Goal: Task Accomplishment & Management: Complete application form

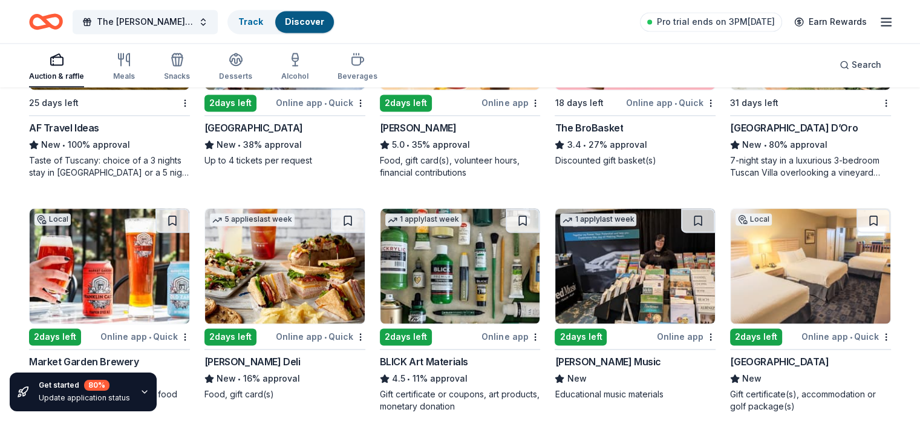
scroll to position [1850, 0]
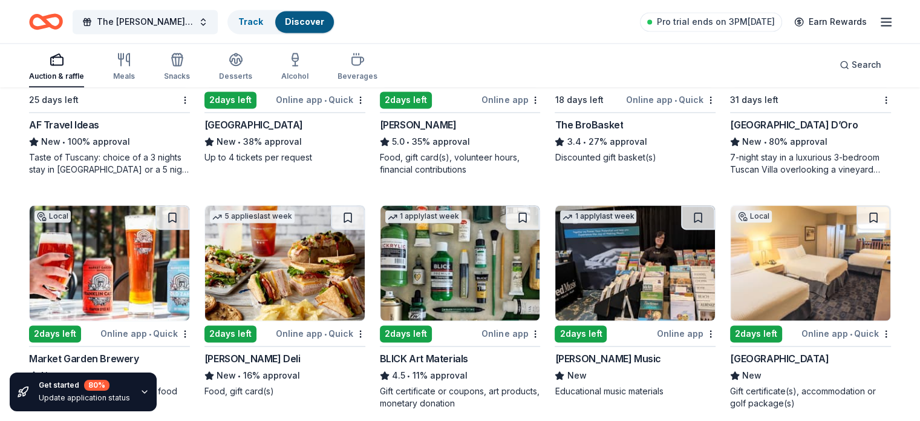
click at [796, 295] on img at bounding box center [811, 262] width 160 height 115
drag, startPoint x: 916, startPoint y: 314, endPoint x: 919, endPoint y: 342, distance: 28.5
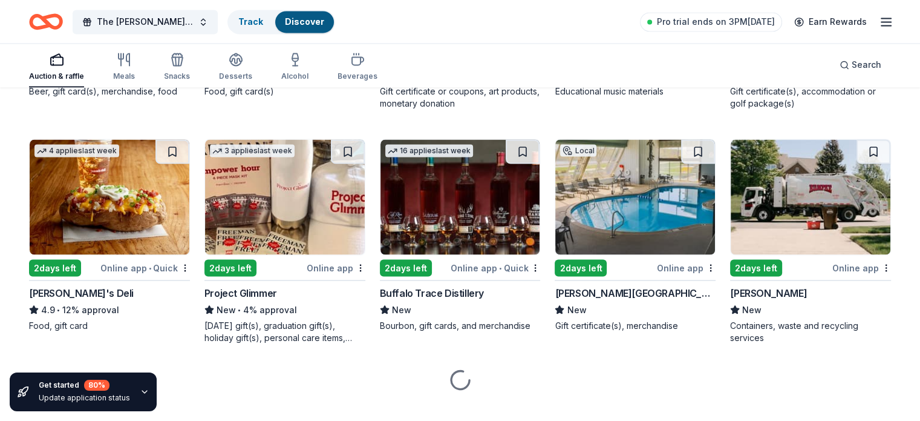
scroll to position [2154, 0]
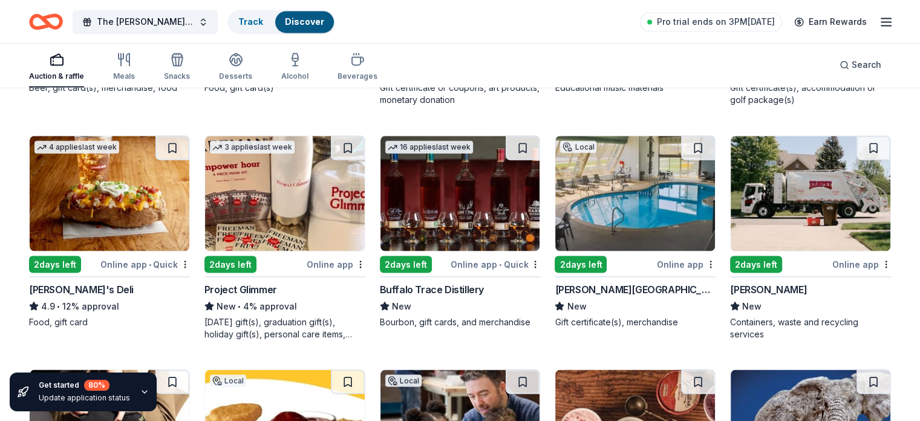
click at [641, 224] on img at bounding box center [635, 193] width 160 height 115
click at [802, 208] on img at bounding box center [811, 193] width 160 height 115
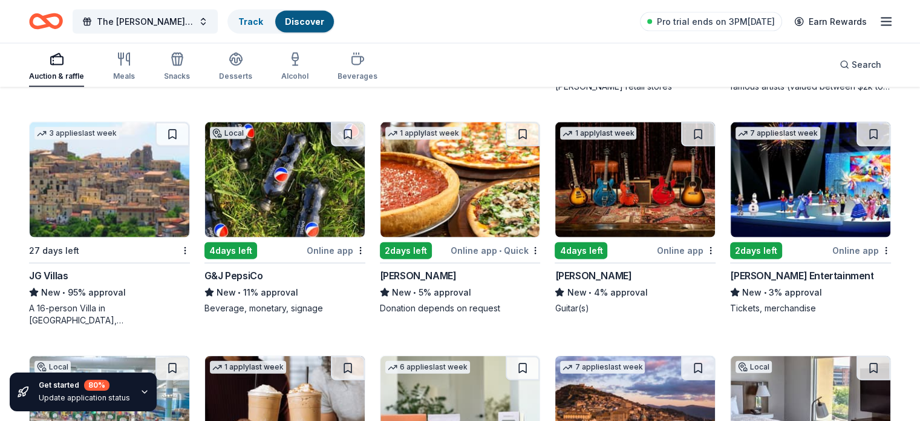
scroll to position [2652, 0]
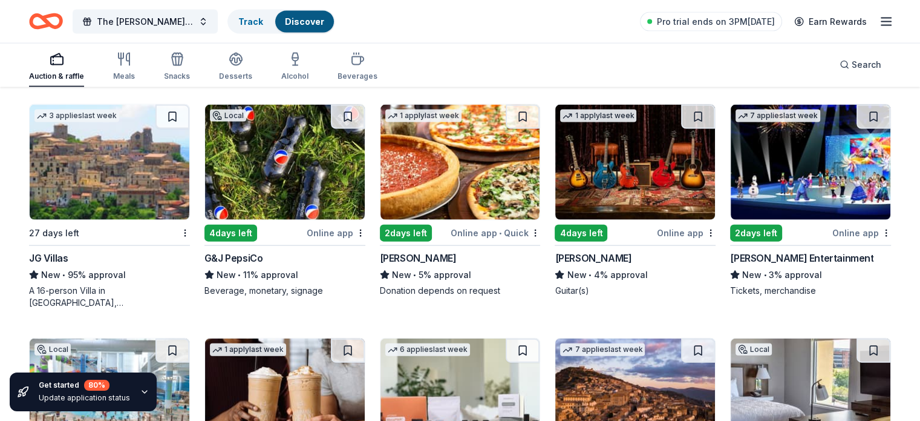
click at [304, 195] on img at bounding box center [285, 162] width 160 height 115
click at [670, 206] on img at bounding box center [635, 162] width 160 height 115
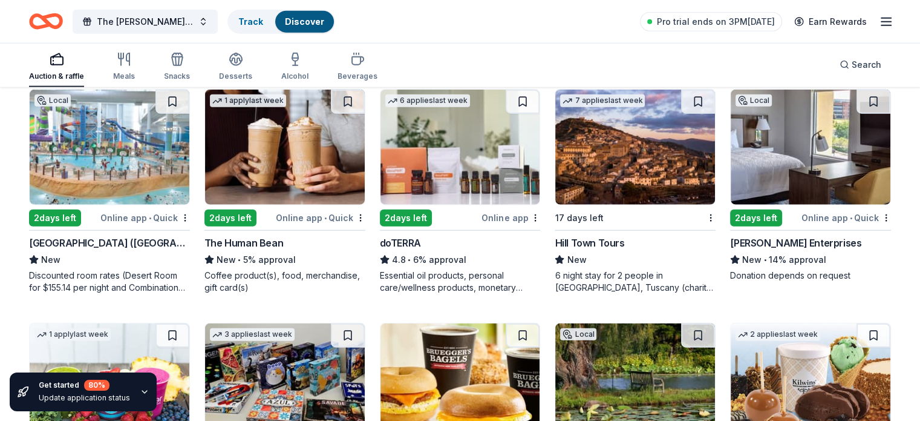
scroll to position [2909, 0]
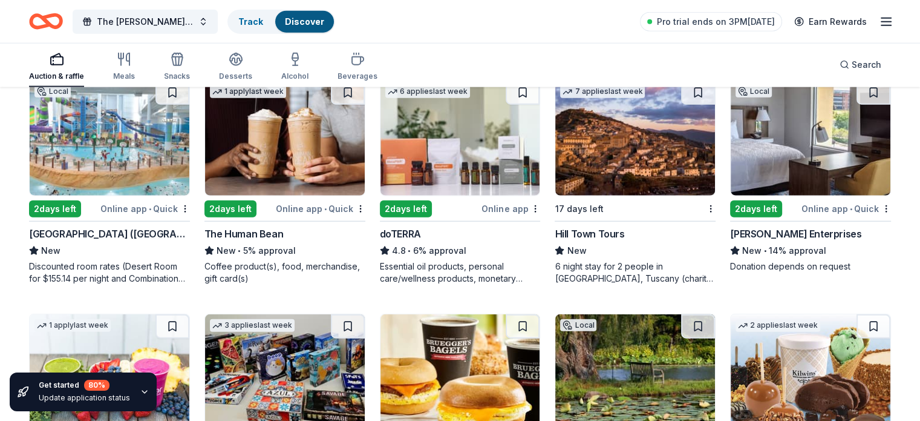
click at [491, 171] on img at bounding box center [461, 137] width 160 height 115
click at [128, 162] on img at bounding box center [110, 137] width 160 height 115
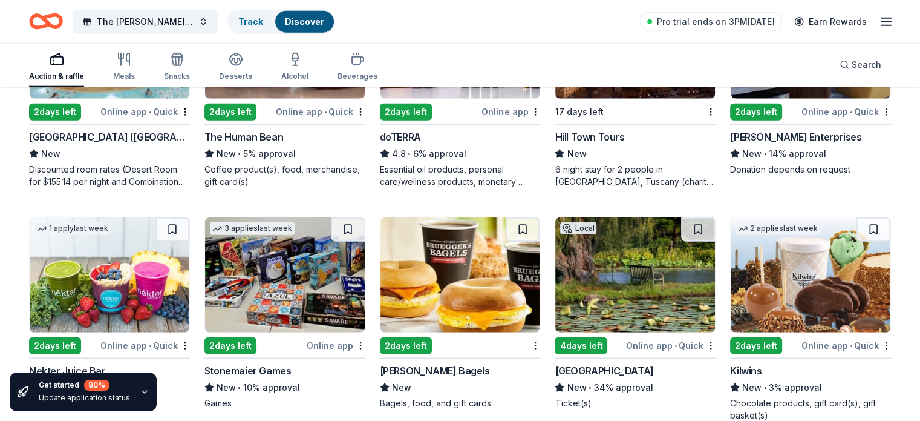
scroll to position [3030, 0]
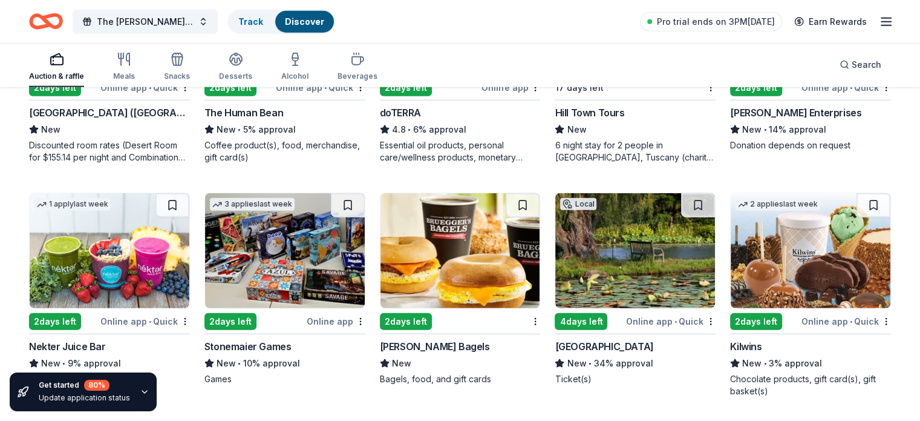
click at [301, 257] on img at bounding box center [285, 250] width 160 height 115
click at [600, 341] on div "Holden Forests & Gardens" at bounding box center [604, 346] width 99 height 15
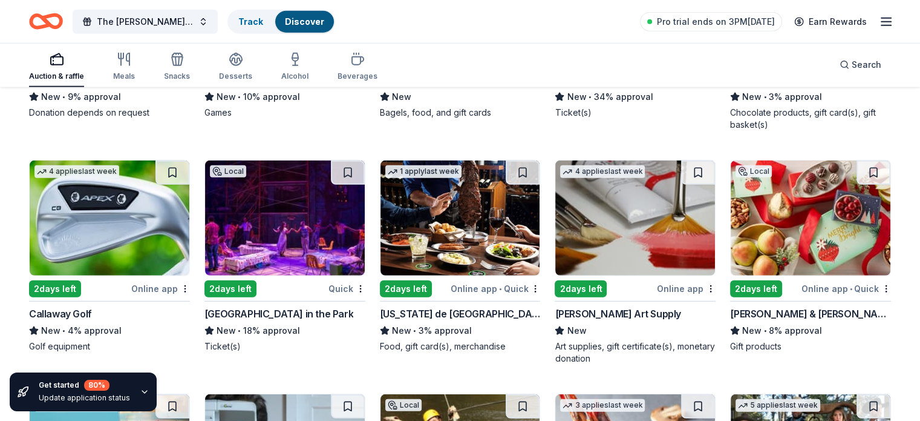
scroll to position [3321, 0]
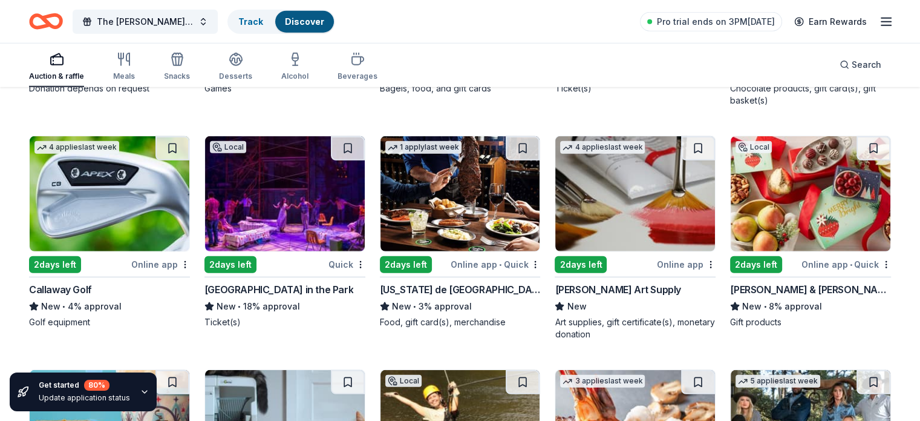
click at [115, 212] on img at bounding box center [110, 193] width 160 height 115
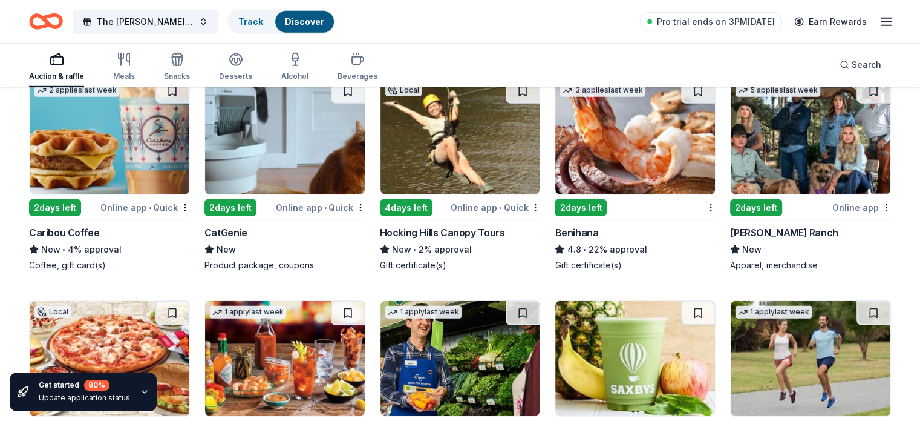
scroll to position [3635, 0]
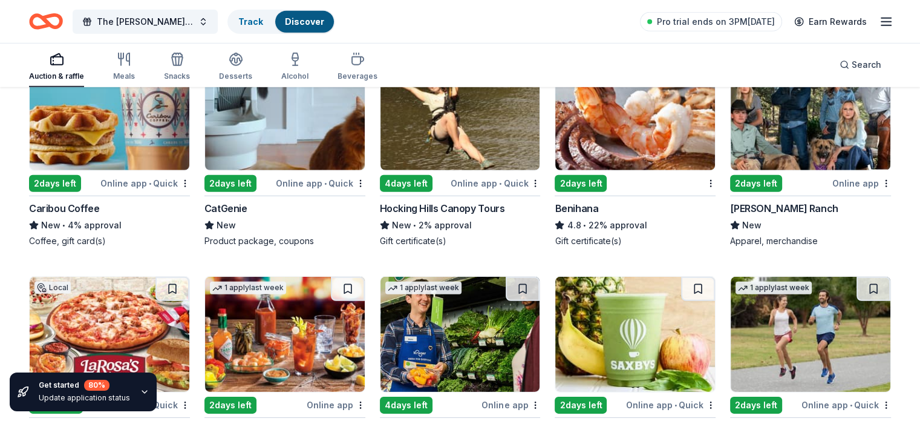
click at [143, 120] on img at bounding box center [110, 112] width 160 height 115
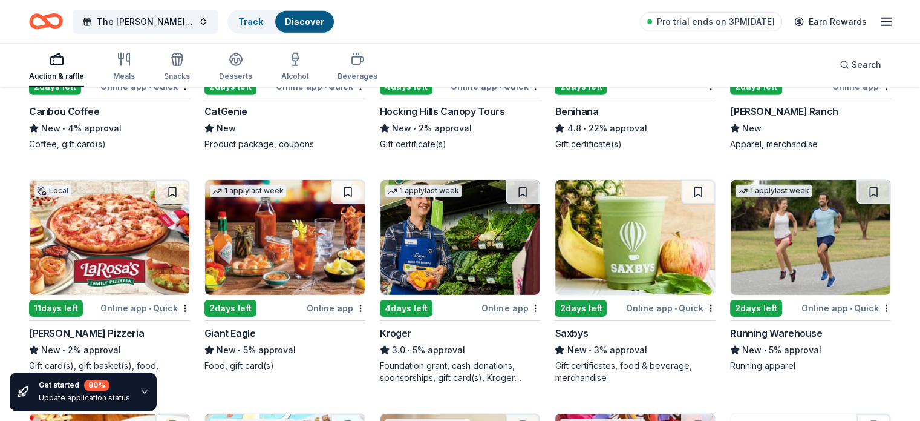
scroll to position [3756, 0]
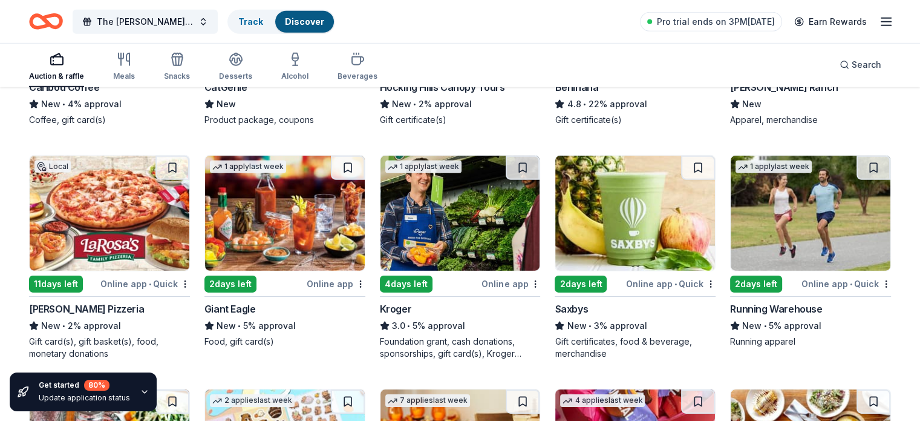
click at [465, 254] on img at bounding box center [461, 213] width 160 height 115
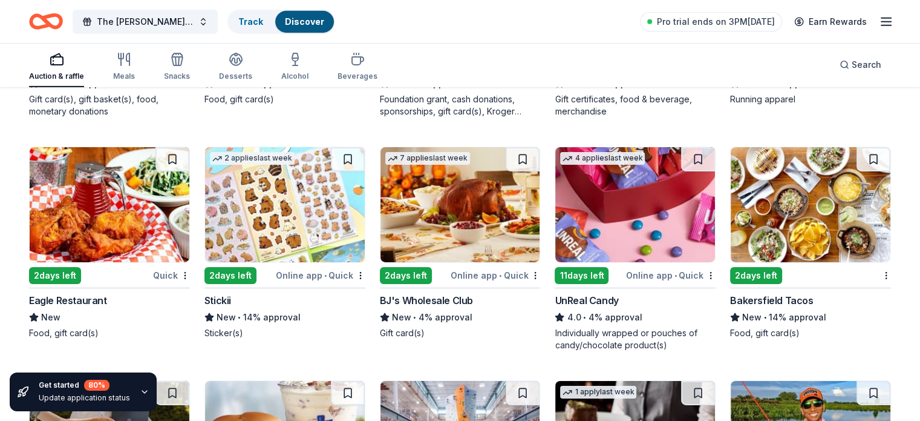
scroll to position [4023, 0]
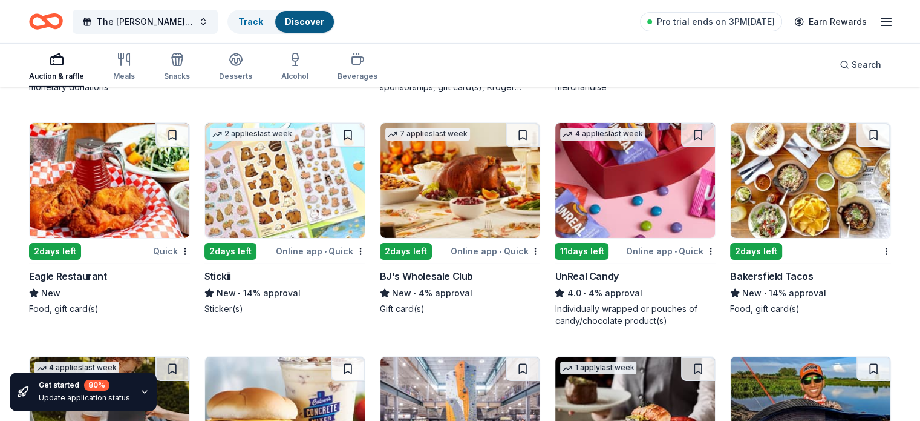
click at [475, 198] on img at bounding box center [461, 180] width 160 height 115
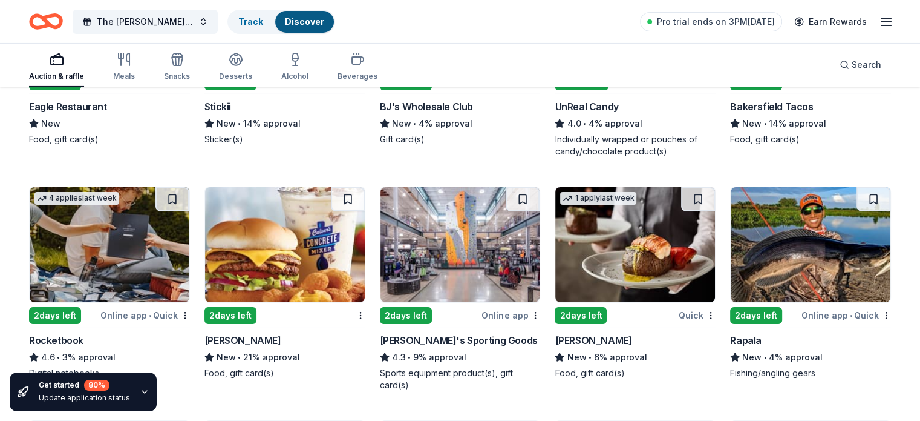
scroll to position [4216, 0]
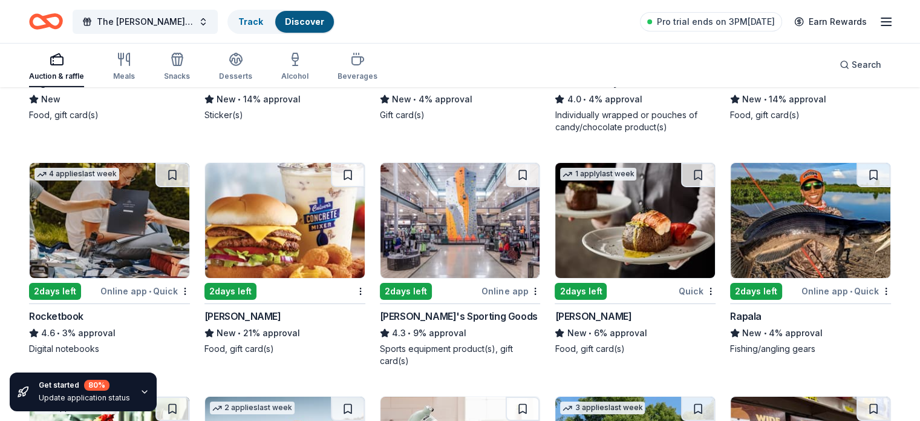
click at [310, 241] on img at bounding box center [285, 220] width 160 height 115
click at [479, 229] on img at bounding box center [461, 220] width 160 height 115
click at [600, 245] on img at bounding box center [635, 220] width 160 height 115
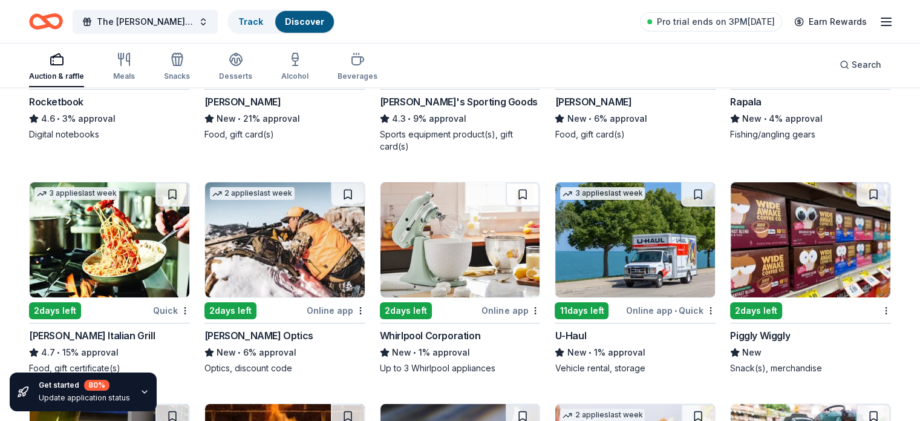
scroll to position [4434, 0]
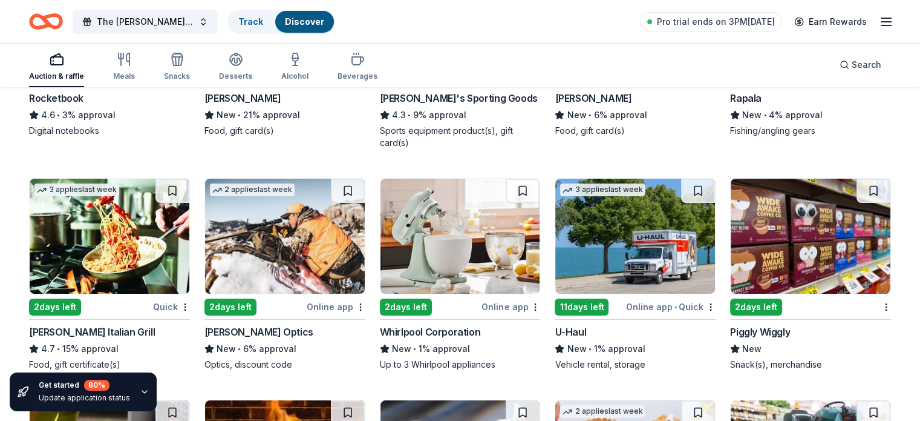
click at [111, 244] on img at bounding box center [110, 236] width 160 height 115
click at [460, 232] on img at bounding box center [461, 236] width 160 height 115
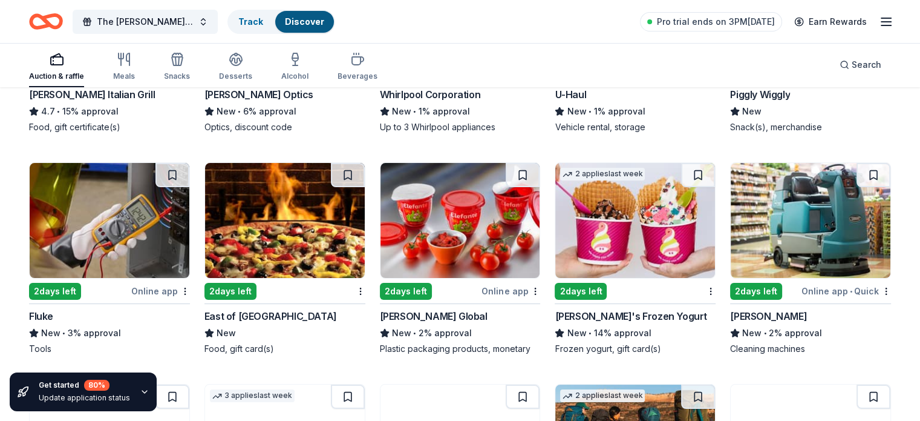
scroll to position [4696, 0]
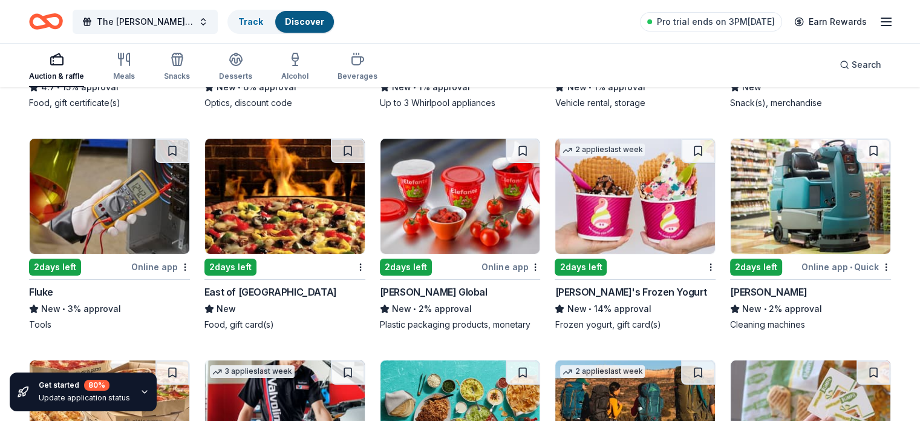
click at [289, 204] on img at bounding box center [285, 196] width 160 height 115
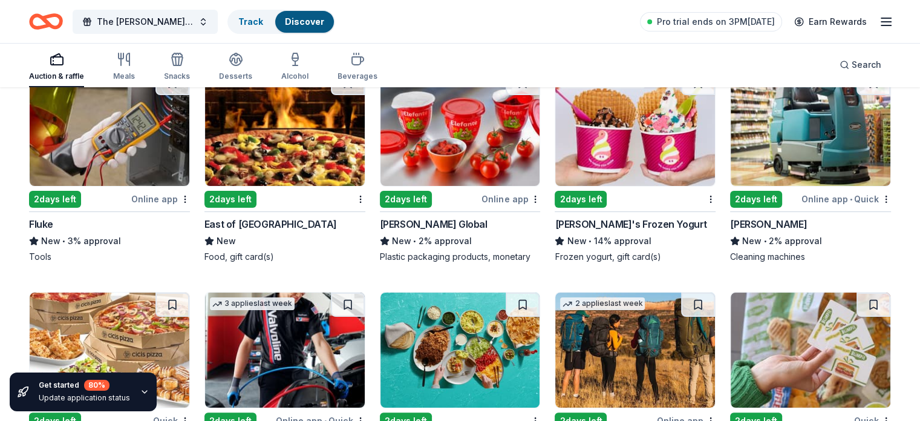
scroll to position [4920, 0]
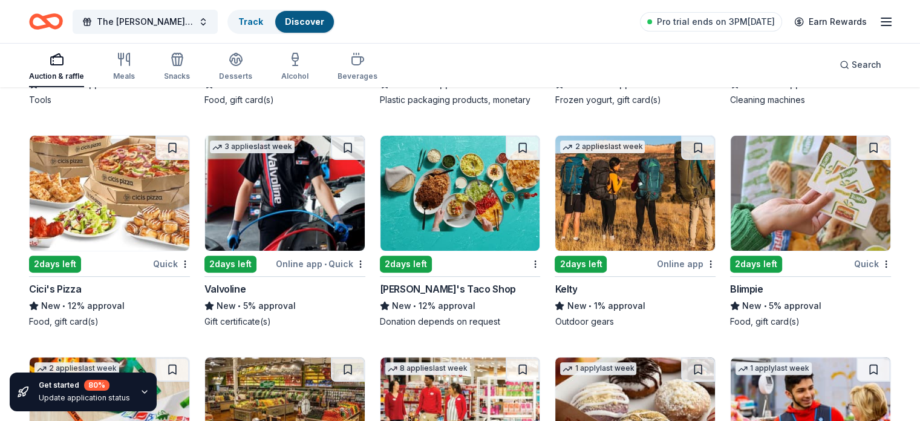
click at [787, 212] on img at bounding box center [811, 193] width 160 height 115
click at [489, 191] on img at bounding box center [461, 193] width 160 height 115
click at [298, 185] on img at bounding box center [285, 193] width 160 height 115
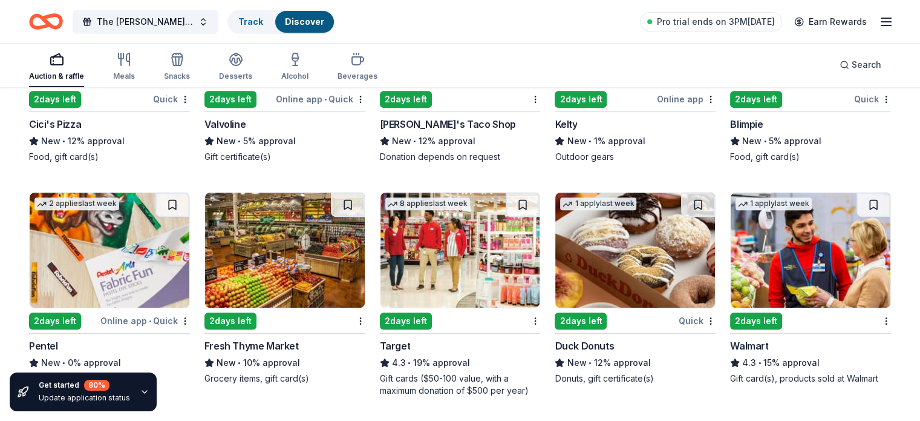
scroll to position [5090, 0]
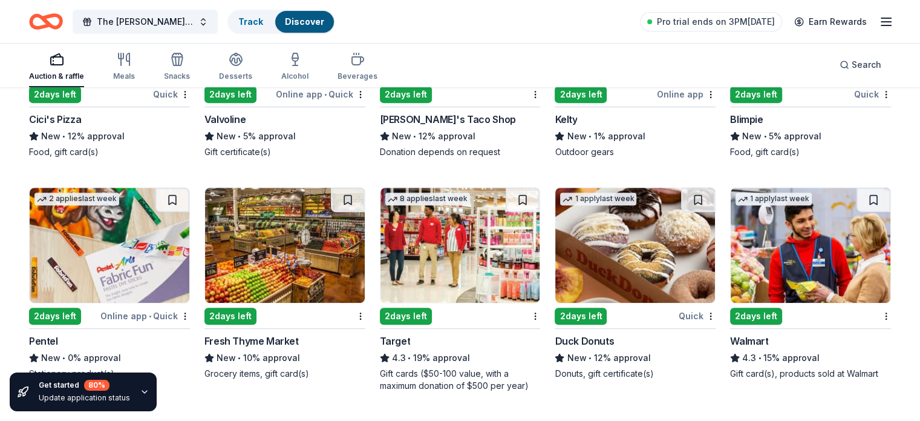
click at [300, 280] on img at bounding box center [285, 245] width 160 height 115
click at [766, 278] on img at bounding box center [811, 245] width 160 height 115
click at [470, 279] on img at bounding box center [461, 245] width 160 height 115
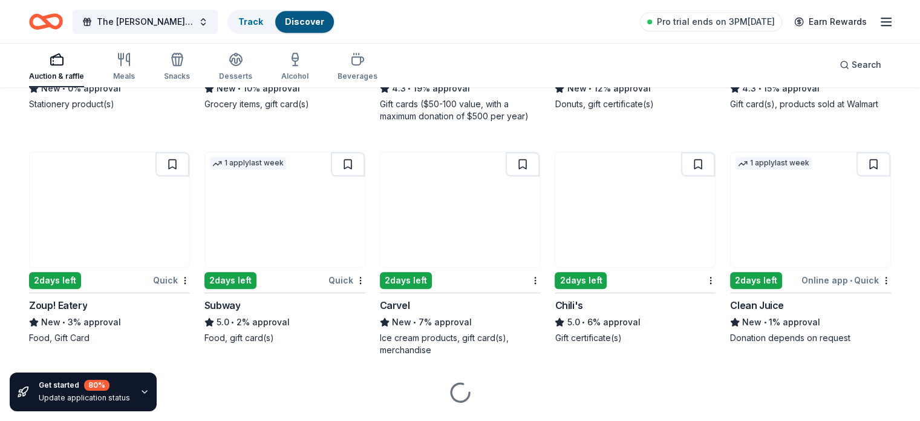
scroll to position [5387, 0]
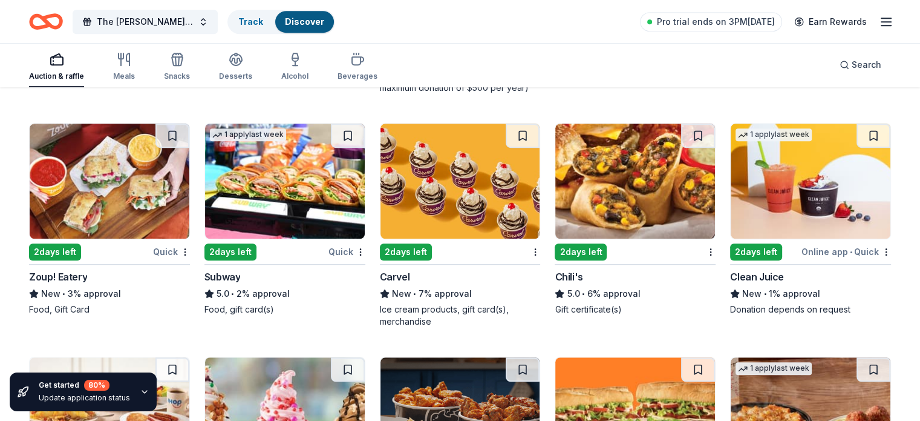
click at [620, 183] on img at bounding box center [635, 180] width 160 height 115
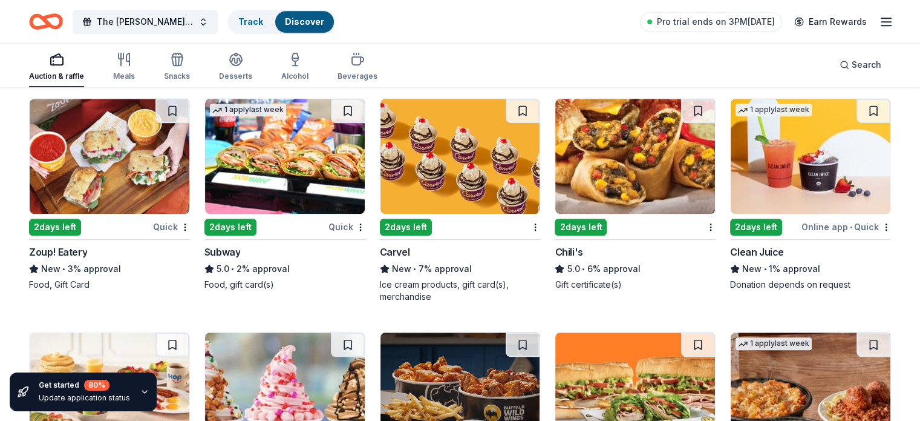
scroll to position [5419, 0]
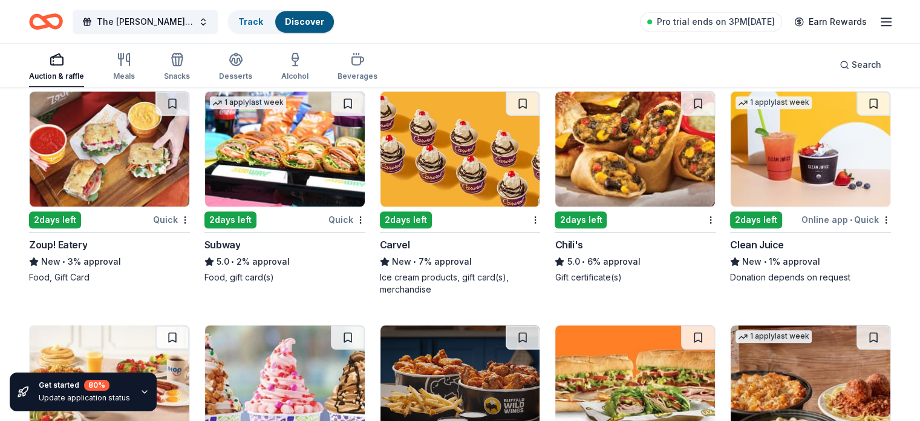
click at [275, 168] on img at bounding box center [285, 148] width 160 height 115
click at [117, 159] on img at bounding box center [110, 148] width 160 height 115
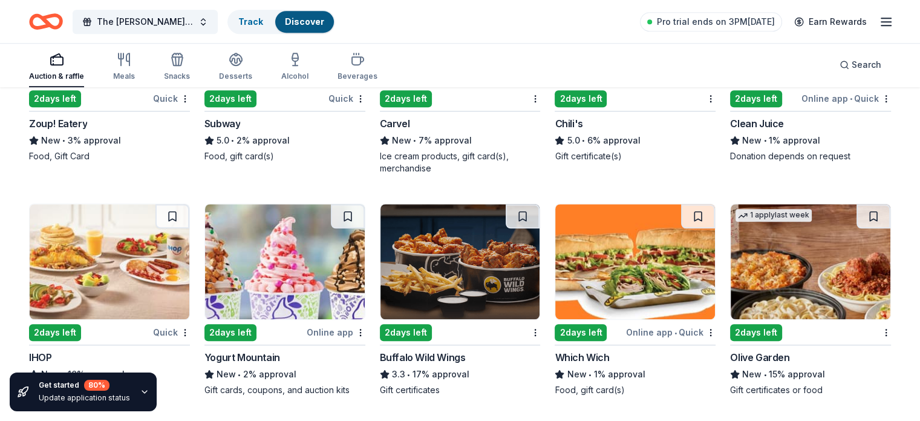
scroll to position [5565, 0]
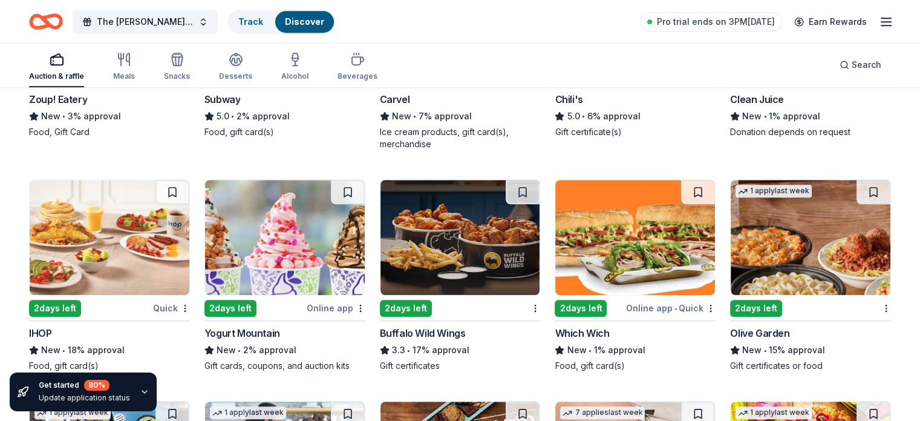
click at [813, 240] on img at bounding box center [811, 237] width 160 height 115
click at [109, 258] on img at bounding box center [110, 237] width 160 height 115
click at [488, 260] on img at bounding box center [461, 237] width 160 height 115
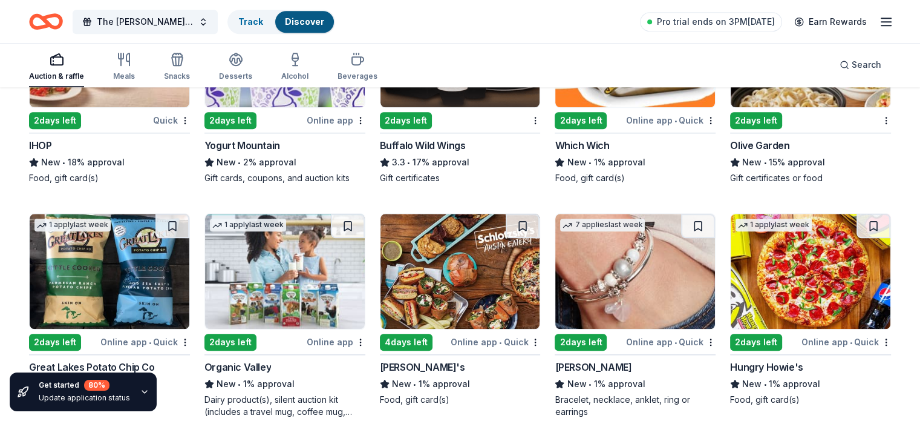
scroll to position [5758, 0]
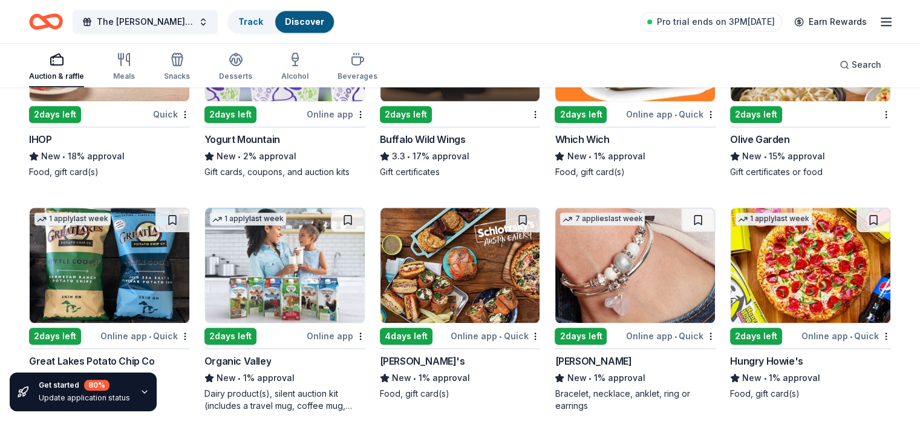
click at [808, 256] on img at bounding box center [811, 265] width 160 height 115
click at [127, 261] on img at bounding box center [110, 265] width 160 height 115
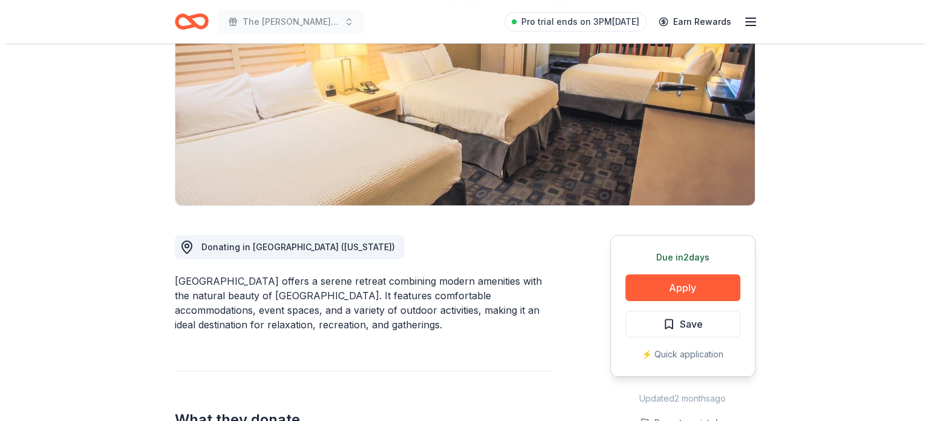
scroll to position [300, 0]
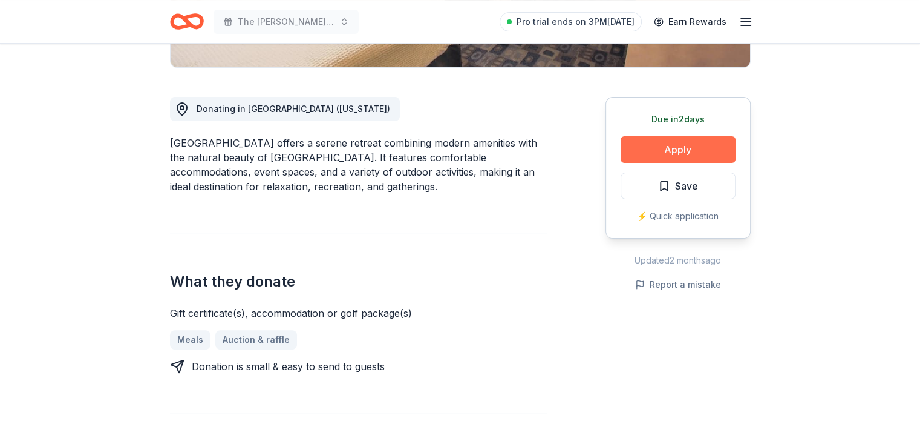
click at [688, 138] on button "Apply" at bounding box center [678, 149] width 115 height 27
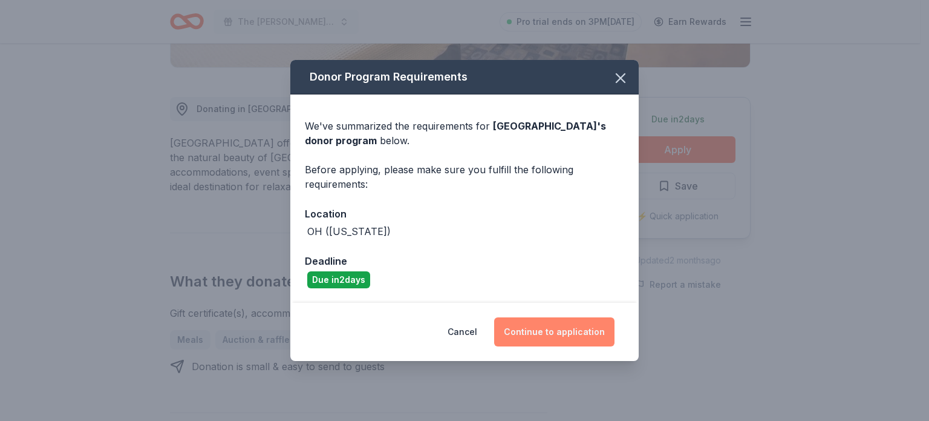
click at [557, 330] on button "Continue to application" at bounding box center [554, 331] width 120 height 29
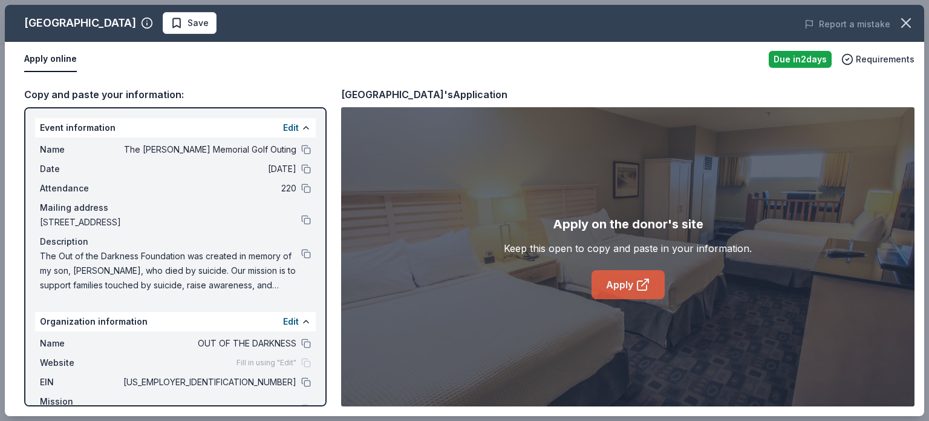
click at [634, 283] on link "Apply" at bounding box center [628, 284] width 73 height 29
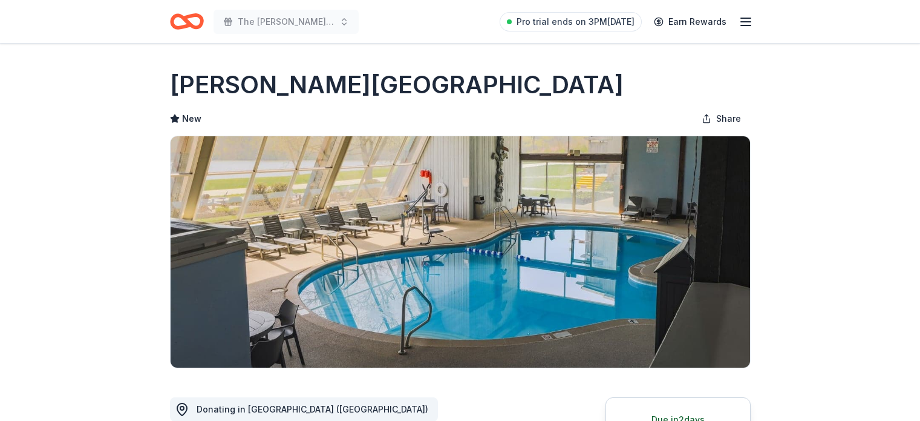
scroll to position [254, 0]
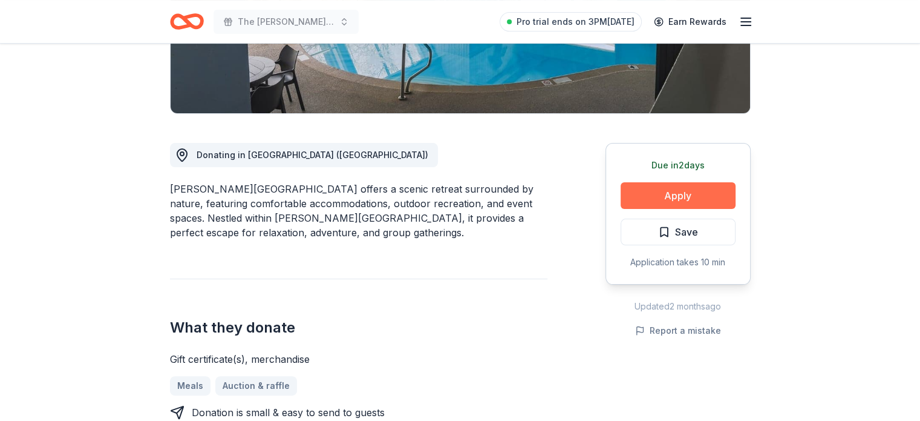
click at [678, 191] on button "Apply" at bounding box center [678, 195] width 115 height 27
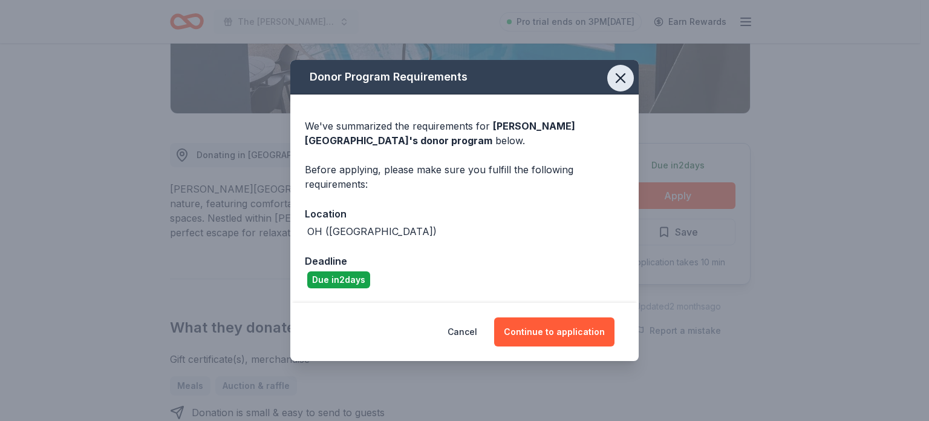
click at [623, 77] on icon "button" at bounding box center [620, 78] width 17 height 17
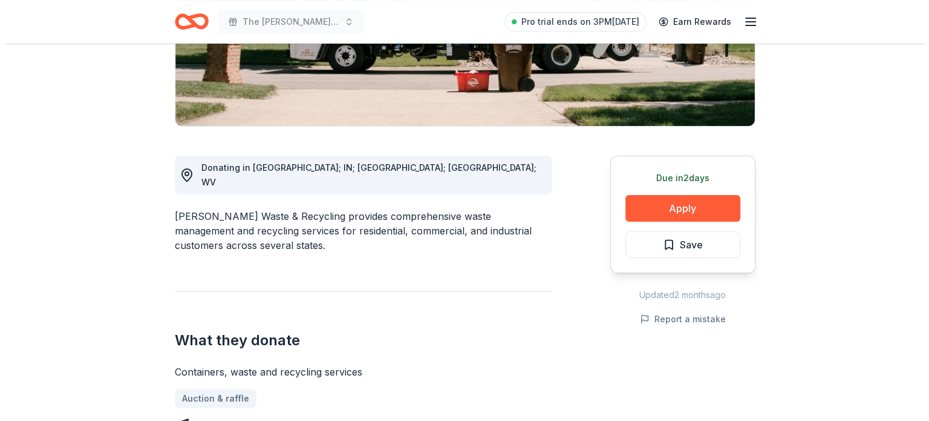
scroll to position [245, 0]
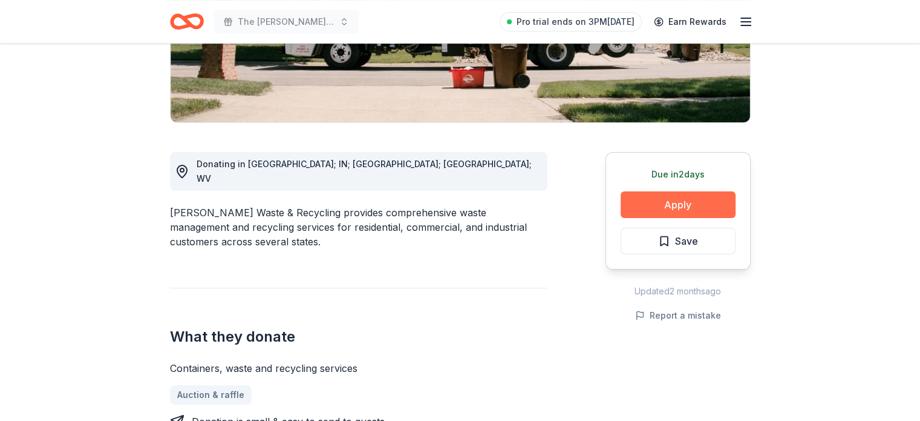
click at [690, 206] on button "Apply" at bounding box center [678, 204] width 115 height 27
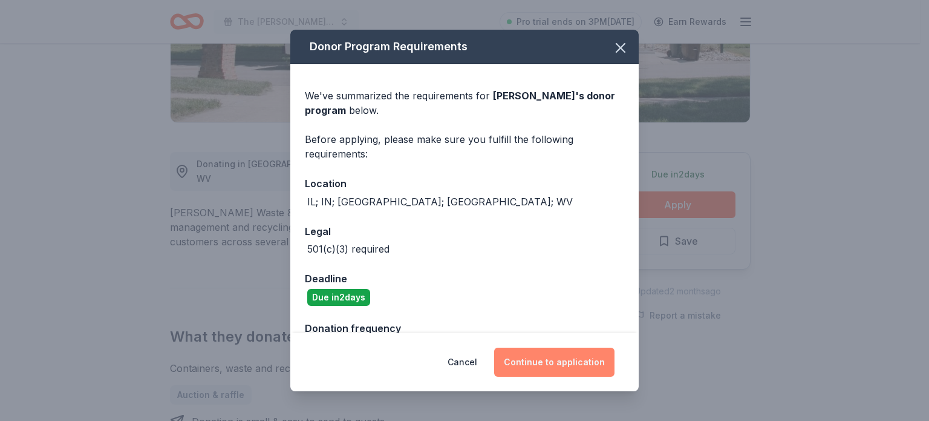
click at [586, 358] on button "Continue to application" at bounding box center [554, 361] width 120 height 29
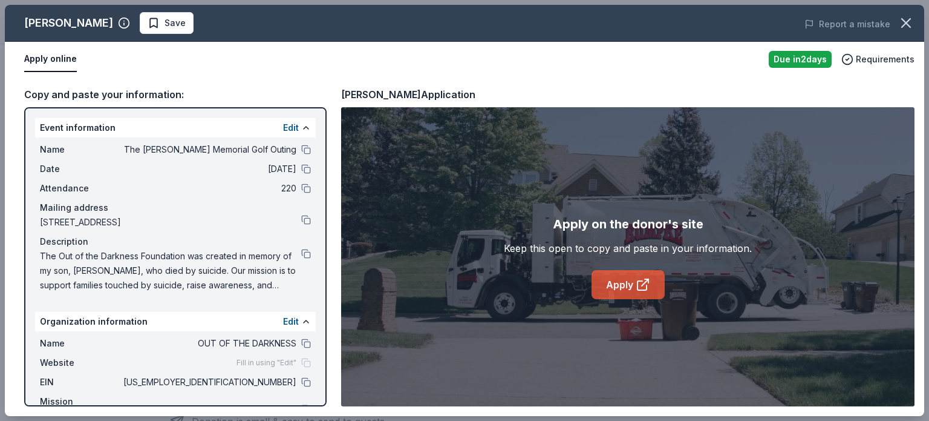
click at [617, 286] on link "Apply" at bounding box center [628, 284] width 73 height 29
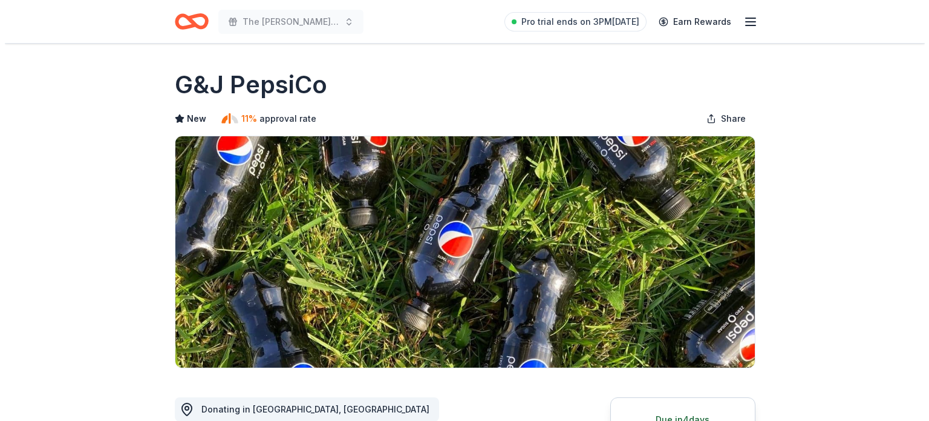
scroll to position [319, 0]
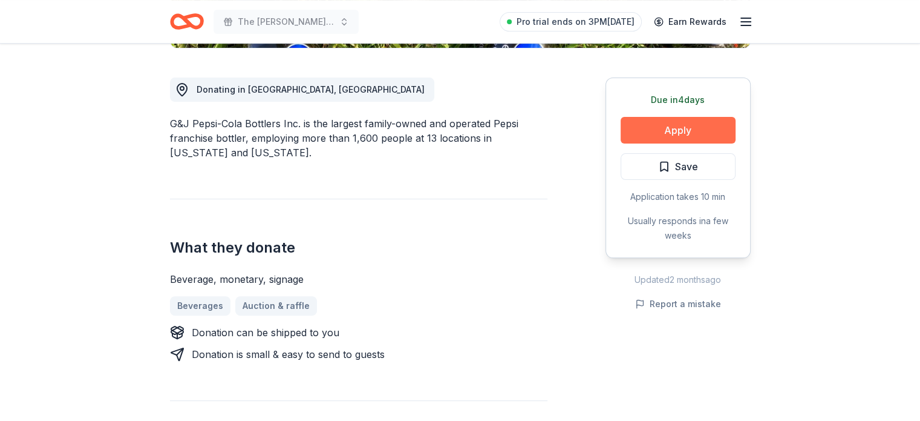
click at [670, 133] on button "Apply" at bounding box center [678, 130] width 115 height 27
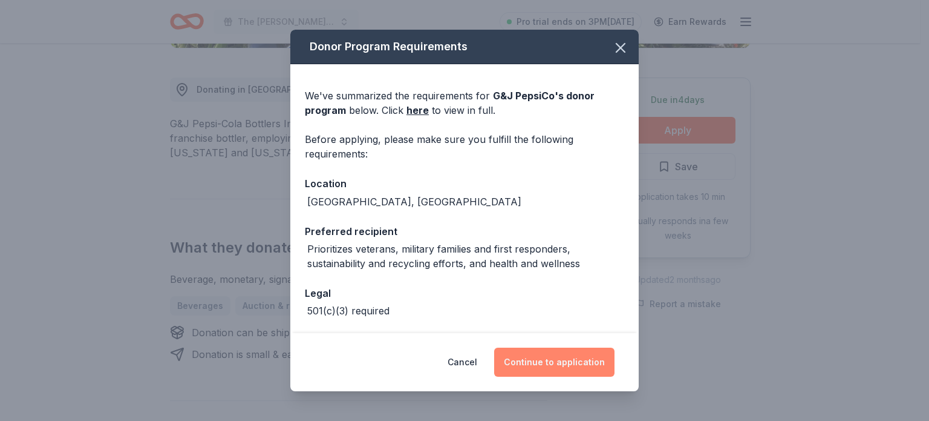
click at [563, 356] on button "Continue to application" at bounding box center [554, 361] width 120 height 29
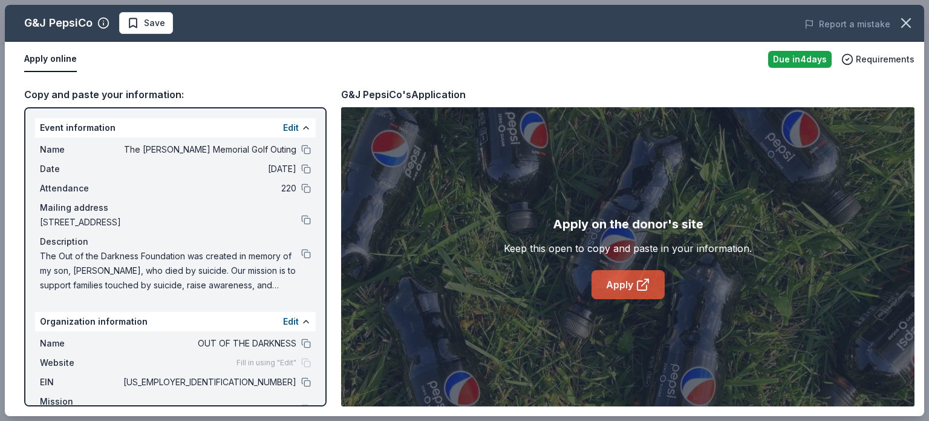
click at [624, 285] on link "Apply" at bounding box center [628, 284] width 73 height 29
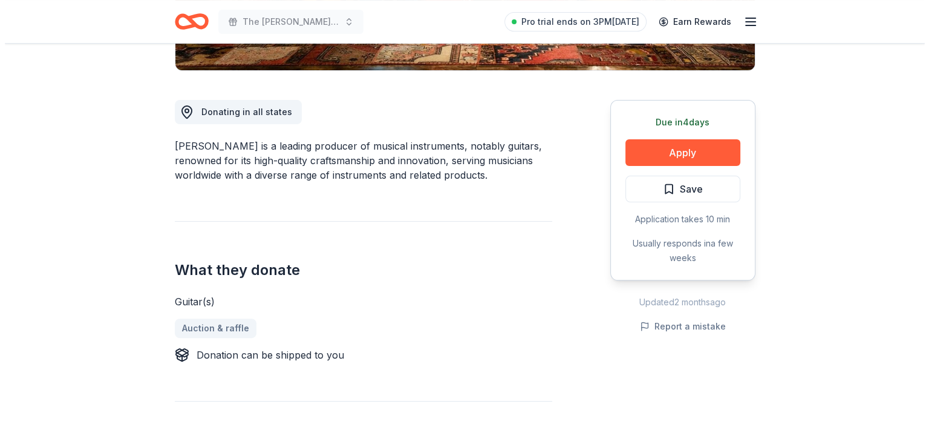
scroll to position [300, 0]
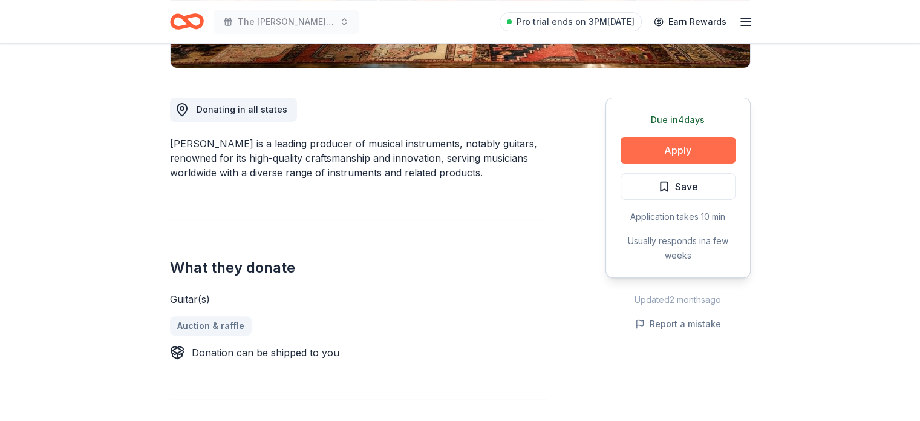
click at [696, 145] on button "Apply" at bounding box center [678, 150] width 115 height 27
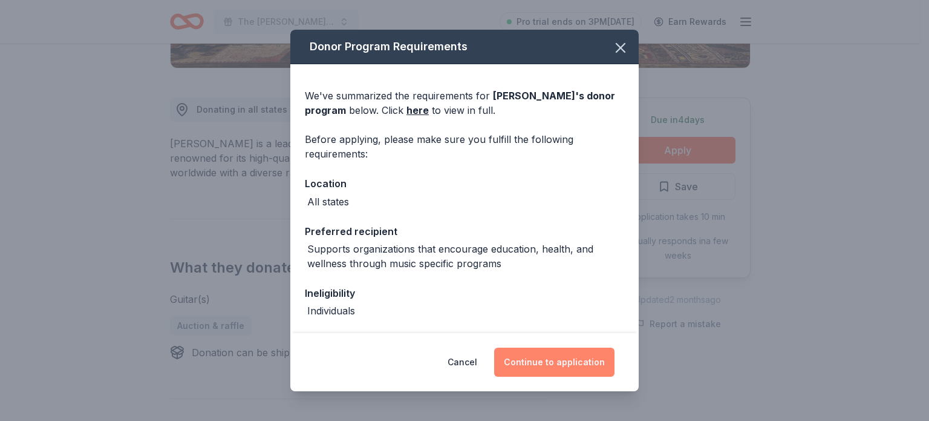
click at [566, 355] on button "Continue to application" at bounding box center [554, 361] width 120 height 29
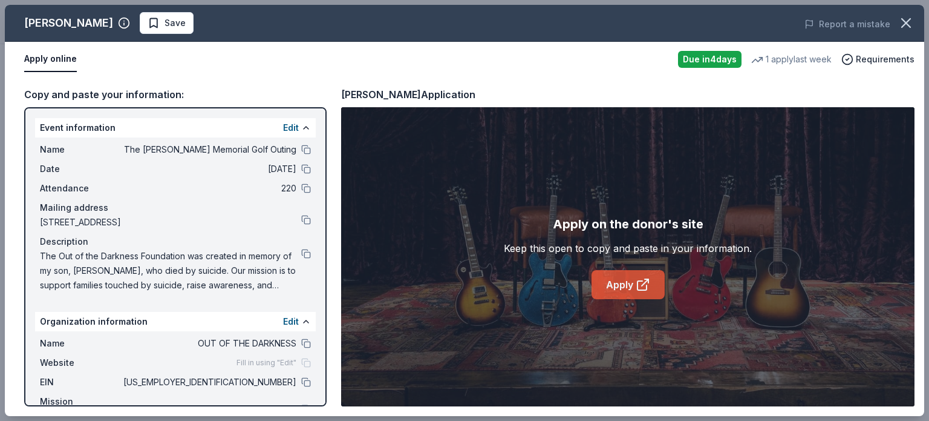
click at [617, 284] on link "Apply" at bounding box center [628, 284] width 73 height 29
click at [614, 281] on link "Apply" at bounding box center [628, 284] width 73 height 29
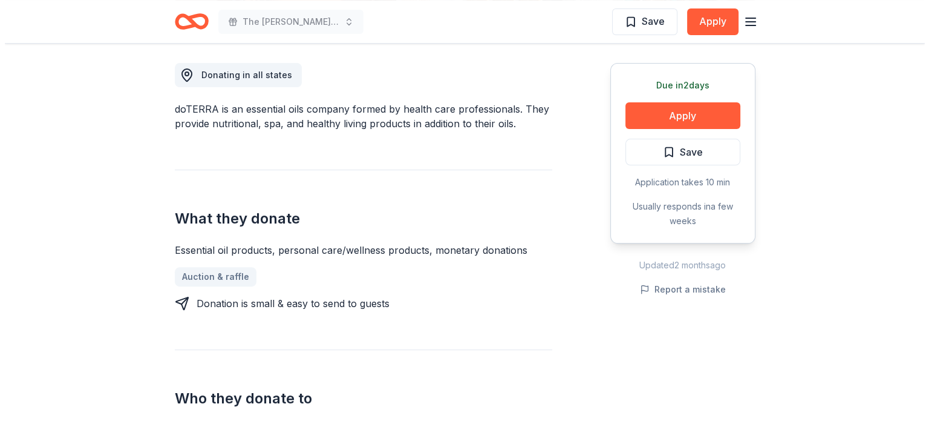
scroll to position [368, 0]
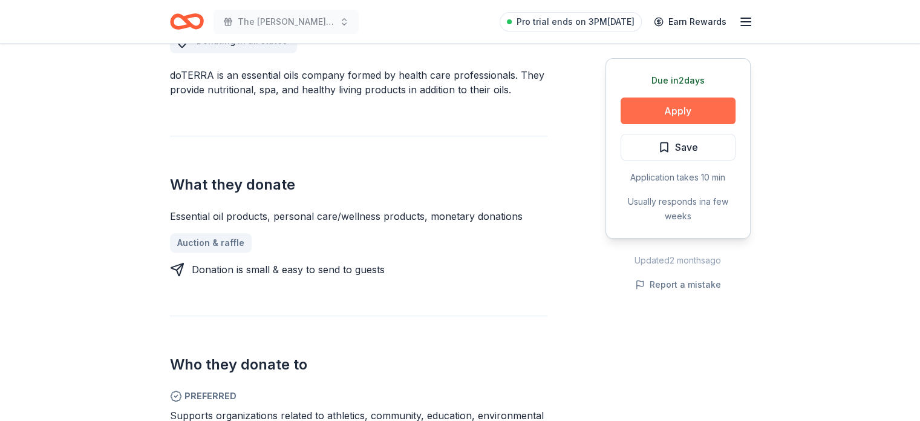
click at [657, 111] on button "Apply" at bounding box center [678, 110] width 115 height 27
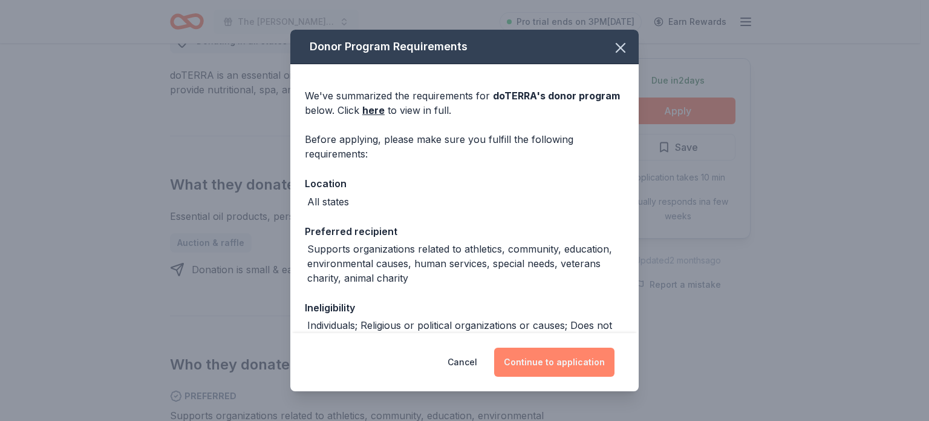
click at [547, 359] on button "Continue to application" at bounding box center [554, 361] width 120 height 29
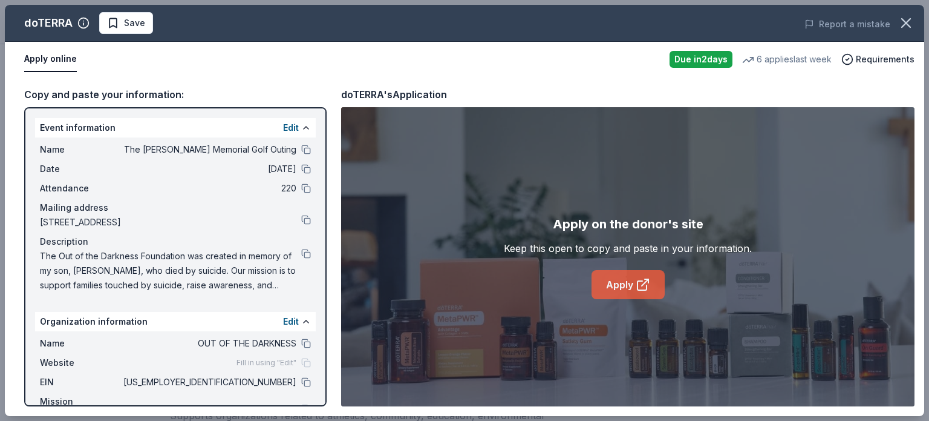
click at [615, 277] on link "Apply" at bounding box center [628, 284] width 73 height 29
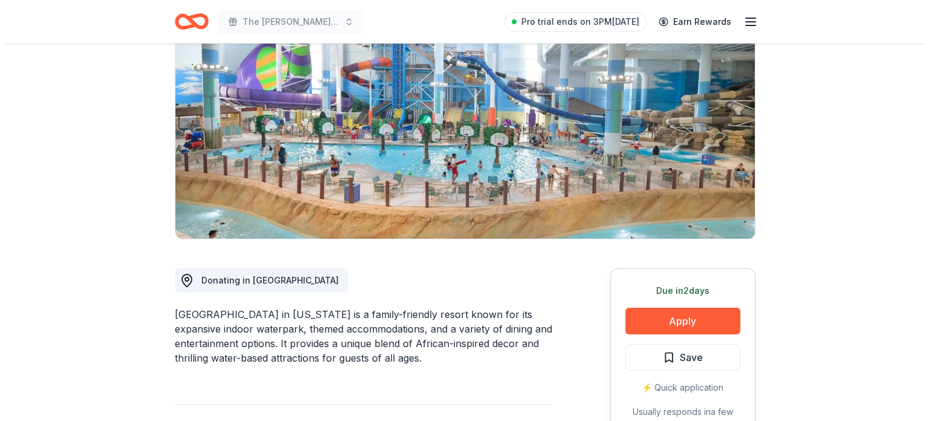
scroll to position [242, 0]
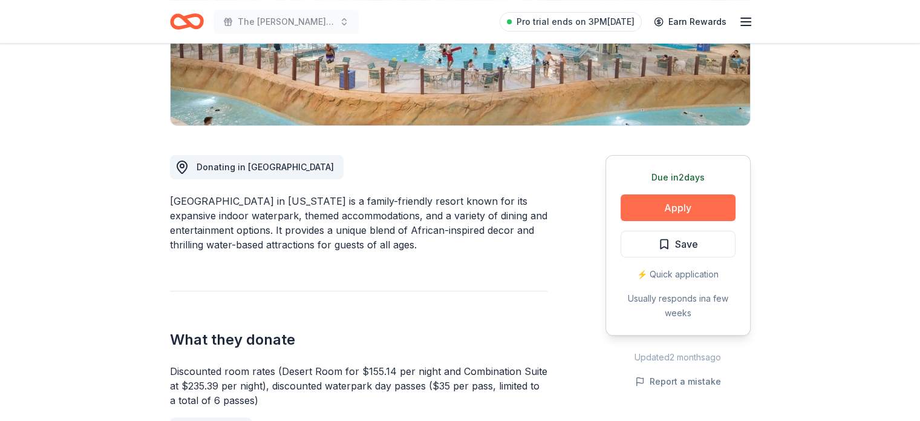
click at [696, 208] on button "Apply" at bounding box center [678, 207] width 115 height 27
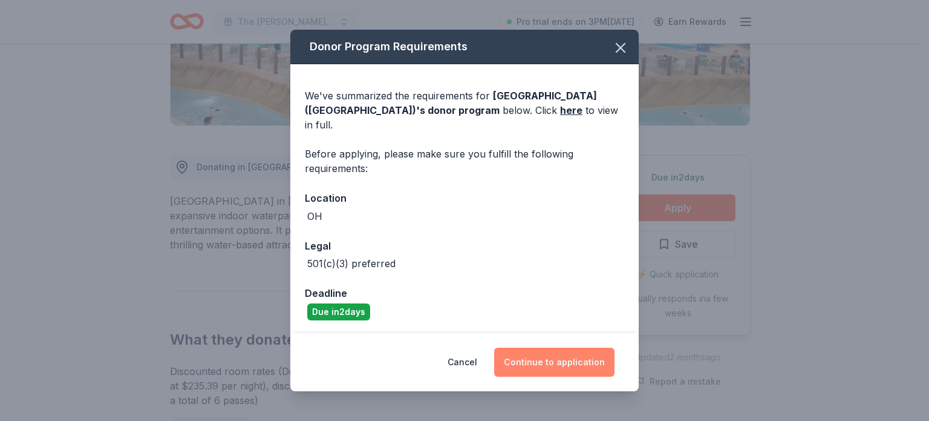
click at [568, 352] on button "Continue to application" at bounding box center [554, 361] width 120 height 29
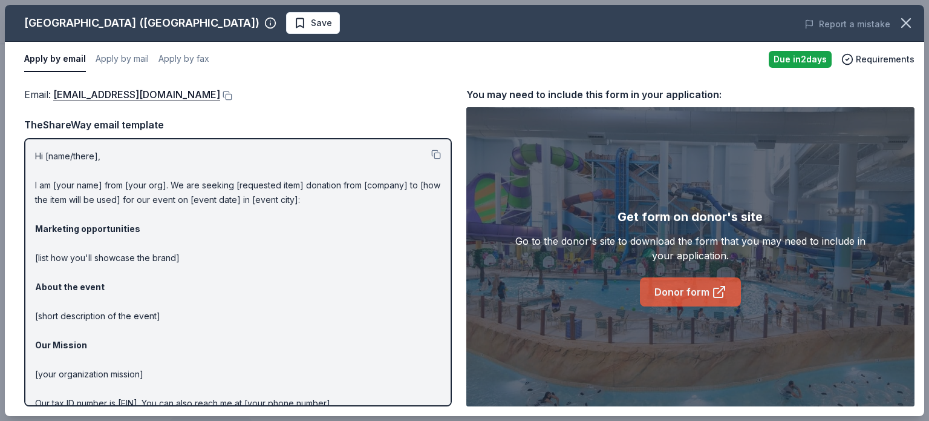
click at [714, 292] on icon at bounding box center [719, 291] width 15 height 15
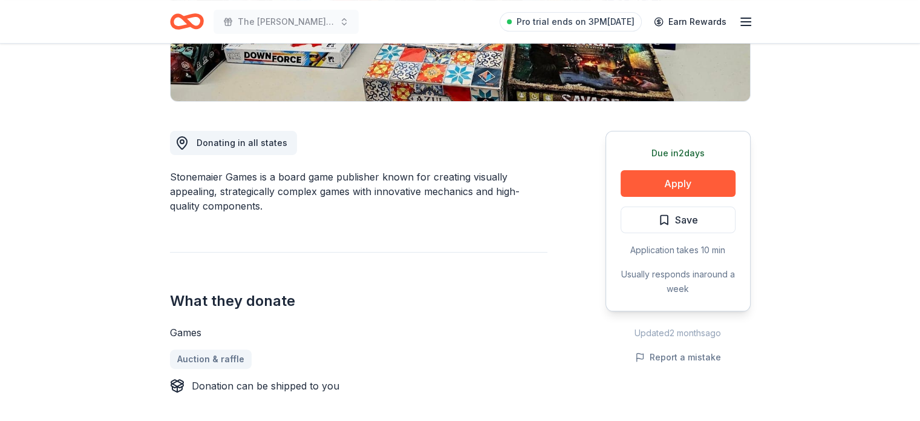
scroll to position [290, 0]
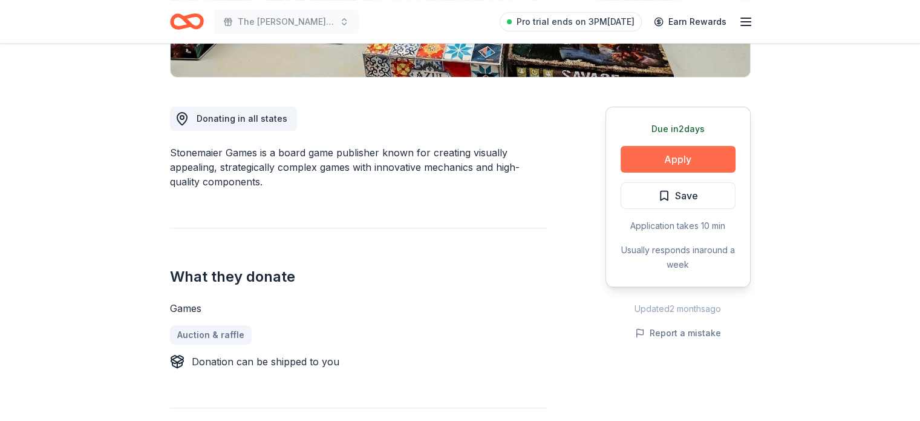
click at [682, 155] on button "Apply" at bounding box center [678, 159] width 115 height 27
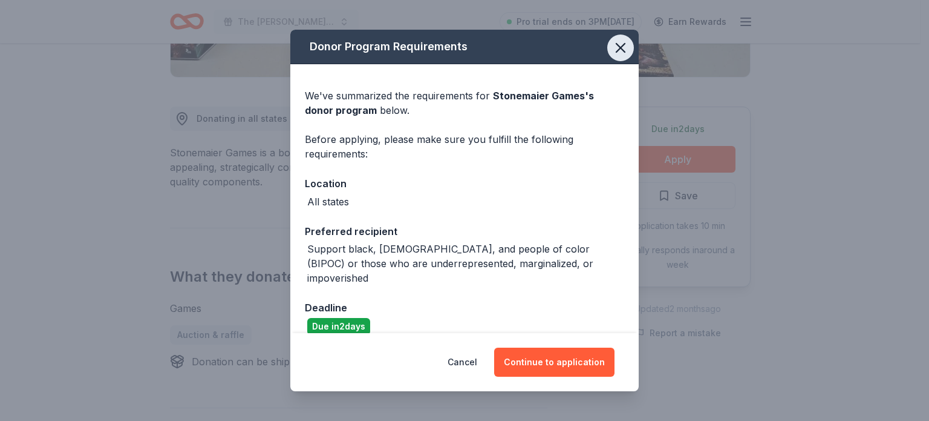
click at [617, 48] on icon "button" at bounding box center [621, 48] width 8 height 8
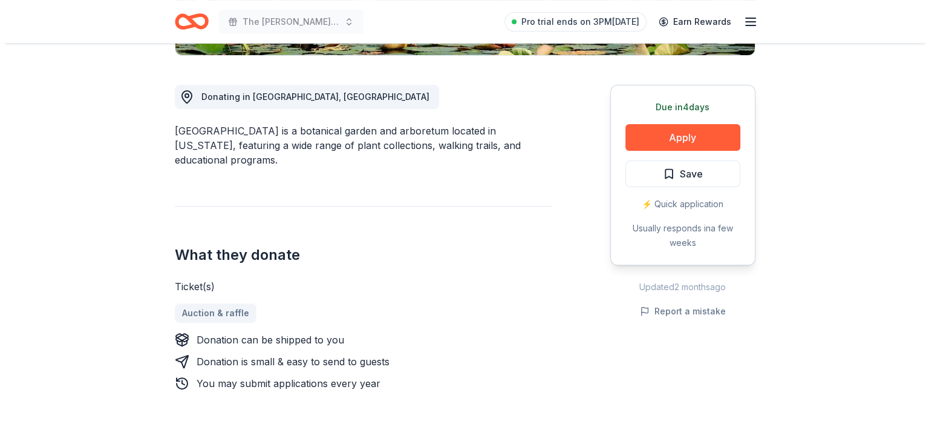
scroll to position [315, 0]
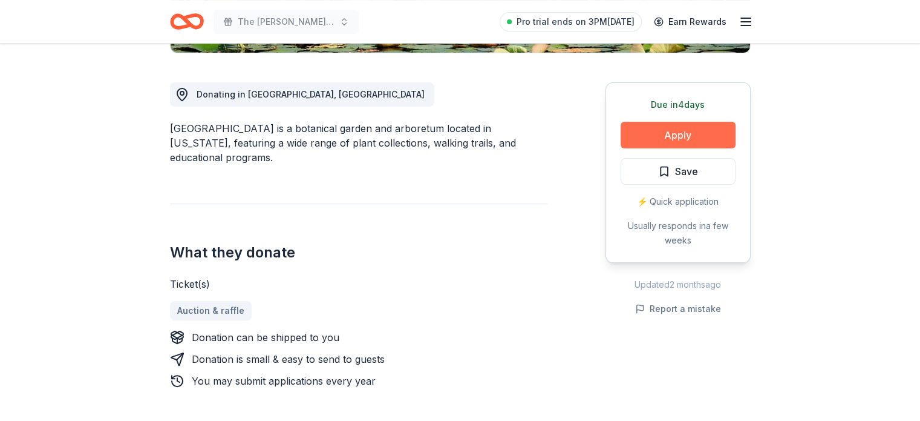
click at [680, 133] on button "Apply" at bounding box center [678, 135] width 115 height 27
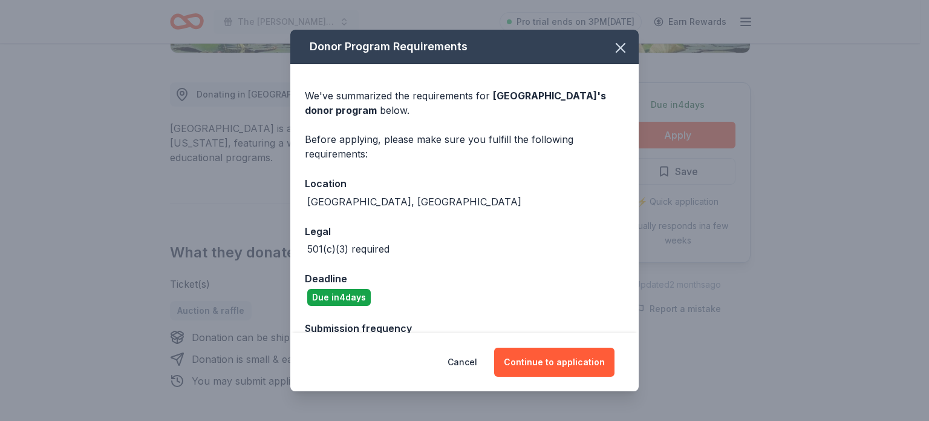
click at [629, 318] on div "We've summarized the requirements for Holden Forests & Gardens 's donor program…" at bounding box center [464, 216] width 349 height 304
click at [566, 365] on button "Continue to application" at bounding box center [554, 361] width 120 height 29
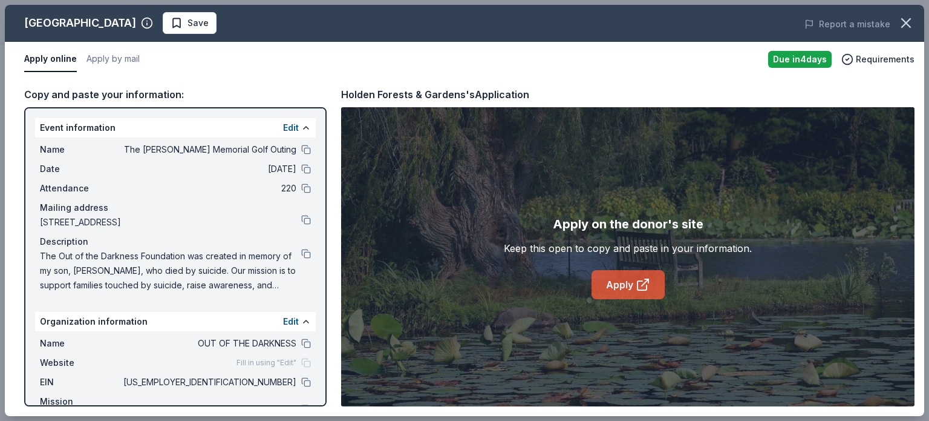
click at [614, 290] on link "Apply" at bounding box center [628, 284] width 73 height 29
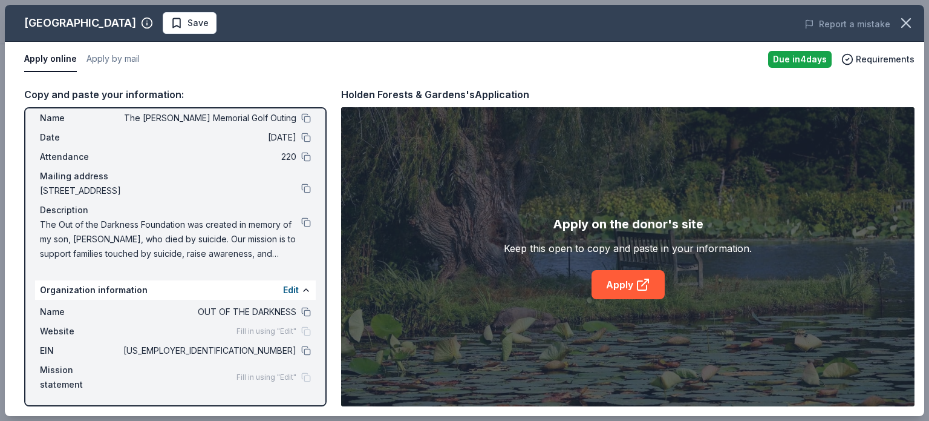
click at [297, 379] on div "Fill in using "Edit"" at bounding box center [274, 377] width 74 height 10
click at [283, 286] on button "Edit" at bounding box center [291, 290] width 16 height 15
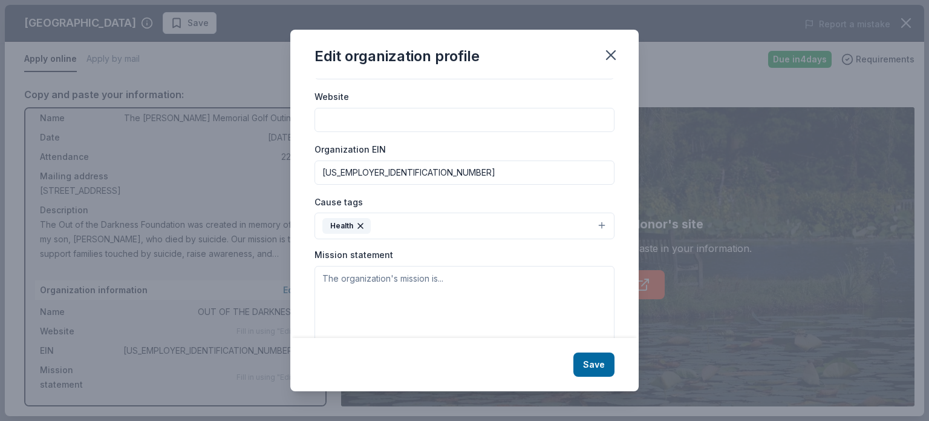
scroll to position [145, 0]
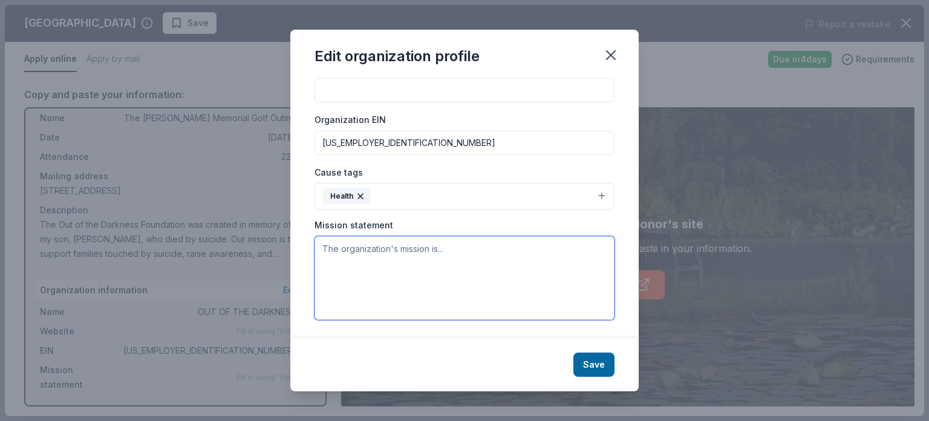
click at [418, 254] on textarea at bounding box center [465, 278] width 300 height 84
paste textarea "The mission of the Out of the Darkness Foundation is to honor the memory of lov…"
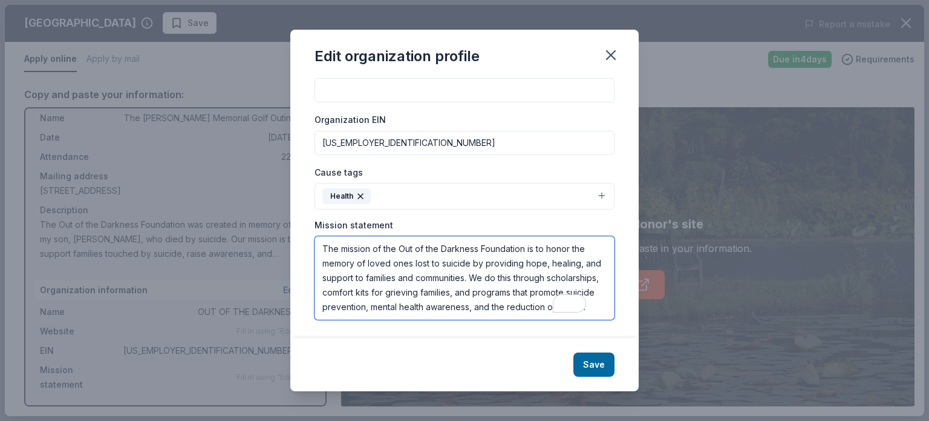
scroll to position [7, 0]
type textarea "The mission of the Out of the Darkness Foundation is to honor the memory of lov…"
click at [594, 358] on button "Save" at bounding box center [594, 364] width 41 height 24
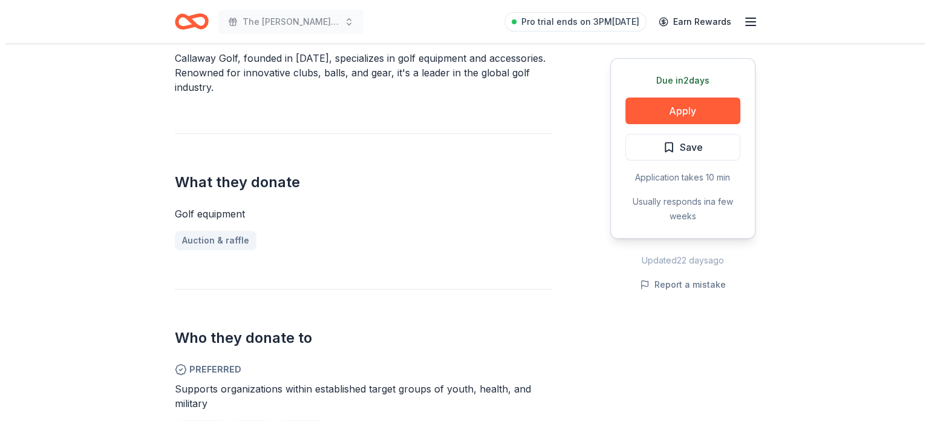
scroll to position [409, 0]
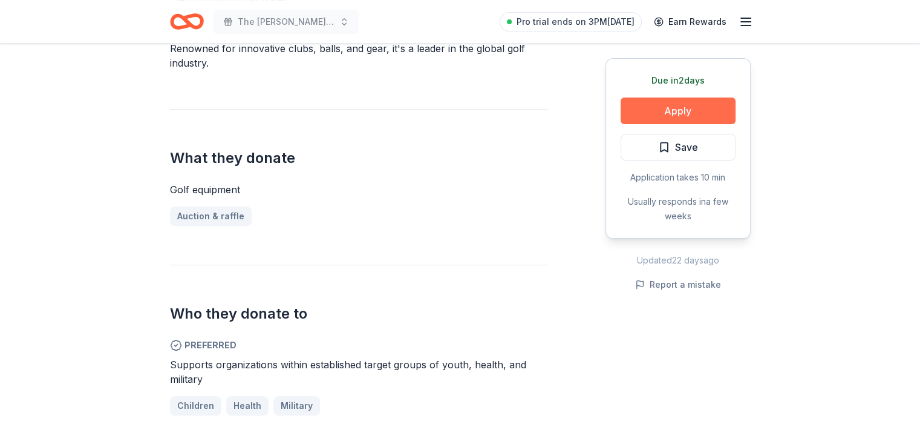
click at [670, 108] on button "Apply" at bounding box center [678, 110] width 115 height 27
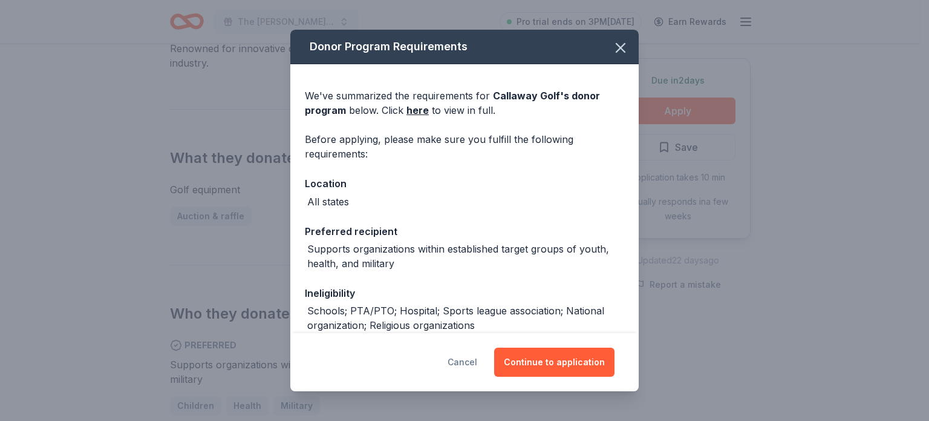
click at [463, 367] on button "Cancel" at bounding box center [463, 361] width 30 height 29
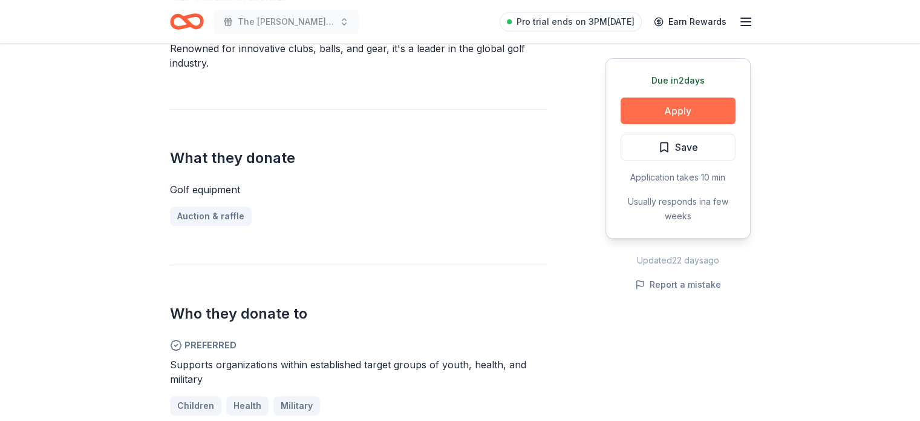
click at [692, 103] on button "Apply" at bounding box center [678, 110] width 115 height 27
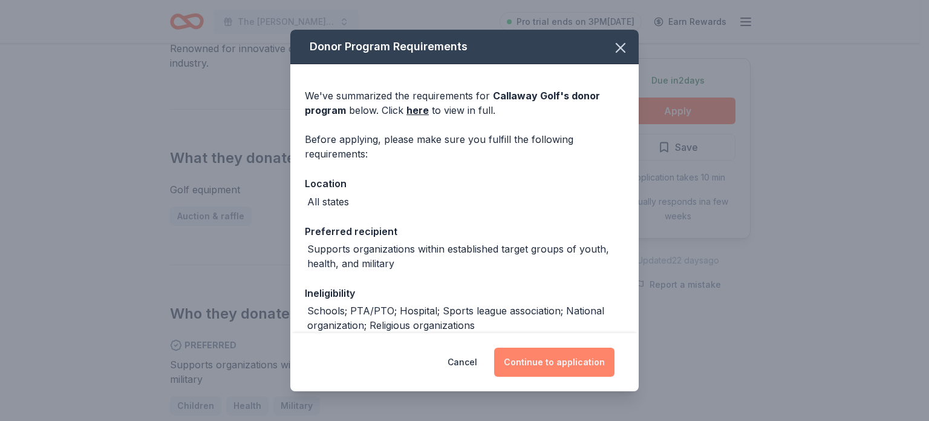
click at [554, 361] on button "Continue to application" at bounding box center [554, 361] width 120 height 29
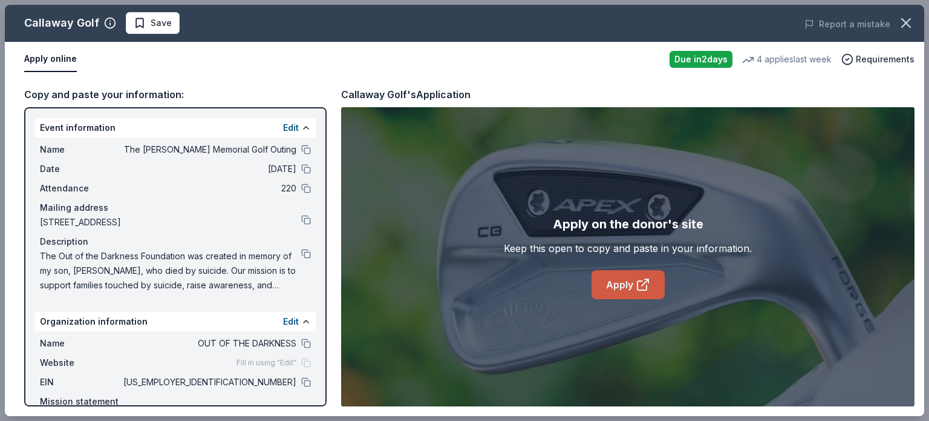
click at [632, 281] on link "Apply" at bounding box center [628, 284] width 73 height 29
click at [599, 289] on link "Apply" at bounding box center [628, 284] width 73 height 29
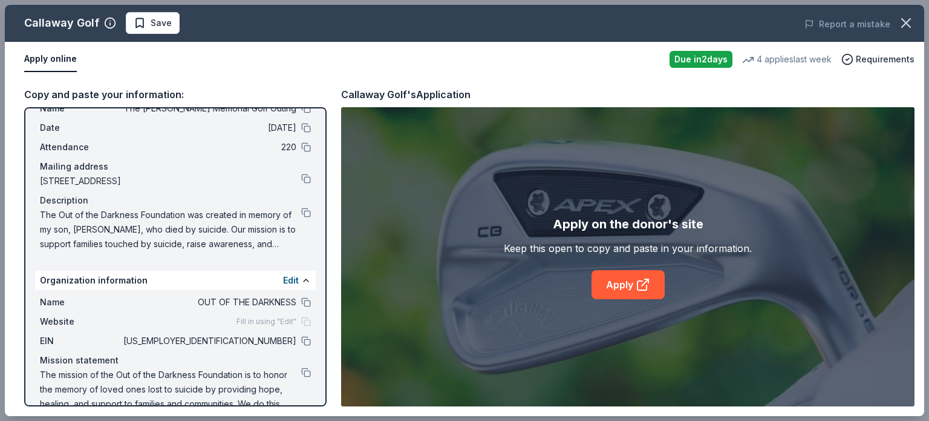
scroll to position [61, 0]
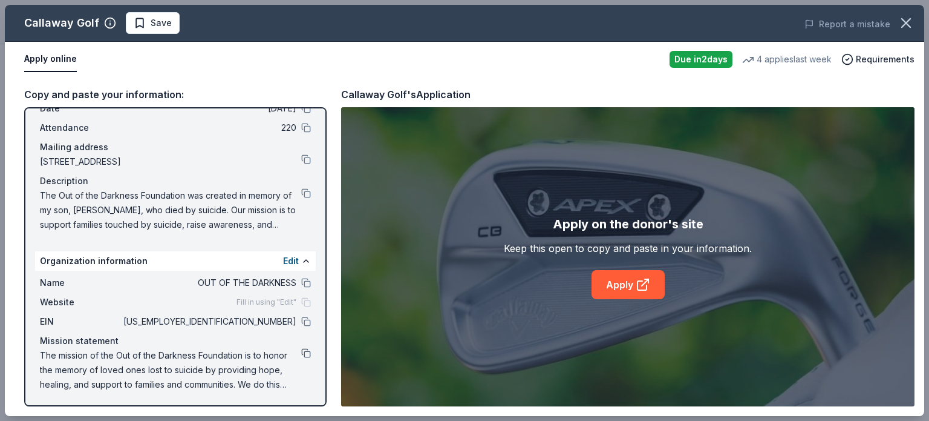
click at [301, 350] on button at bounding box center [306, 353] width 10 height 10
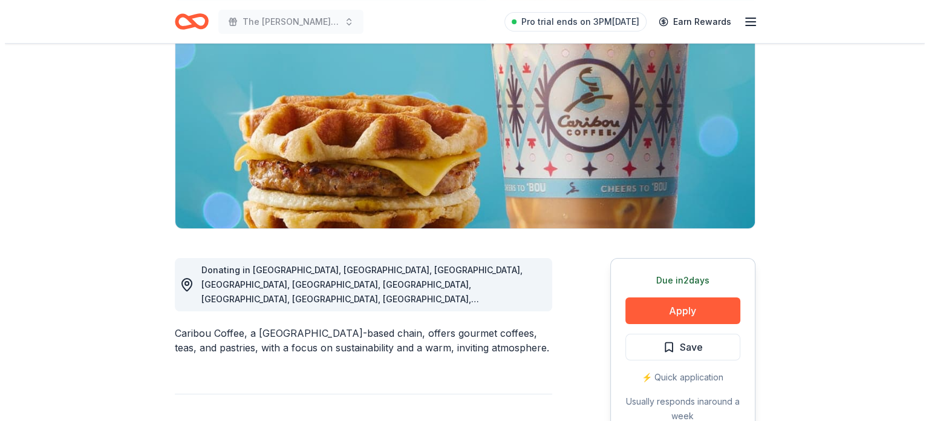
scroll to position [194, 0]
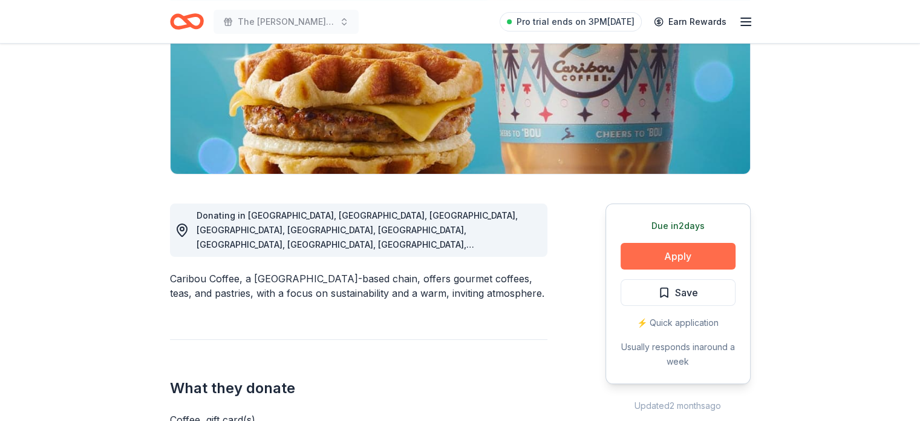
click at [684, 248] on button "Apply" at bounding box center [678, 256] width 115 height 27
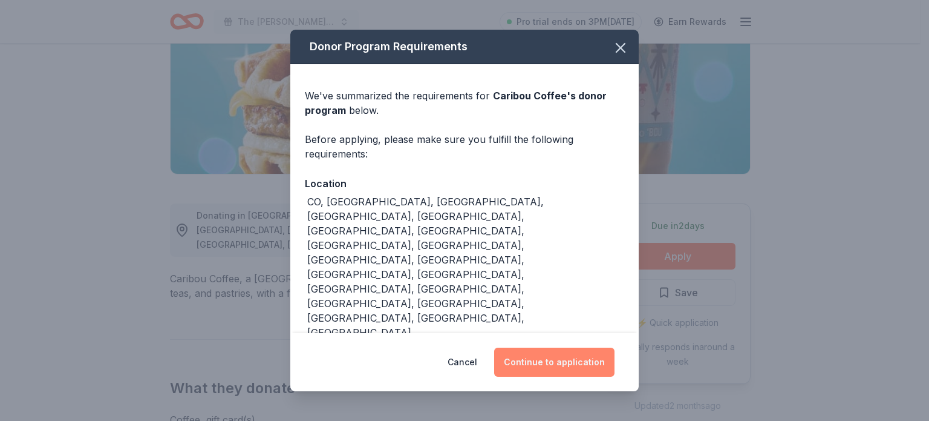
click at [569, 362] on button "Continue to application" at bounding box center [554, 361] width 120 height 29
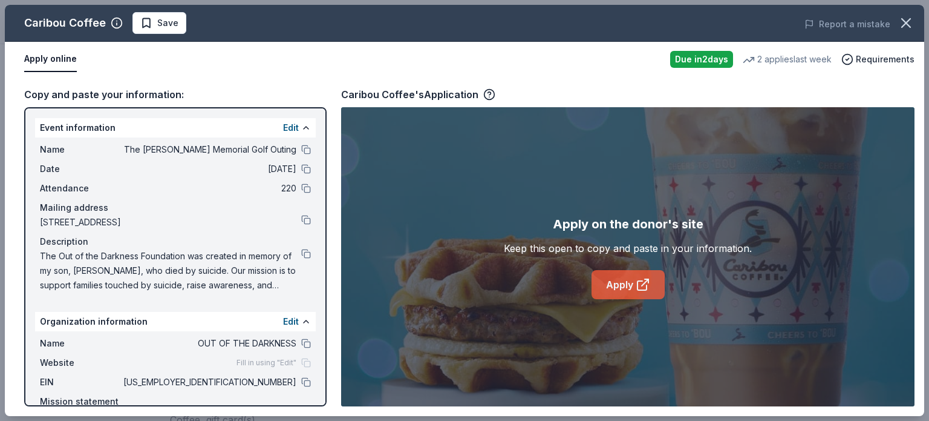
click at [632, 285] on link "Apply" at bounding box center [628, 284] width 73 height 29
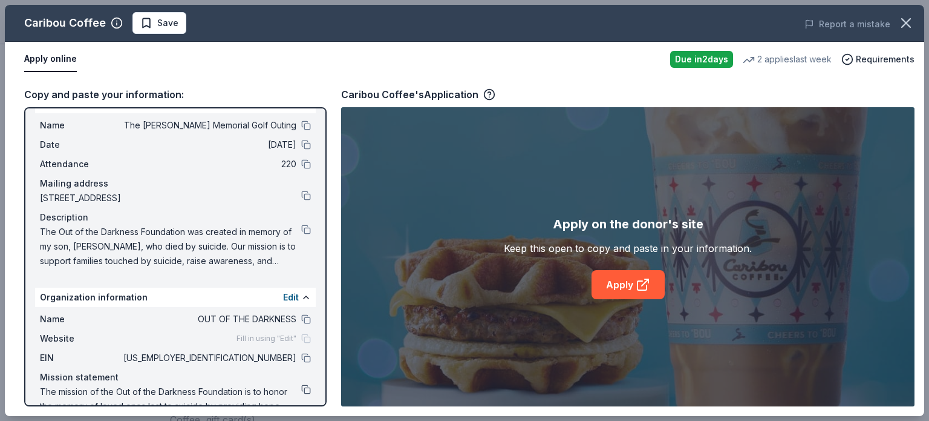
click at [301, 387] on button at bounding box center [306, 389] width 10 height 10
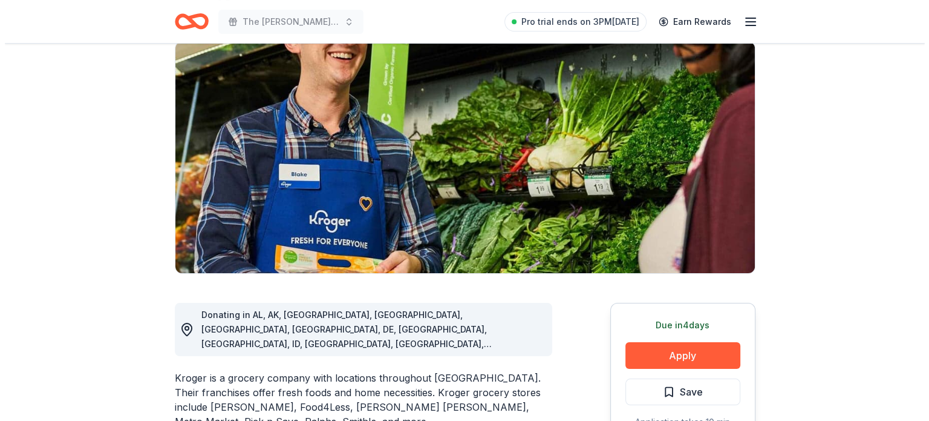
scroll to position [194, 0]
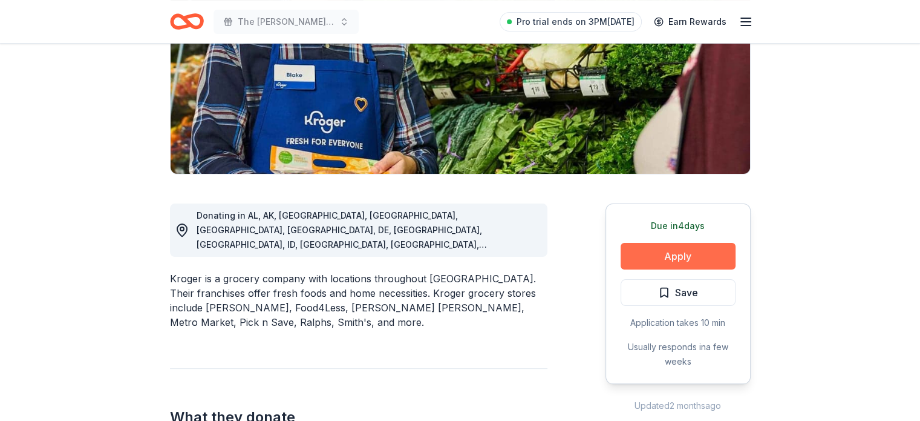
click at [673, 255] on button "Apply" at bounding box center [678, 256] width 115 height 27
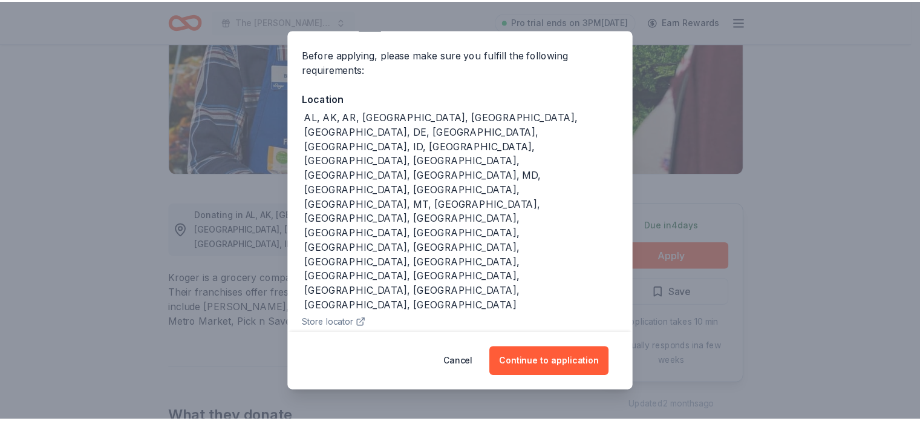
scroll to position [88, 0]
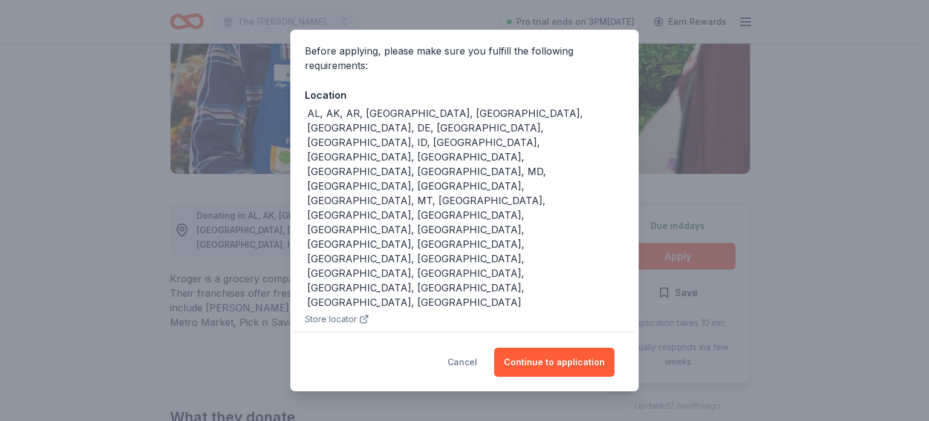
click at [470, 358] on button "Cancel" at bounding box center [463, 361] width 30 height 29
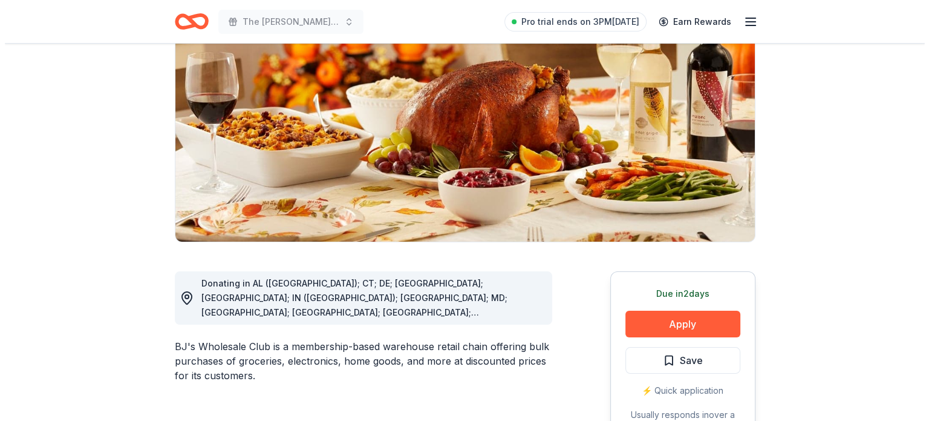
scroll to position [145, 0]
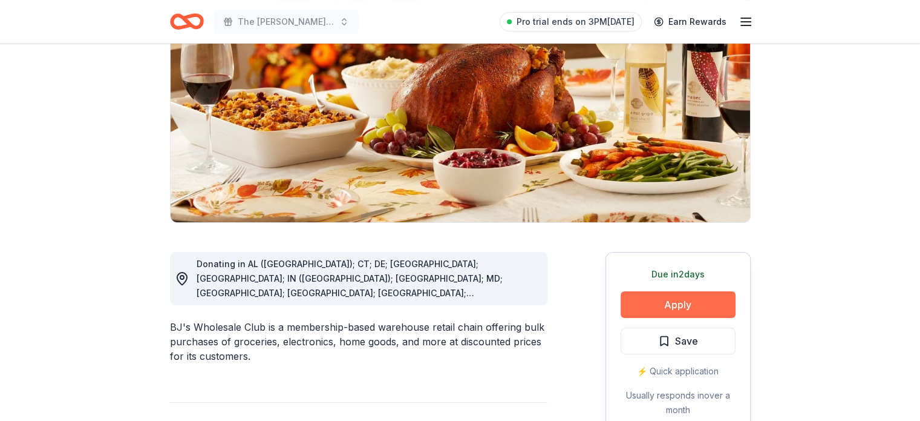
click at [690, 304] on button "Apply" at bounding box center [678, 304] width 115 height 27
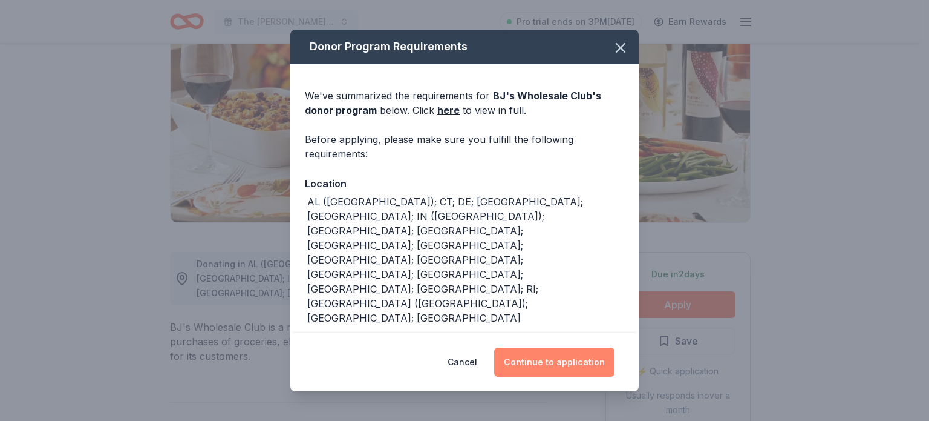
click at [574, 347] on button "Continue to application" at bounding box center [554, 361] width 120 height 29
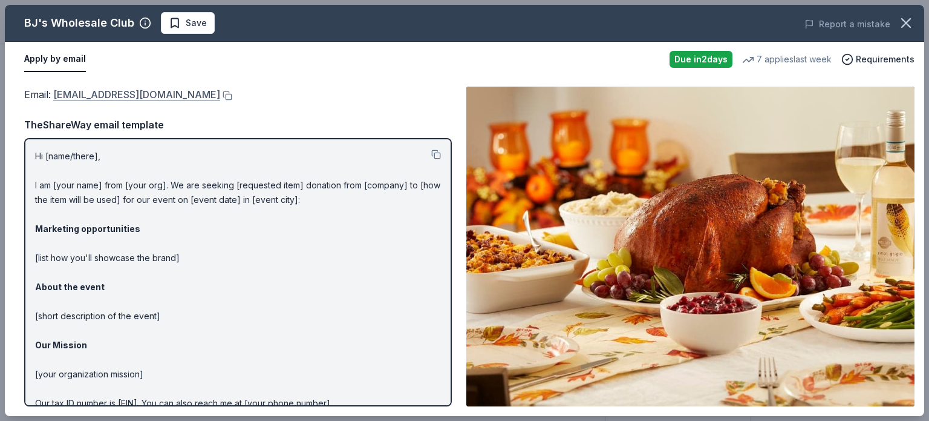
click at [113, 90] on link "community@bjs.com" at bounding box center [136, 95] width 167 height 16
click at [220, 96] on button at bounding box center [226, 96] width 12 height 10
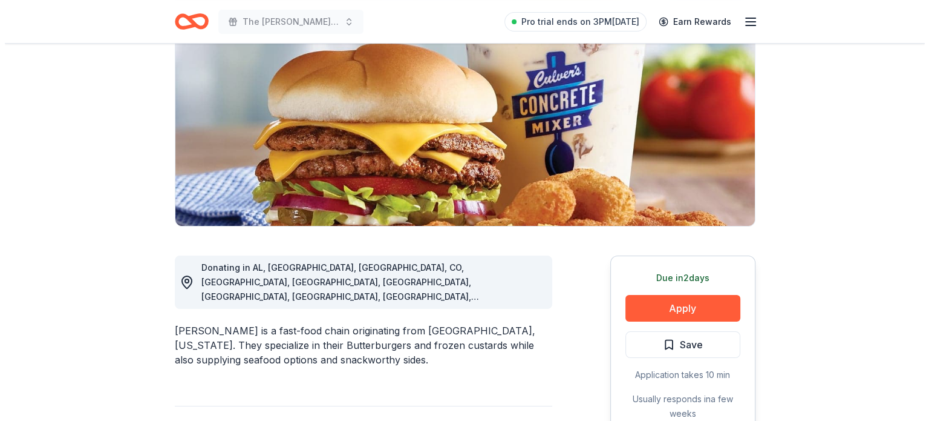
scroll to position [145, 0]
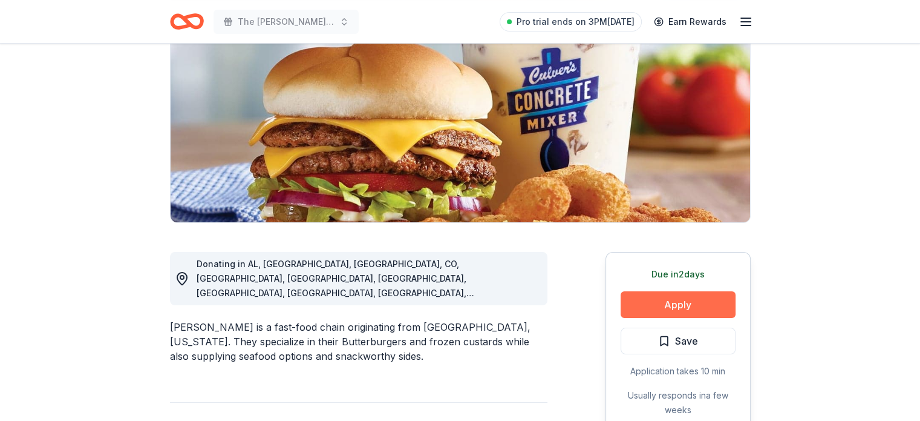
click at [668, 301] on button "Apply" at bounding box center [678, 304] width 115 height 27
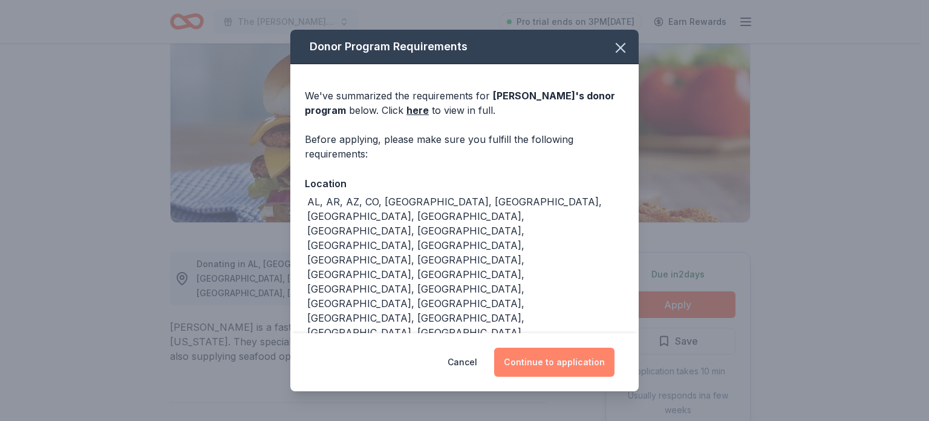
click at [552, 347] on button "Continue to application" at bounding box center [554, 361] width 120 height 29
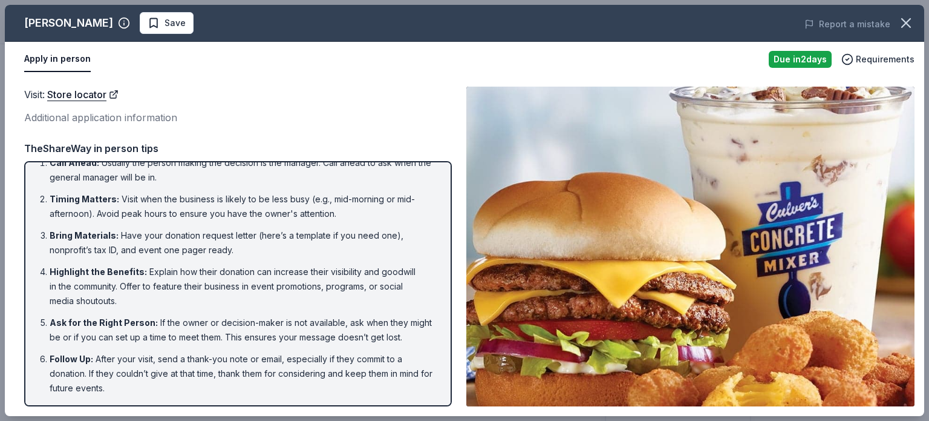
scroll to position [0, 0]
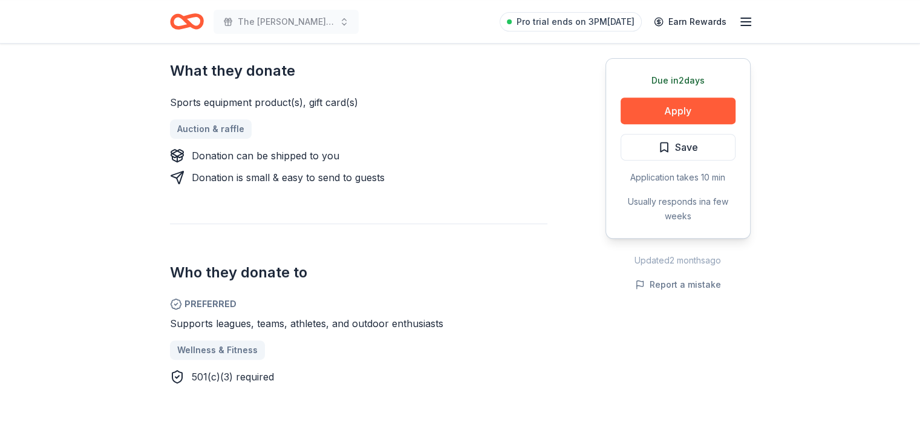
scroll to position [484, 0]
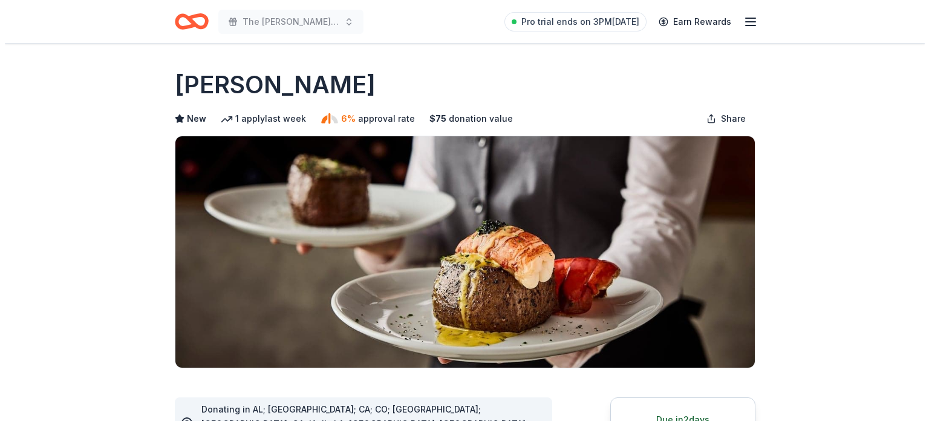
scroll to position [194, 0]
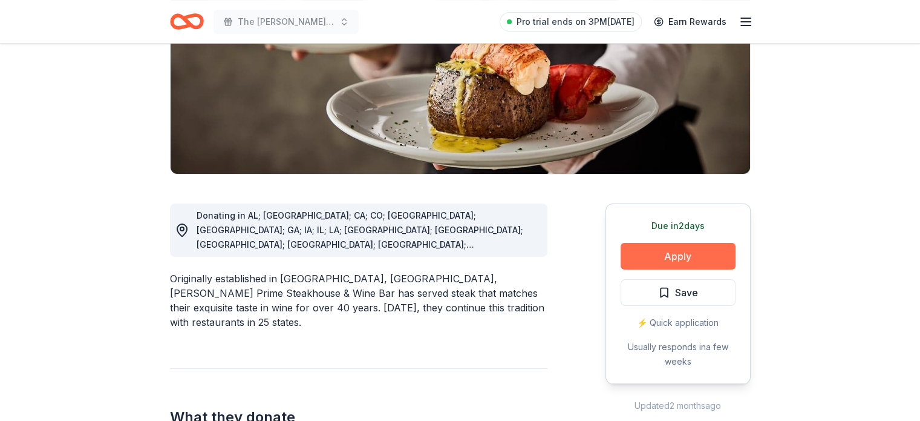
click at [692, 254] on button "Apply" at bounding box center [678, 256] width 115 height 27
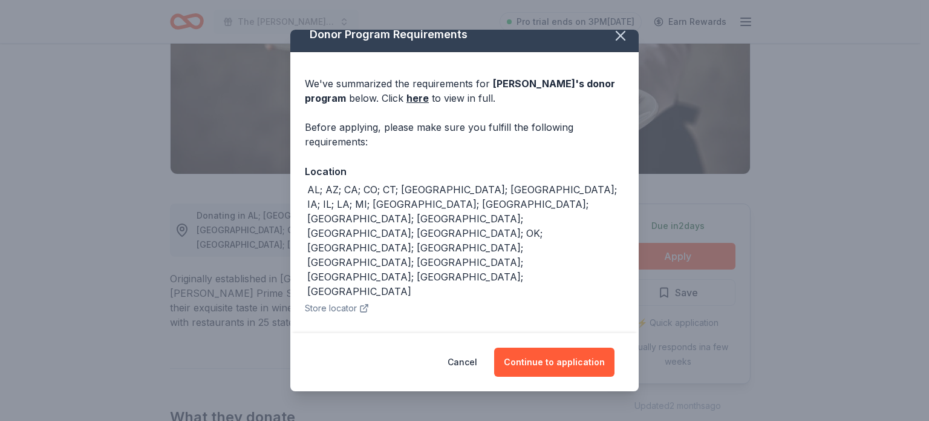
scroll to position [18, 0]
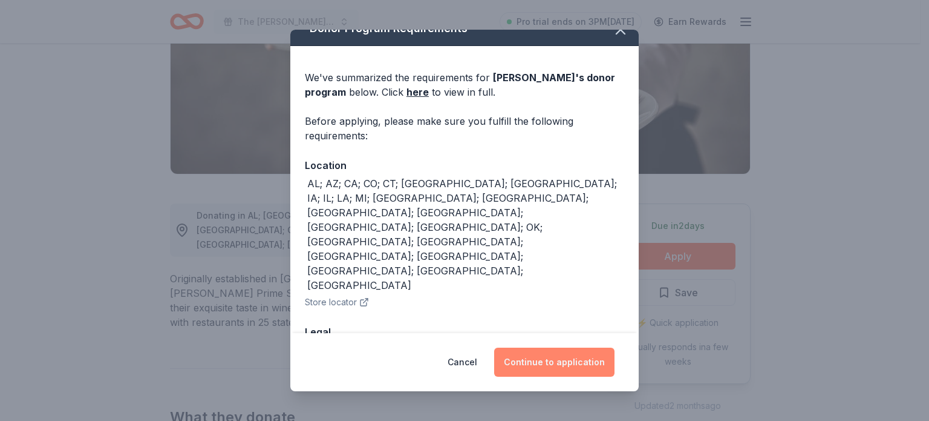
click at [567, 361] on button "Continue to application" at bounding box center [554, 361] width 120 height 29
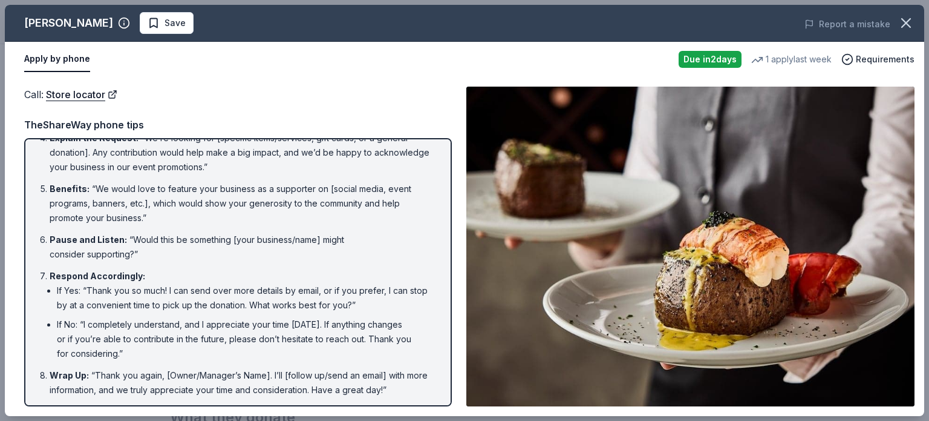
scroll to position [157, 0]
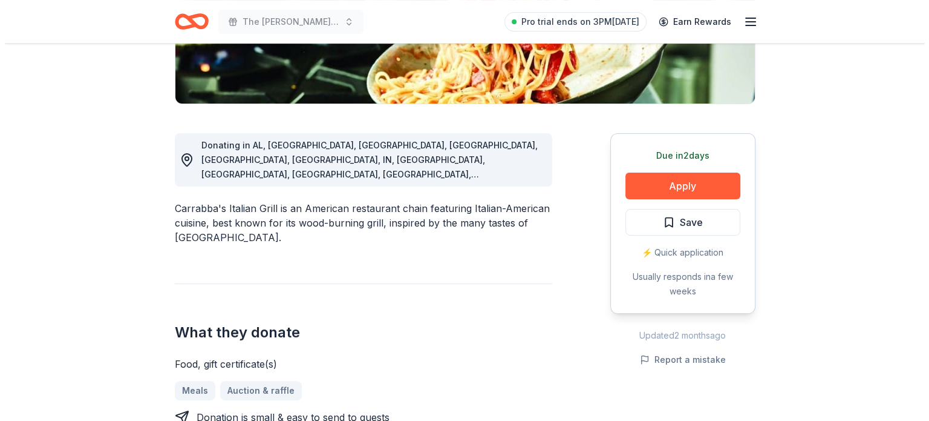
scroll to position [266, 0]
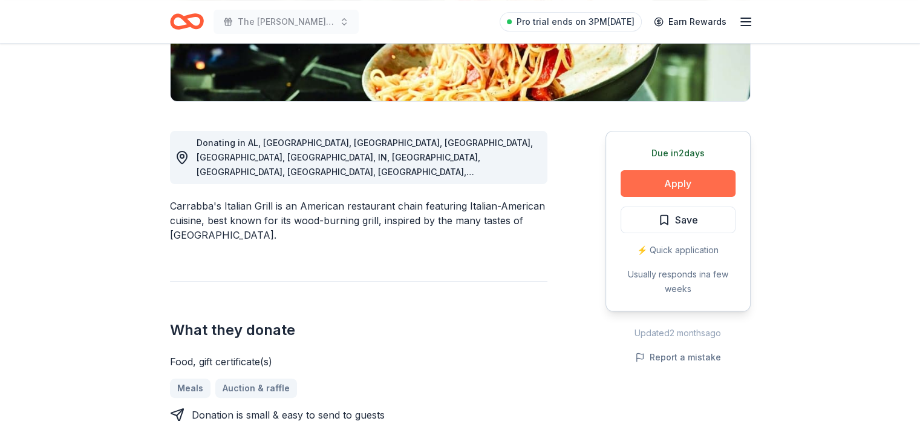
click at [692, 178] on button "Apply" at bounding box center [678, 183] width 115 height 27
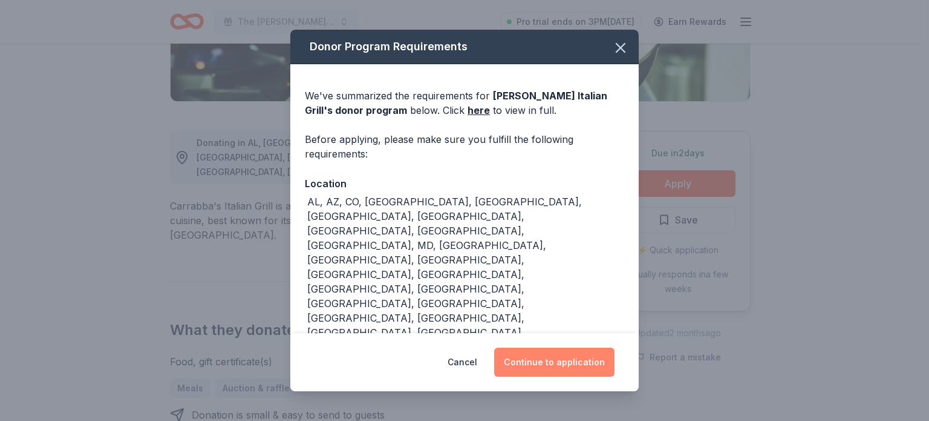
click at [580, 347] on button "Continue to application" at bounding box center [554, 361] width 120 height 29
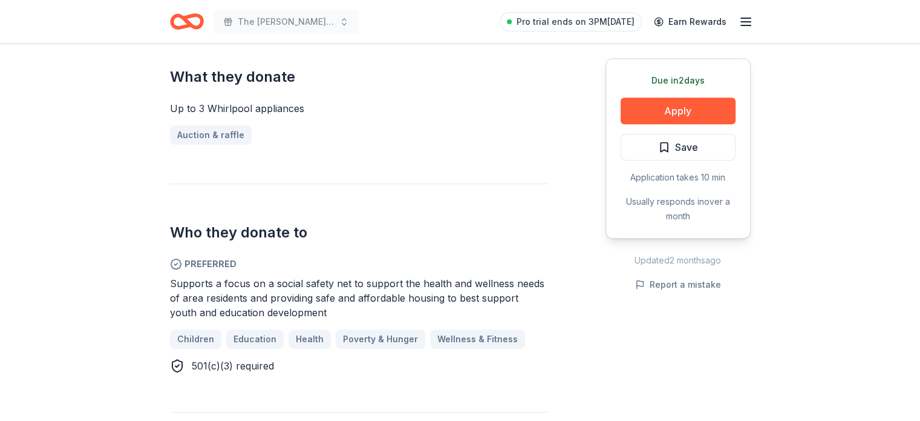
scroll to position [523, 0]
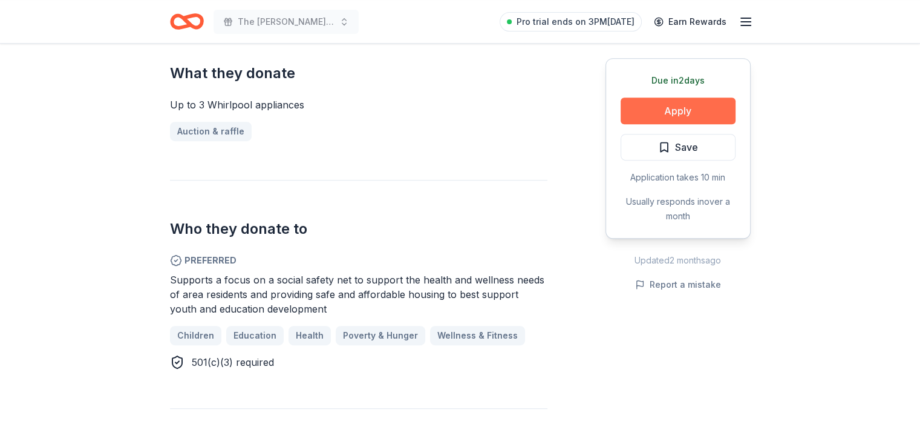
click at [647, 118] on button "Apply" at bounding box center [678, 110] width 115 height 27
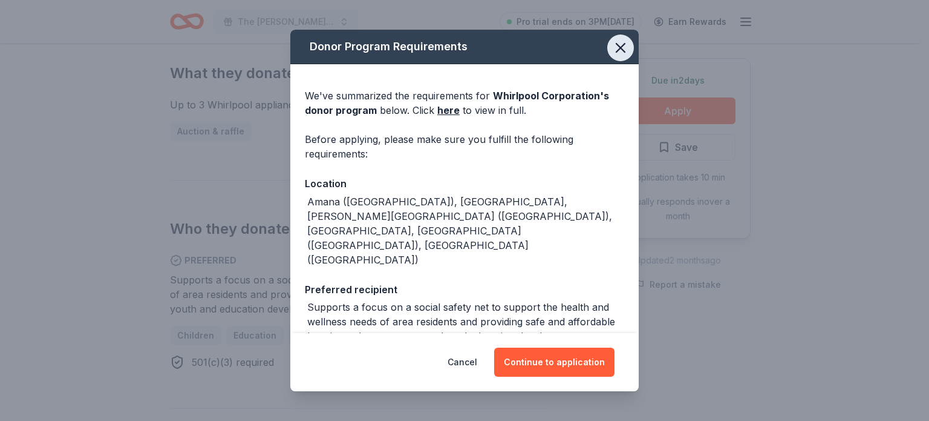
click at [617, 48] on icon "button" at bounding box center [621, 48] width 8 height 8
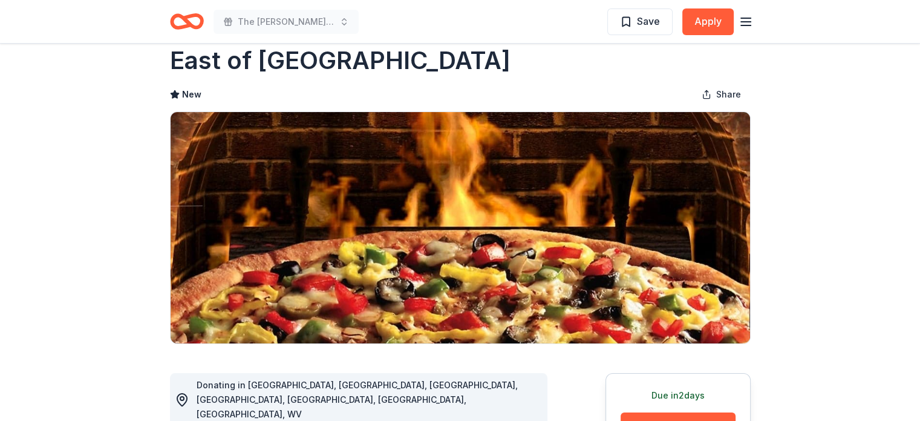
scroll to position [24, 0]
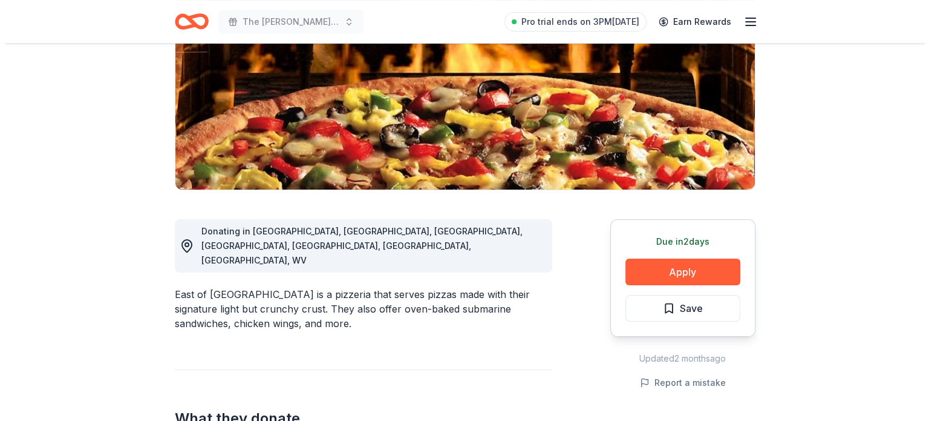
scroll to position [218, 0]
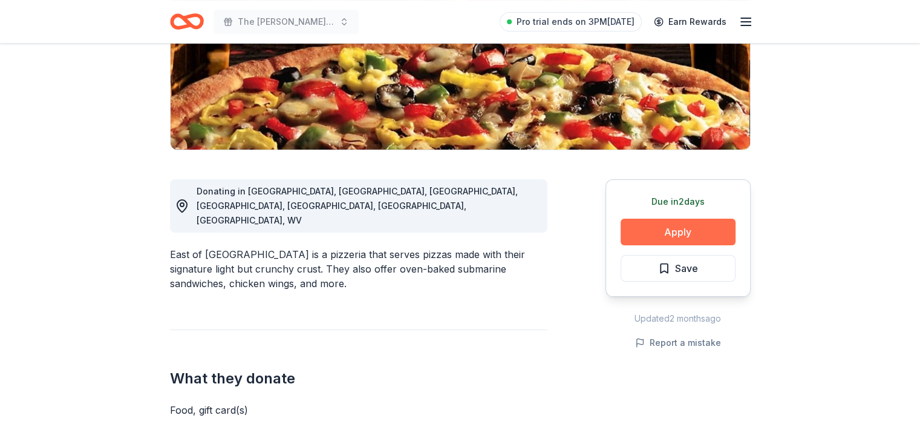
click at [653, 234] on button "Apply" at bounding box center [678, 231] width 115 height 27
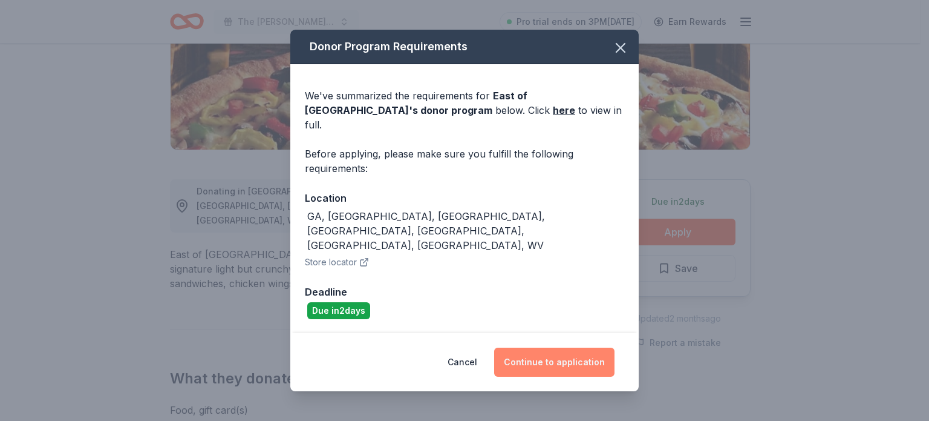
click at [571, 347] on button "Continue to application" at bounding box center [554, 361] width 120 height 29
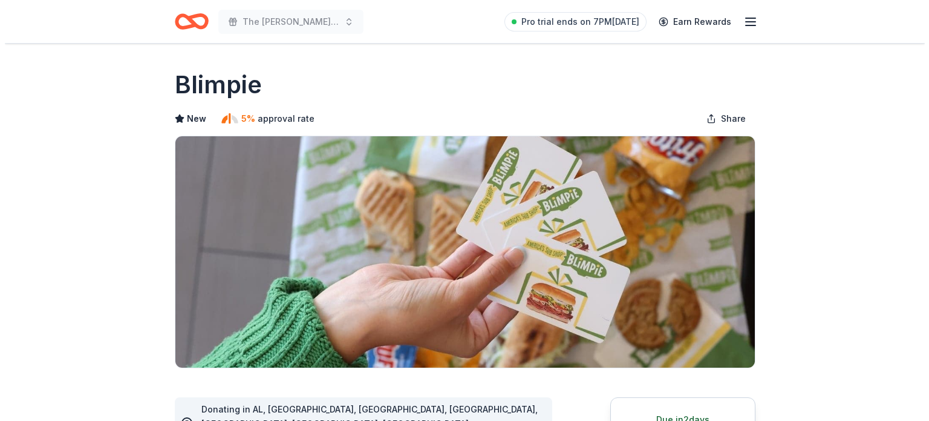
scroll to position [242, 0]
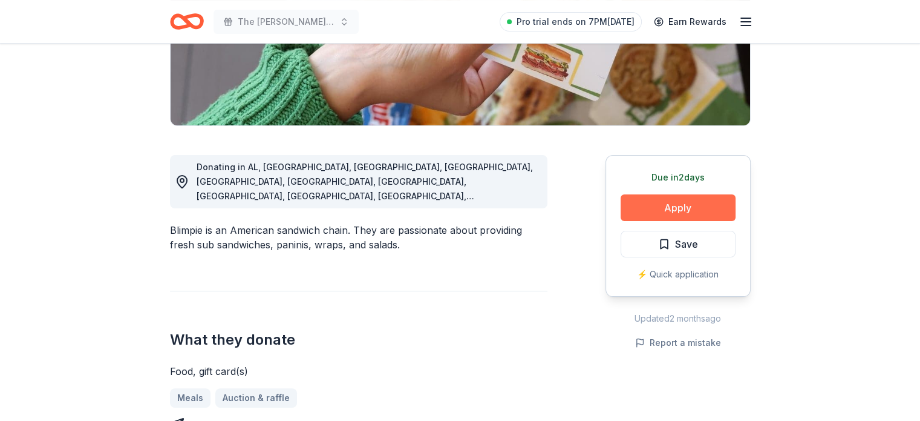
click at [647, 206] on button "Apply" at bounding box center [678, 207] width 115 height 27
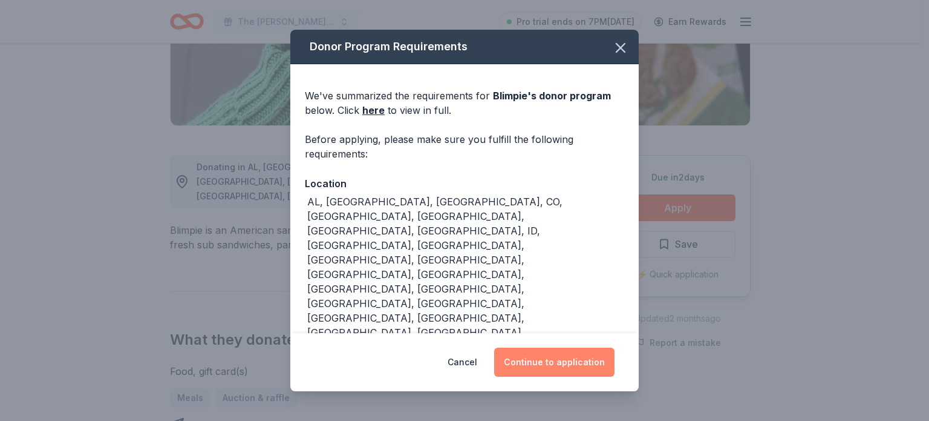
click at [559, 347] on button "Continue to application" at bounding box center [554, 361] width 120 height 29
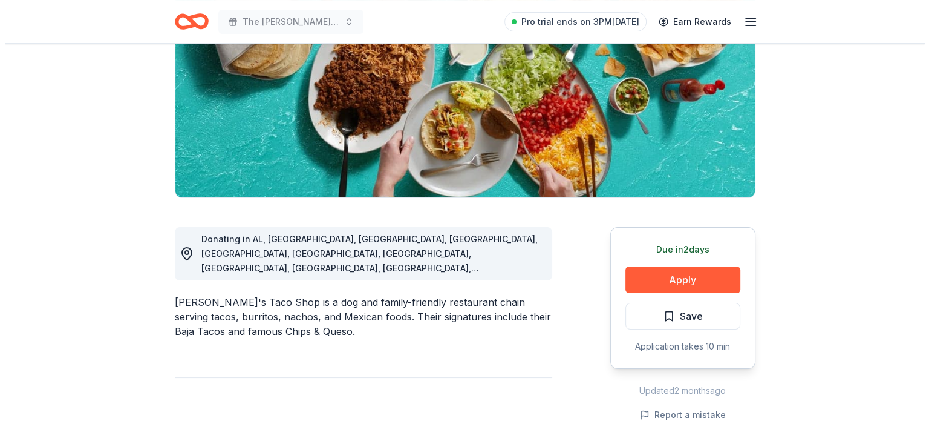
scroll to position [175, 0]
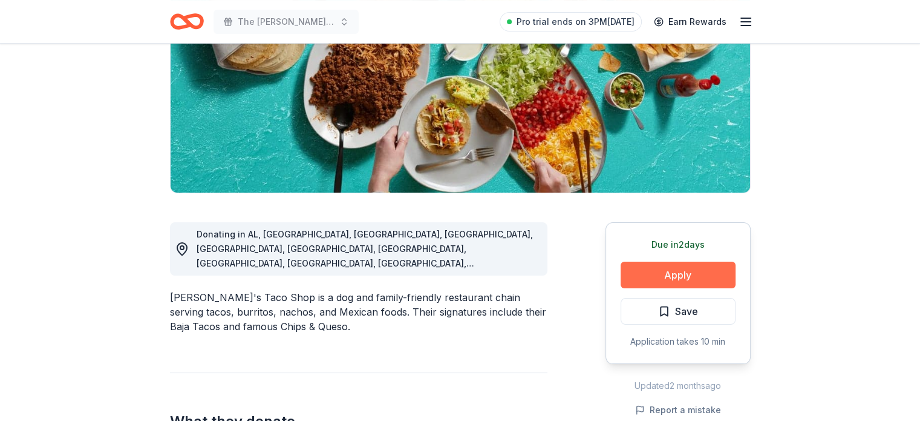
click at [670, 270] on button "Apply" at bounding box center [678, 274] width 115 height 27
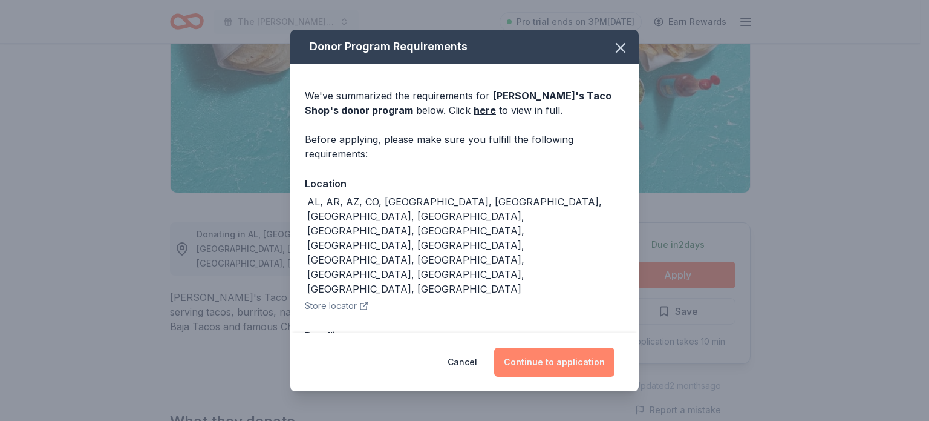
click at [571, 347] on button "Continue to application" at bounding box center [554, 361] width 120 height 29
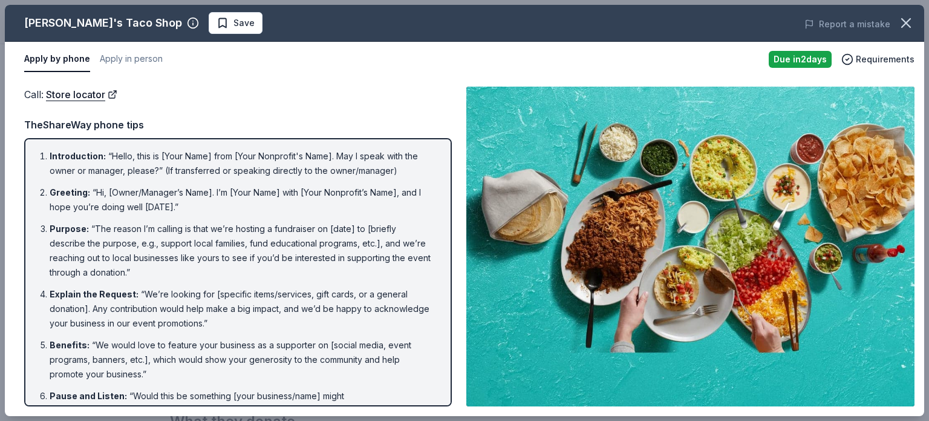
drag, startPoint x: 109, startPoint y: 151, endPoint x: 239, endPoint y: 297, distance: 195.4
click at [239, 297] on ol "Introduction : “Hello, this is [Your Name] from [Your Nonprofit's Name]. May I …" at bounding box center [238, 351] width 406 height 404
drag, startPoint x: 107, startPoint y: 149, endPoint x: 244, endPoint y: 312, distance: 212.5
click at [244, 312] on ol "Introduction : “Hello, this is [Your Name] from [Your Nonprofit's Name]. May I …" at bounding box center [238, 351] width 406 height 404
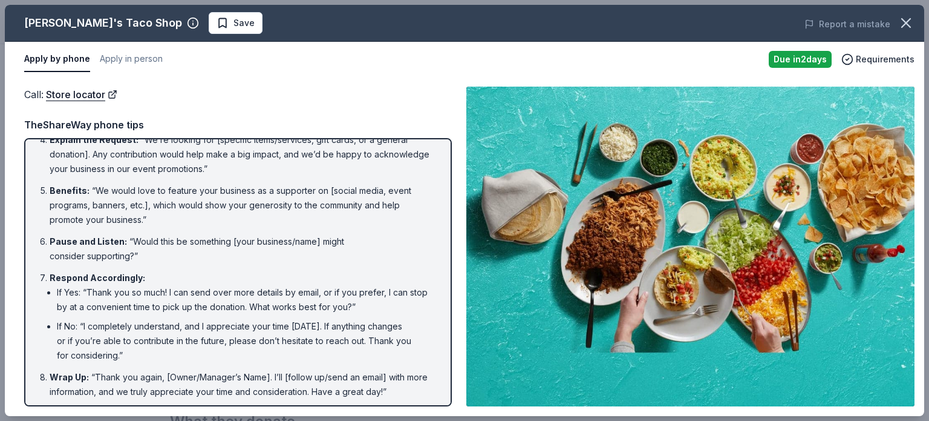
scroll to position [157, 0]
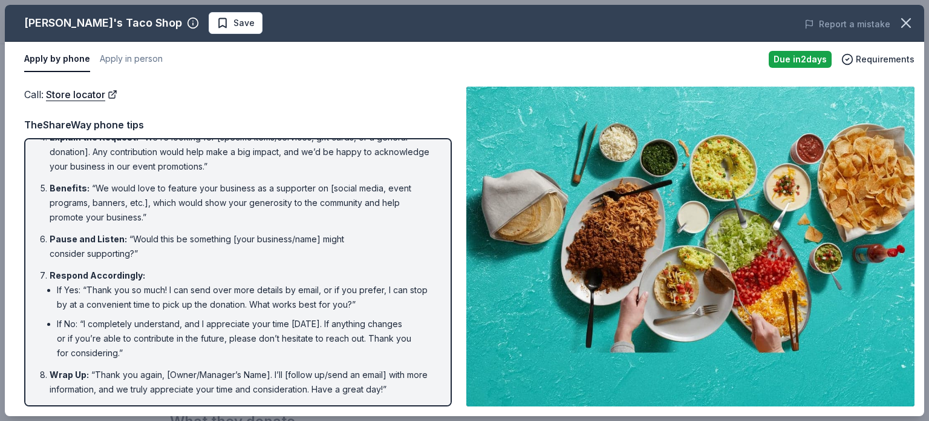
drag, startPoint x: 408, startPoint y: 392, endPoint x: 187, endPoint y: 204, distance: 290.6
click at [187, 204] on ol "Introduction : “Hello, this is [Your Name] from [Your Nonprofit's Name]. May I …" at bounding box center [238, 194] width 406 height 404
click at [187, 204] on li "Benefits : “We would love to feature your business as a supporter on [social me…" at bounding box center [242, 203] width 384 height 44
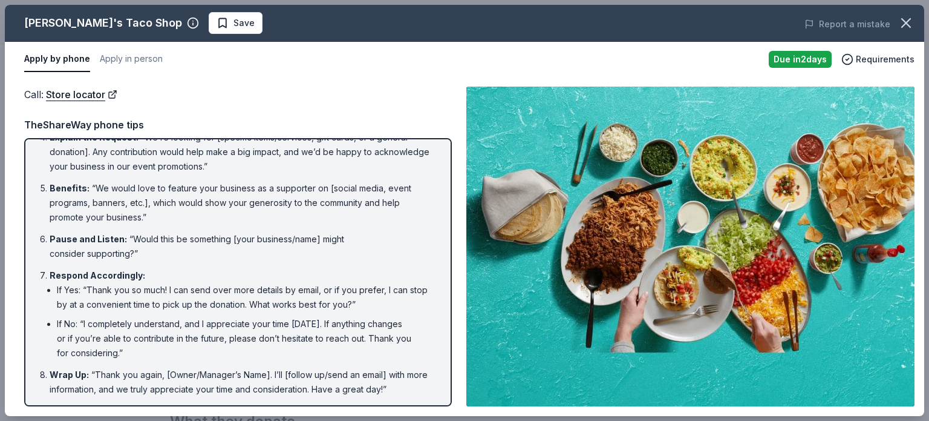
click at [187, 204] on li "Benefits : “We would love to feature your business as a supporter on [social me…" at bounding box center [242, 203] width 384 height 44
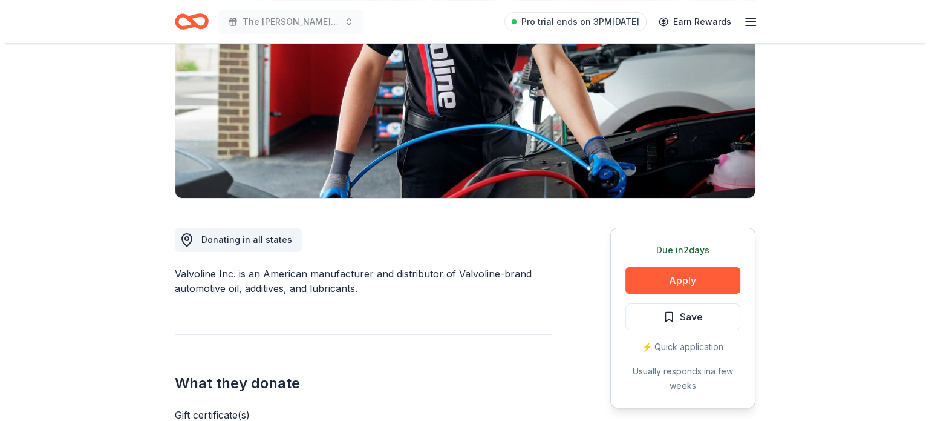
scroll to position [290, 0]
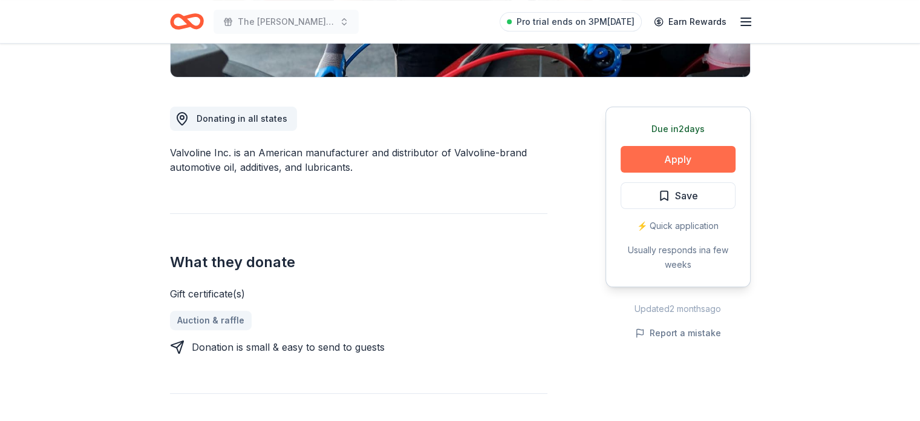
click at [698, 155] on button "Apply" at bounding box center [678, 159] width 115 height 27
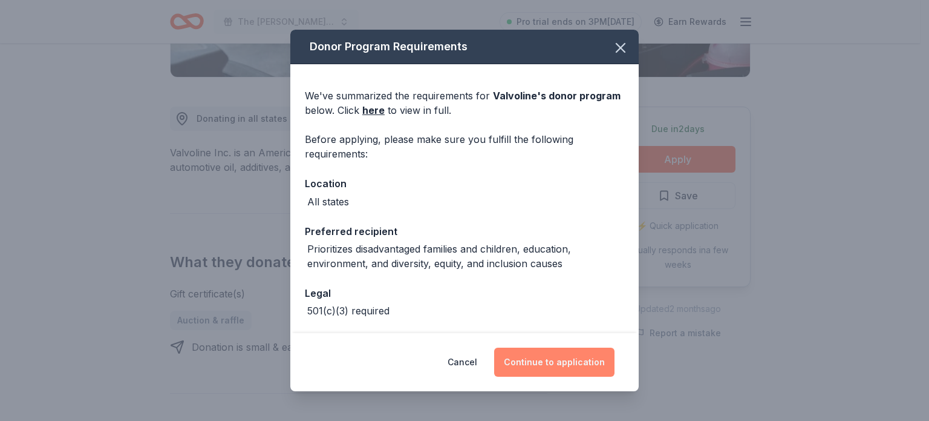
click at [577, 355] on button "Continue to application" at bounding box center [554, 361] width 120 height 29
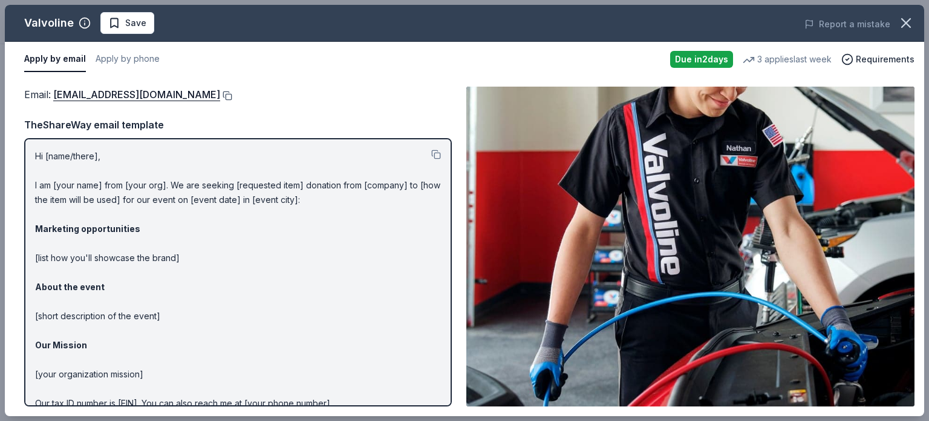
click at [220, 94] on button at bounding box center [226, 96] width 12 height 10
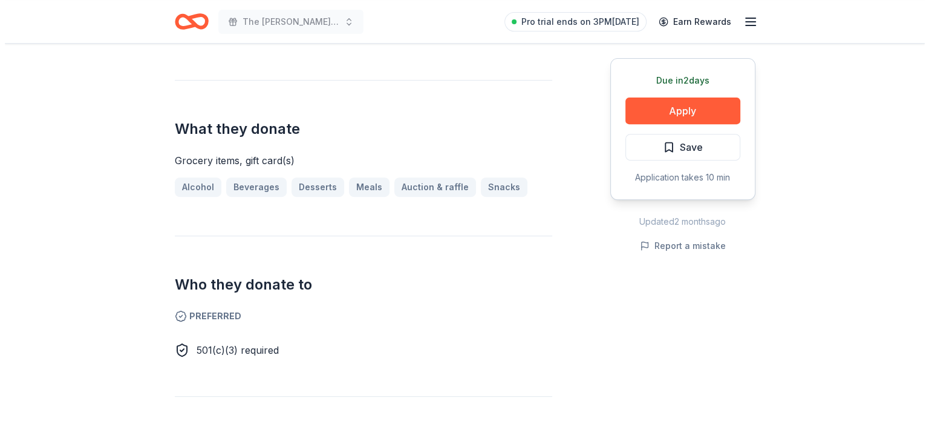
scroll to position [484, 0]
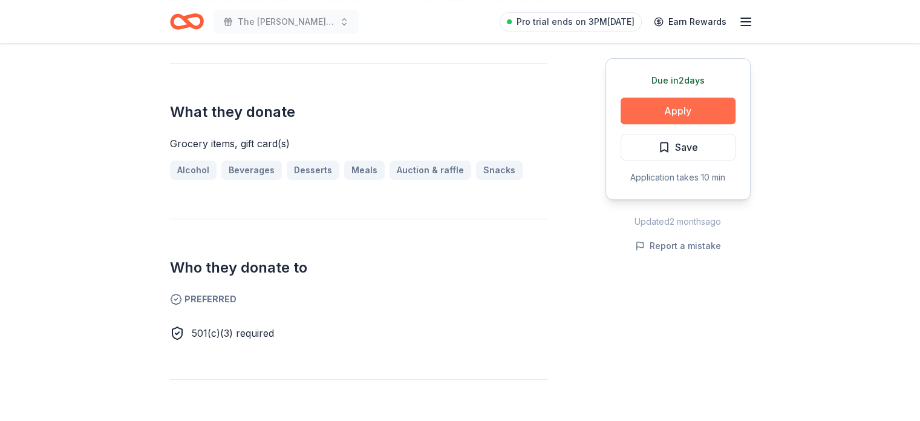
click at [670, 107] on button "Apply" at bounding box center [678, 110] width 115 height 27
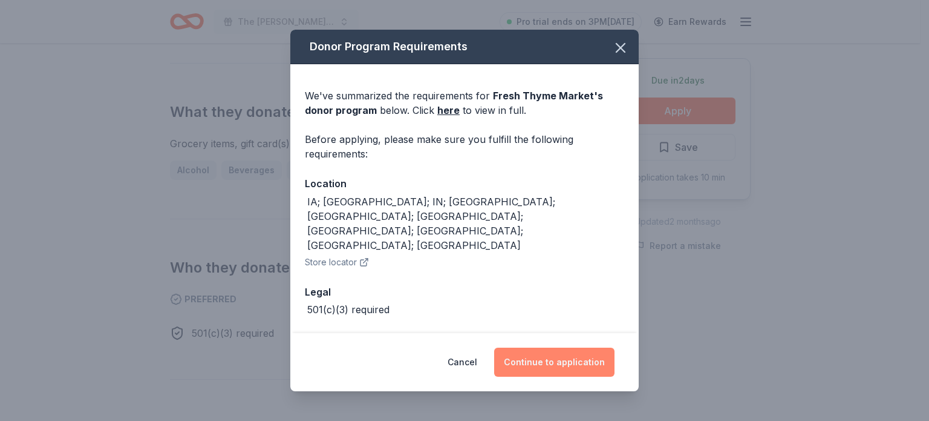
click at [529, 369] on button "Continue to application" at bounding box center [554, 361] width 120 height 29
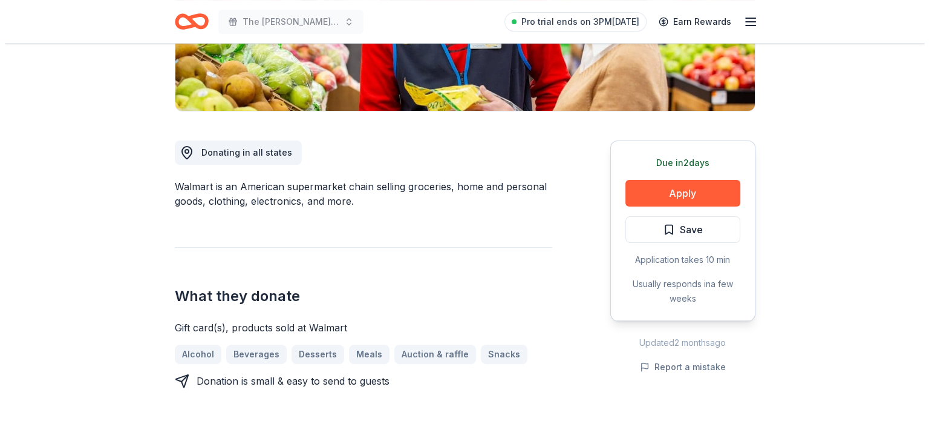
scroll to position [290, 0]
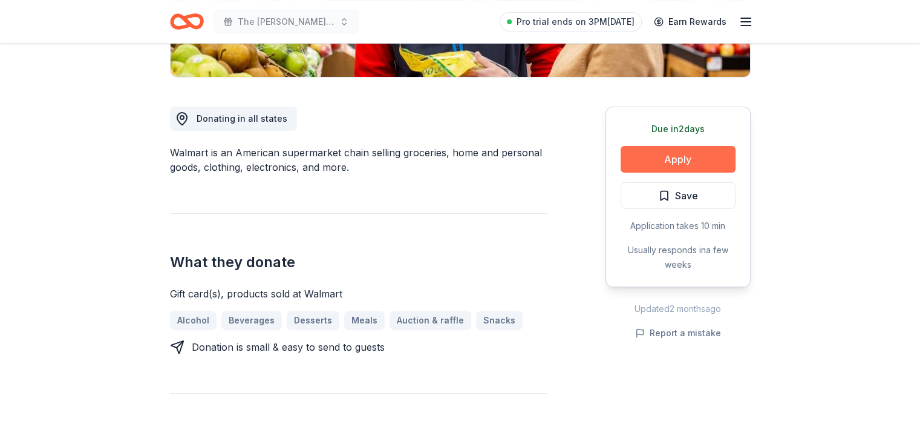
click at [669, 159] on button "Apply" at bounding box center [678, 159] width 115 height 27
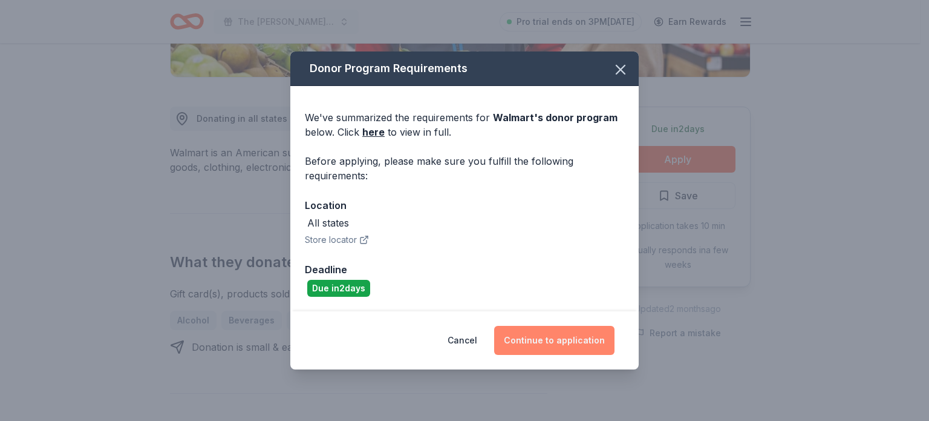
click at [574, 342] on button "Continue to application" at bounding box center [554, 340] width 120 height 29
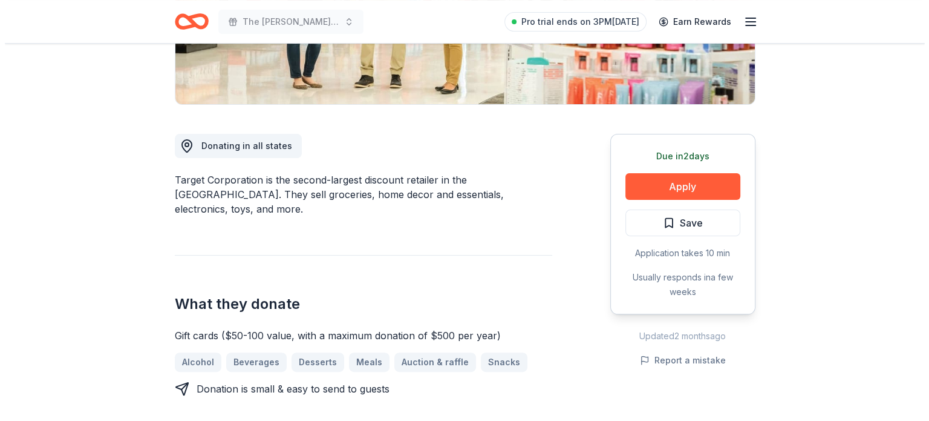
scroll to position [290, 0]
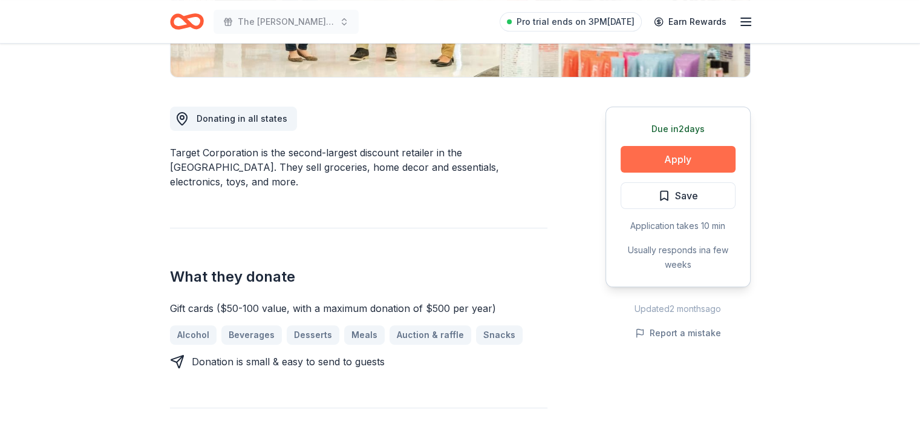
click at [675, 154] on button "Apply" at bounding box center [678, 159] width 115 height 27
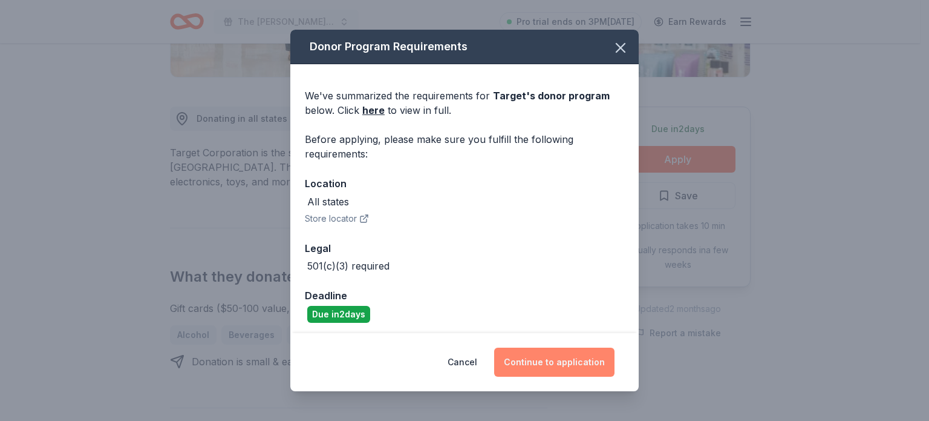
click at [565, 367] on button "Continue to application" at bounding box center [554, 361] width 120 height 29
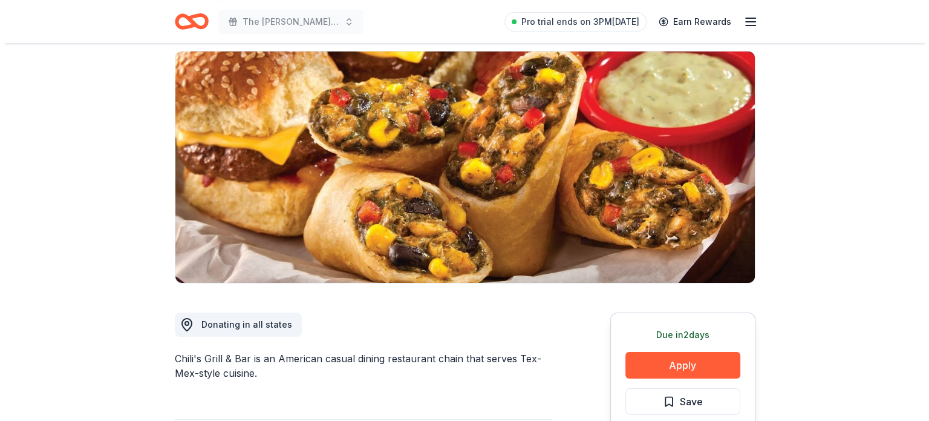
scroll to position [194, 0]
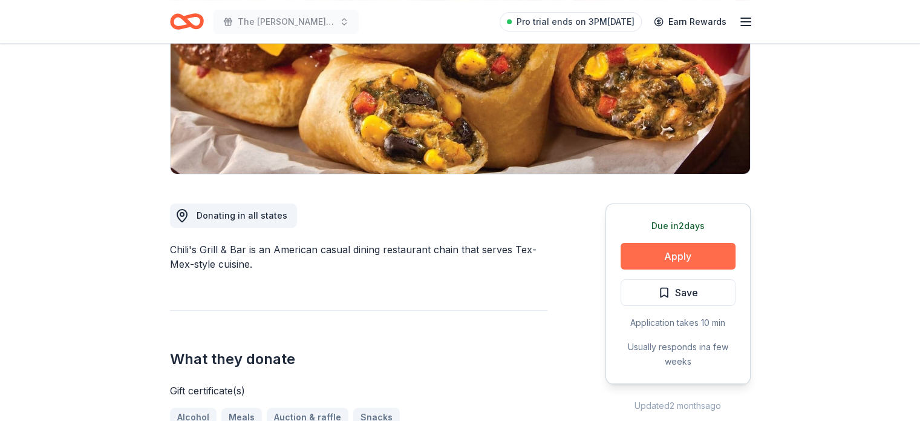
click at [656, 254] on button "Apply" at bounding box center [678, 256] width 115 height 27
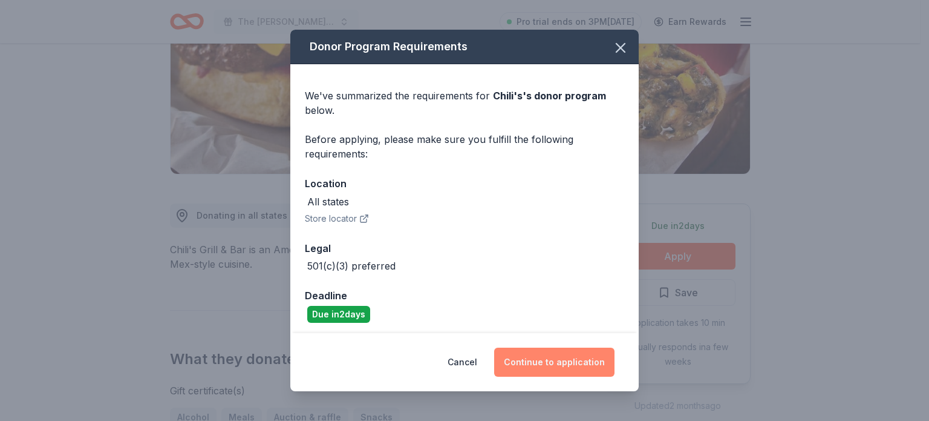
click at [549, 371] on button "Continue to application" at bounding box center [554, 361] width 120 height 29
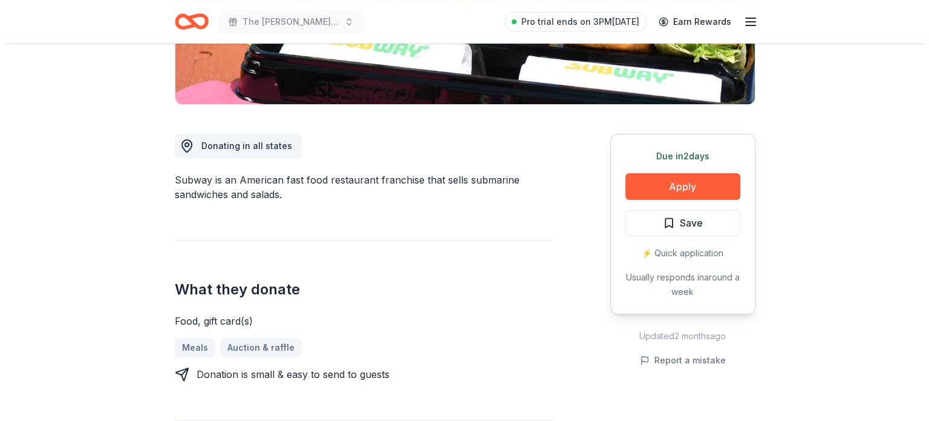
scroll to position [266, 0]
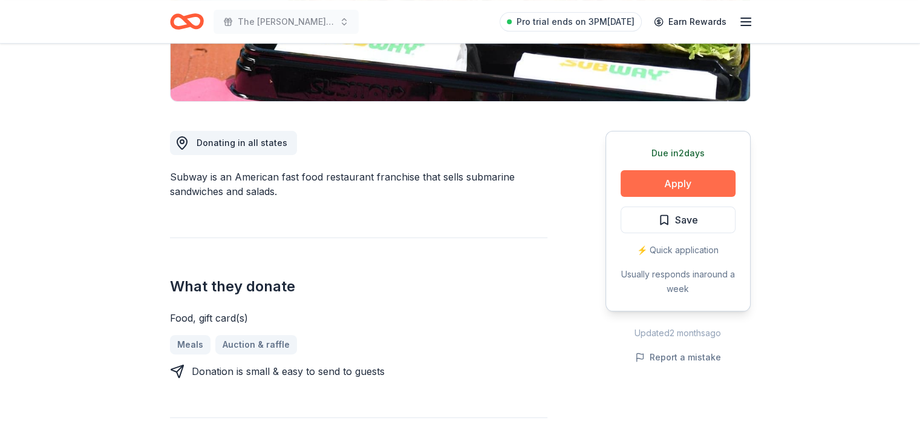
click at [680, 183] on button "Apply" at bounding box center [678, 183] width 115 height 27
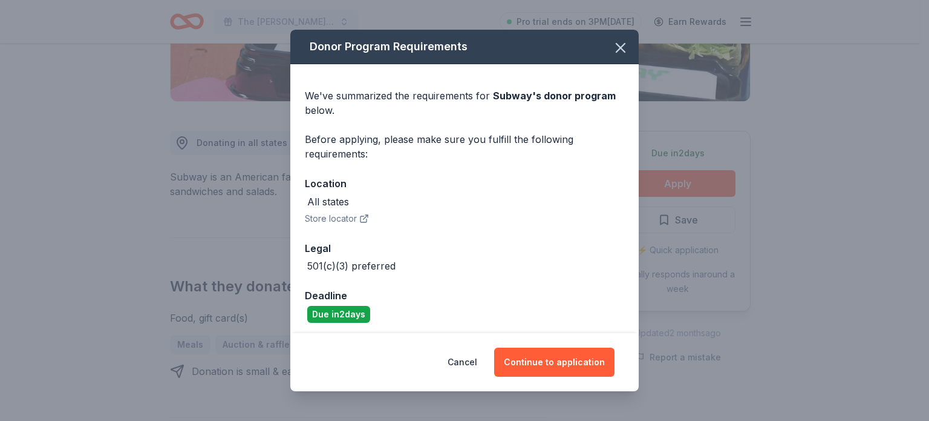
scroll to position [4, 0]
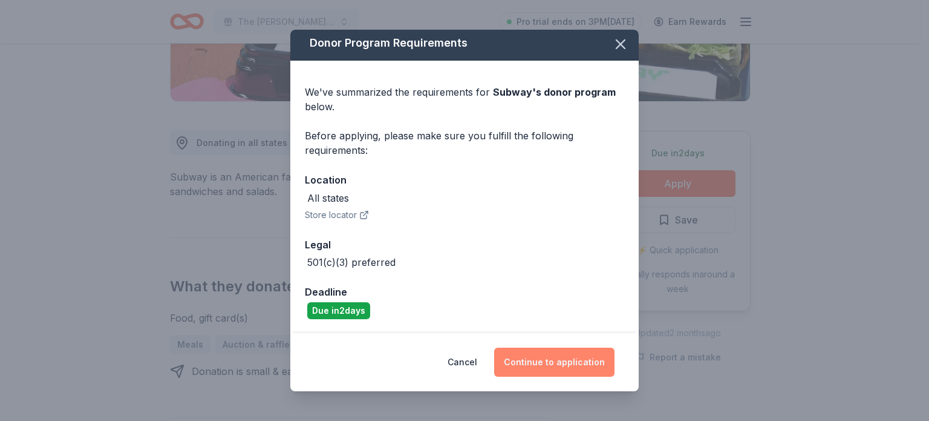
click at [578, 367] on button "Continue to application" at bounding box center [554, 361] width 120 height 29
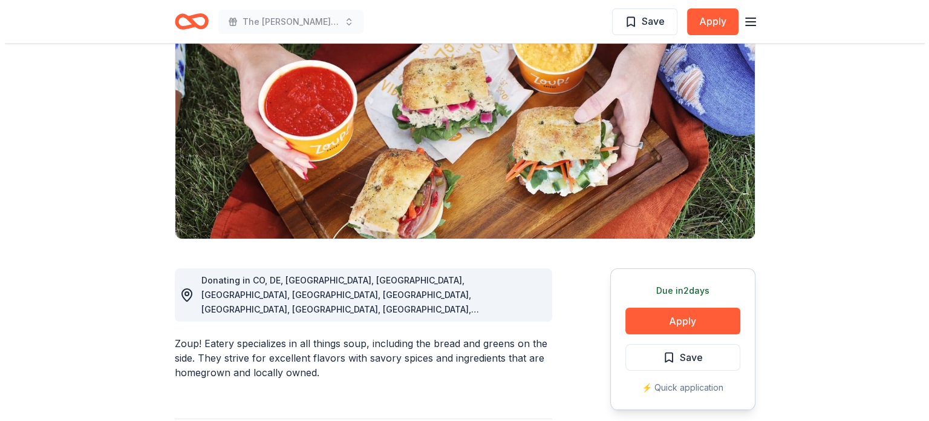
scroll to position [144, 0]
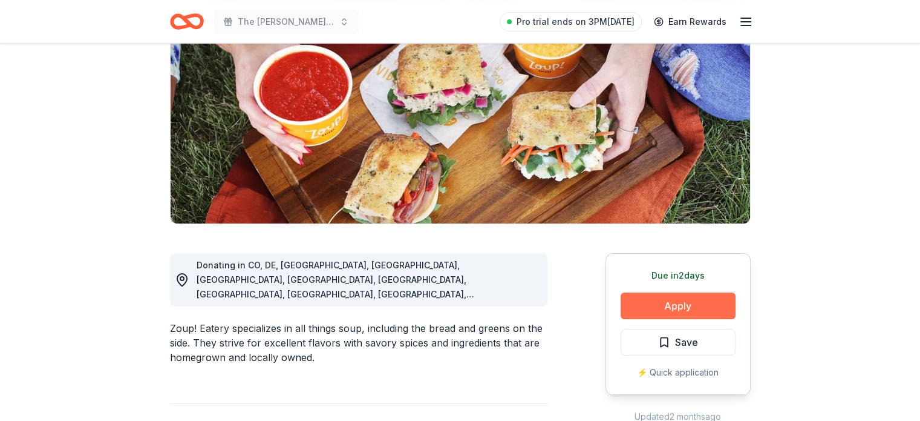
click at [684, 302] on button "Apply" at bounding box center [678, 305] width 115 height 27
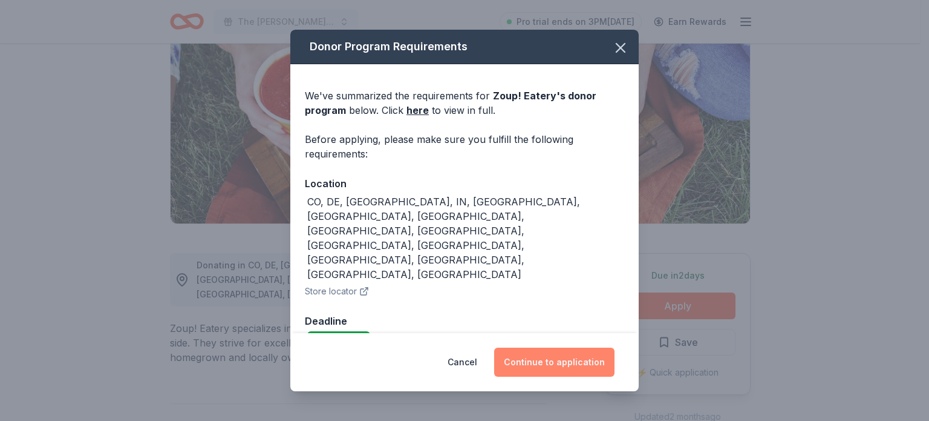
click at [591, 347] on button "Continue to application" at bounding box center [554, 361] width 120 height 29
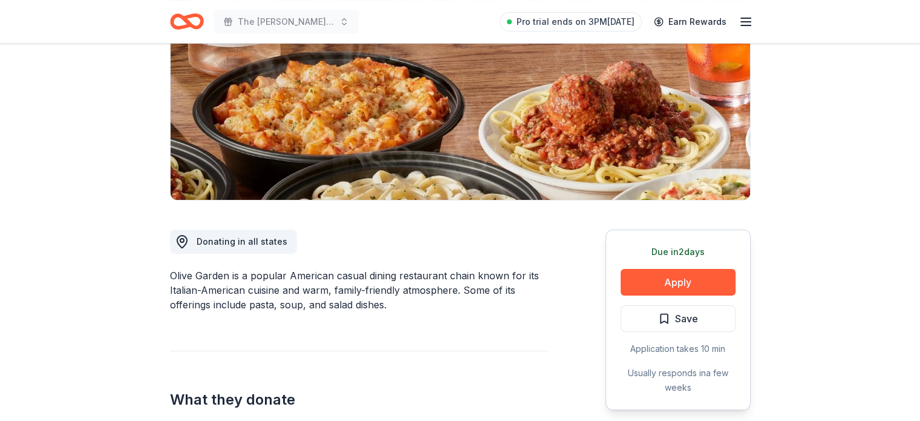
scroll to position [218, 0]
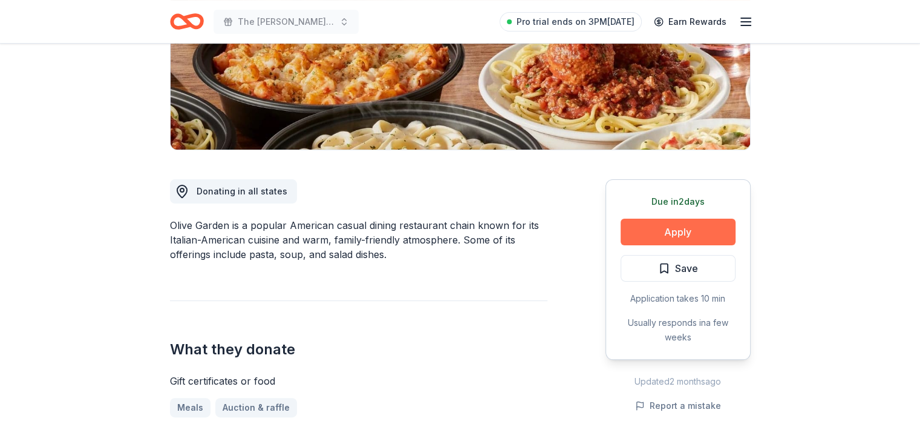
click at [689, 222] on button "Apply" at bounding box center [678, 231] width 115 height 27
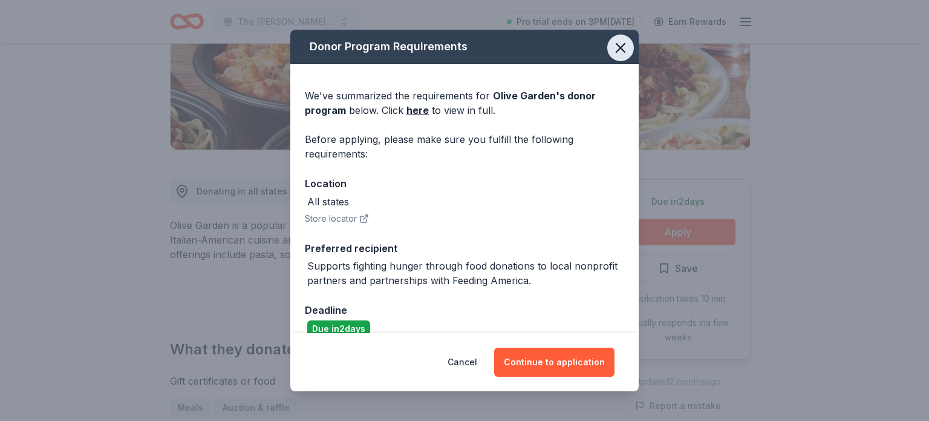
click at [614, 47] on icon "button" at bounding box center [620, 47] width 17 height 17
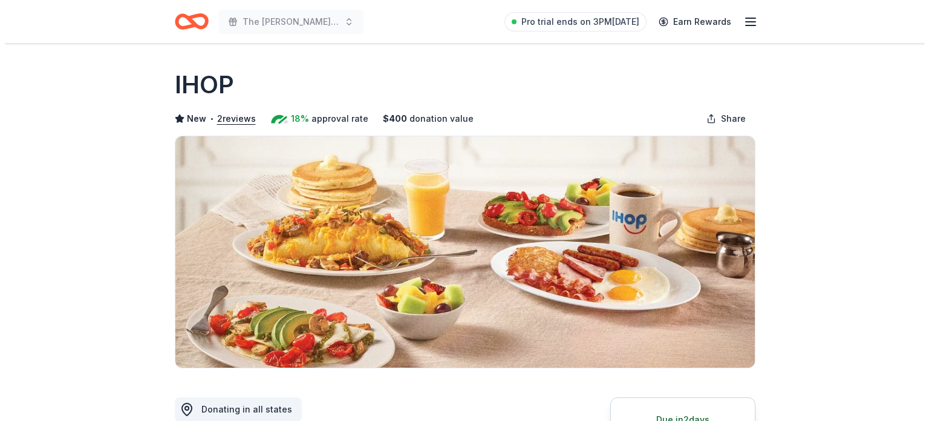
scroll to position [218, 0]
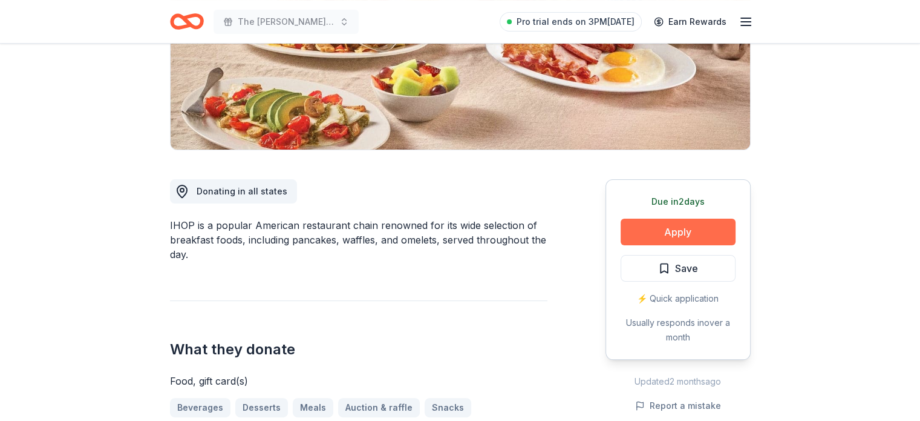
click at [687, 227] on button "Apply" at bounding box center [678, 231] width 115 height 27
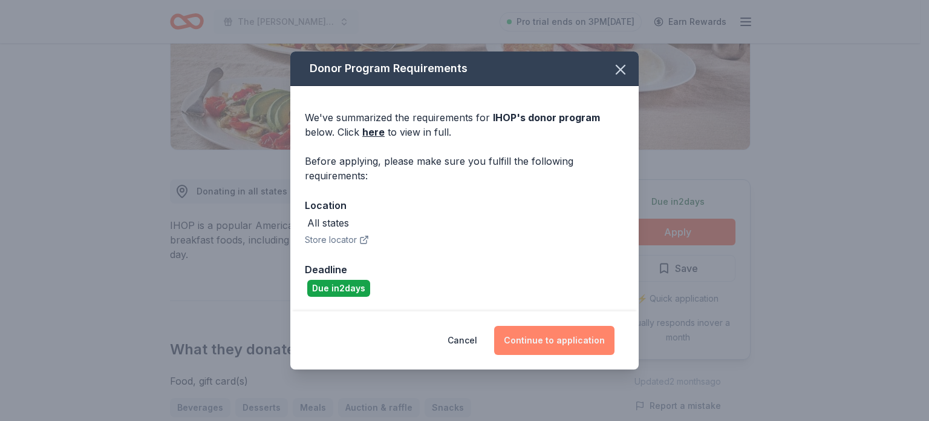
click at [577, 331] on button "Continue to application" at bounding box center [554, 340] width 120 height 29
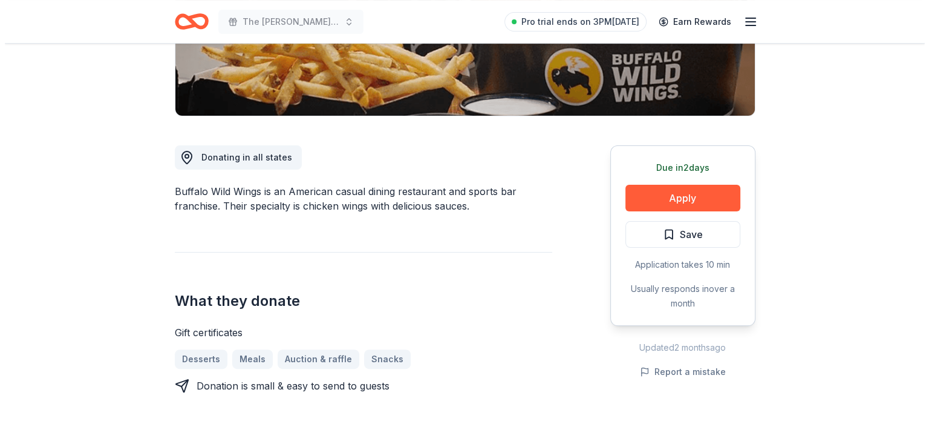
scroll to position [266, 0]
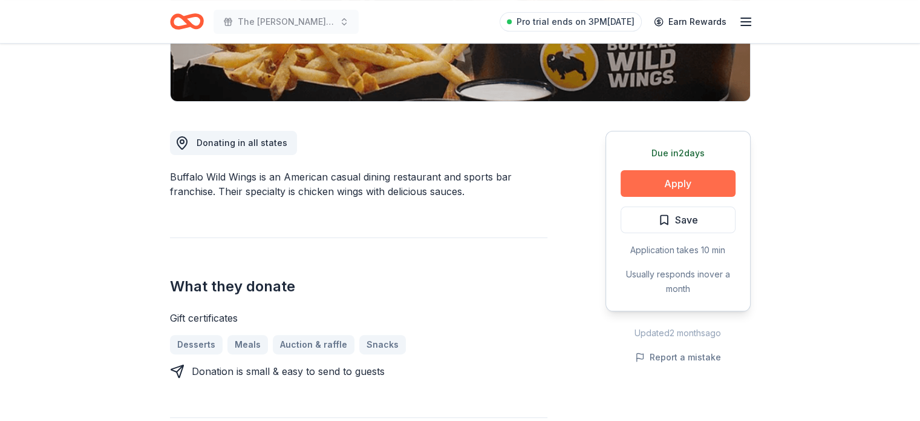
click at [673, 180] on button "Apply" at bounding box center [678, 183] width 115 height 27
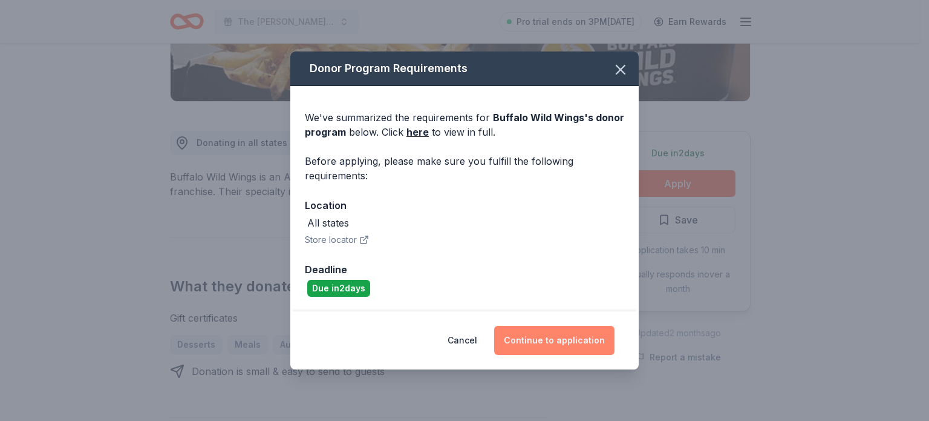
click at [585, 344] on button "Continue to application" at bounding box center [554, 340] width 120 height 29
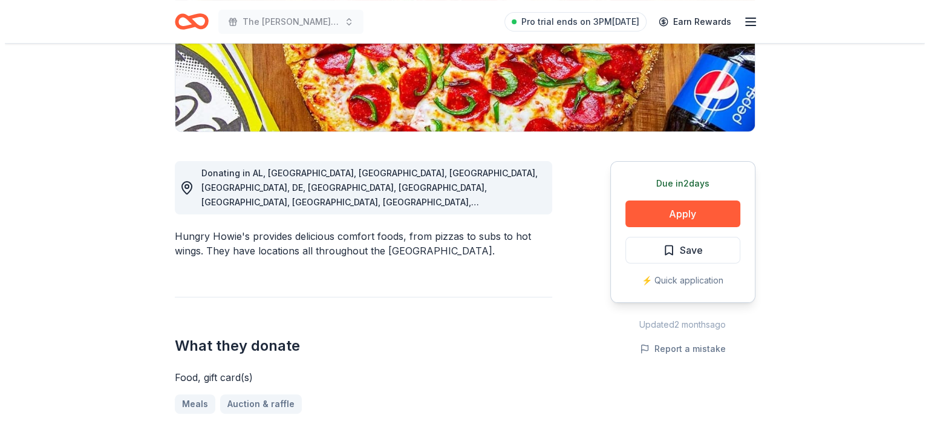
scroll to position [237, 0]
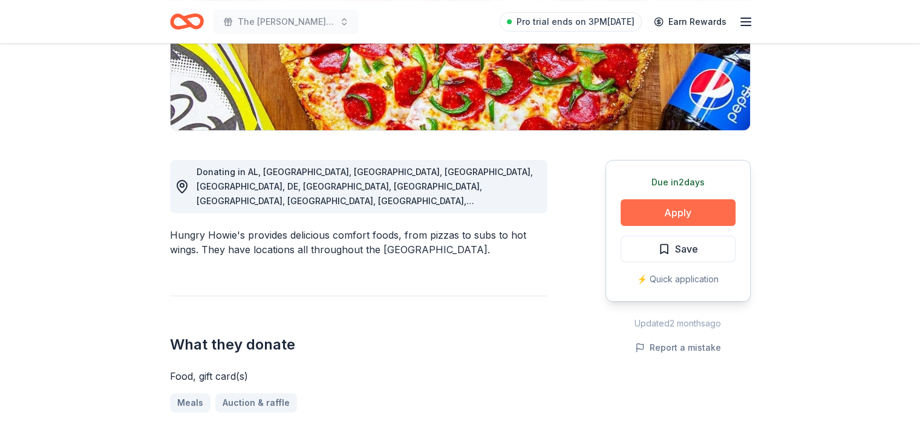
click at [687, 207] on button "Apply" at bounding box center [678, 212] width 115 height 27
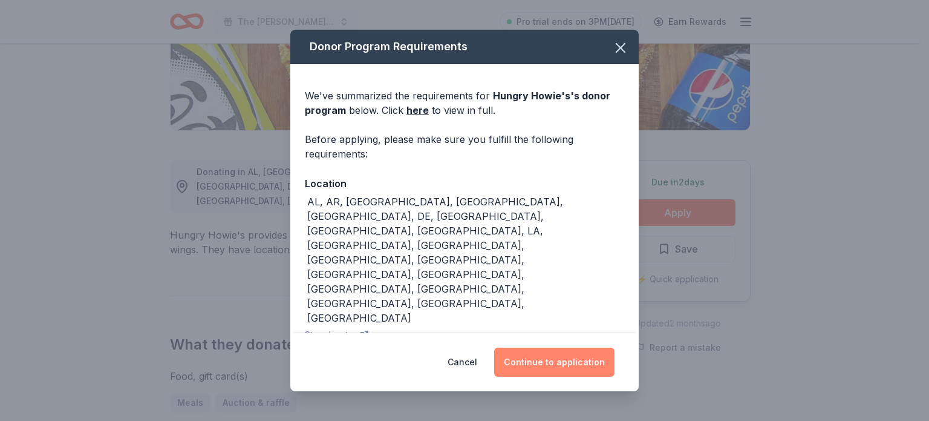
click at [555, 358] on button "Continue to application" at bounding box center [554, 361] width 120 height 29
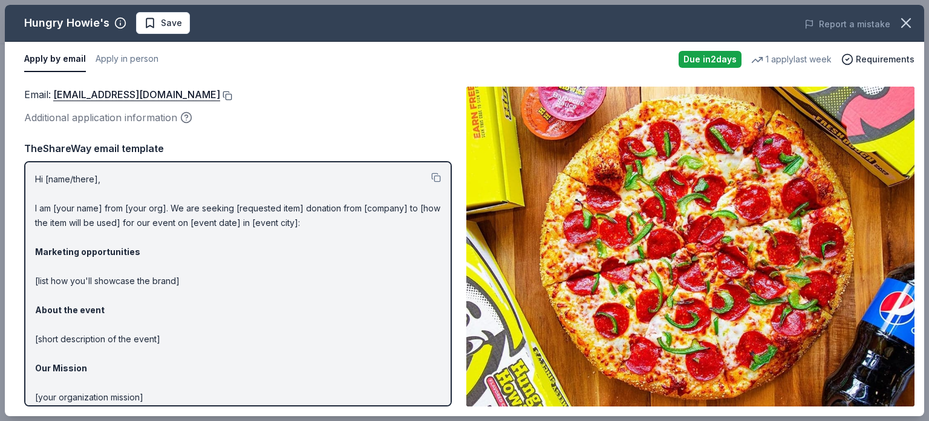
click at [220, 95] on button at bounding box center [226, 96] width 12 height 10
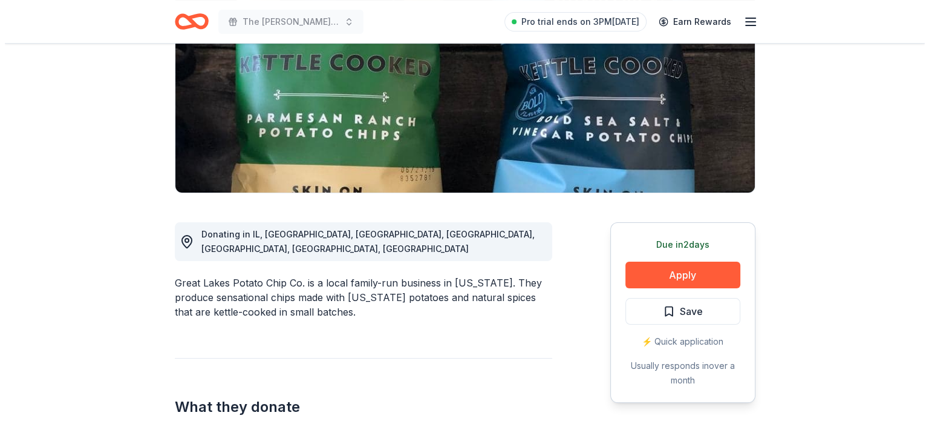
scroll to position [242, 0]
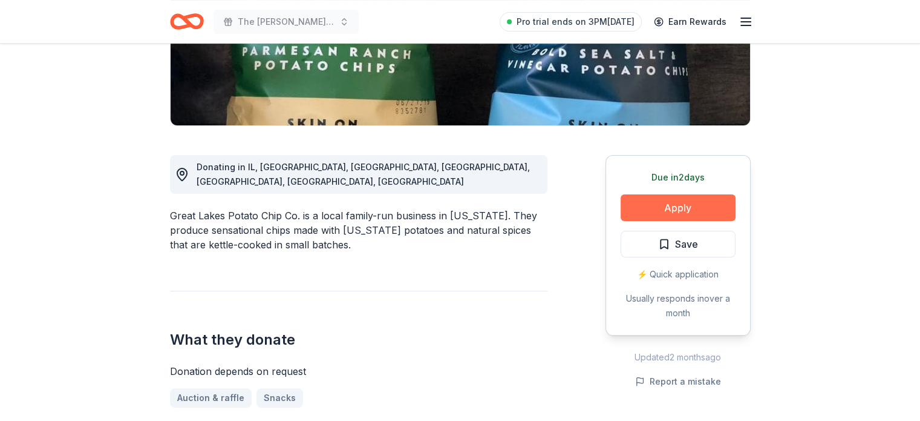
click at [673, 206] on button "Apply" at bounding box center [678, 207] width 115 height 27
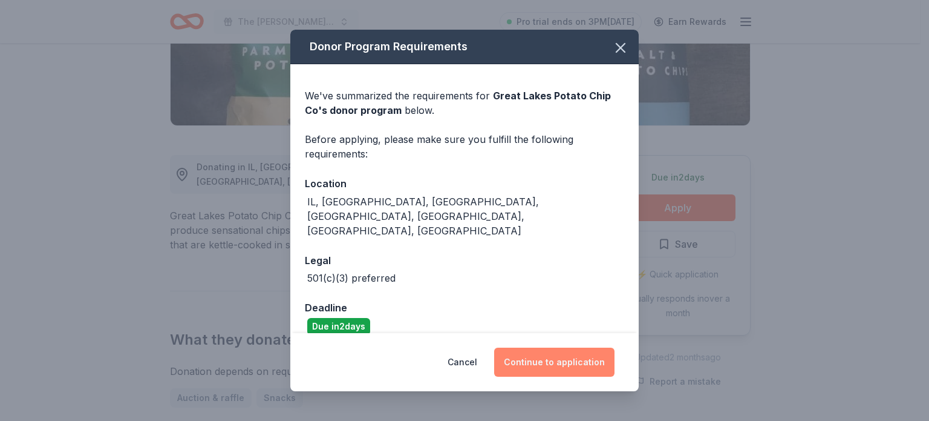
click at [568, 350] on button "Continue to application" at bounding box center [554, 361] width 120 height 29
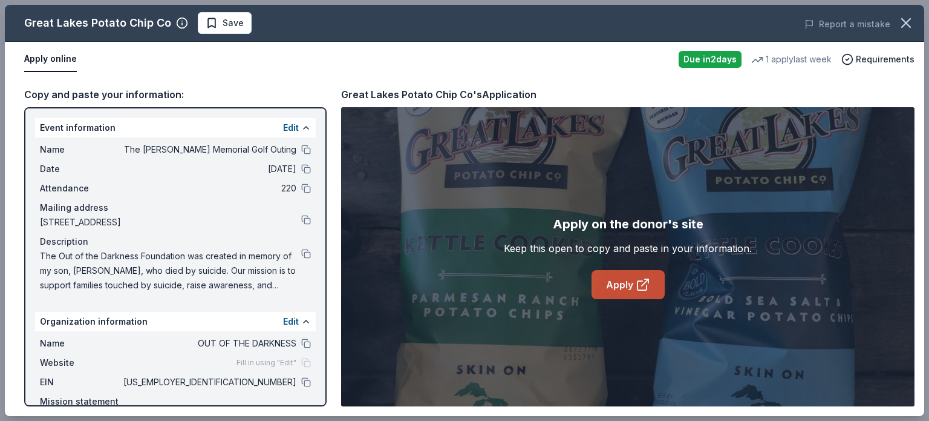
click at [617, 277] on link "Apply" at bounding box center [628, 284] width 73 height 29
